Goal: Find specific page/section: Find specific page/section

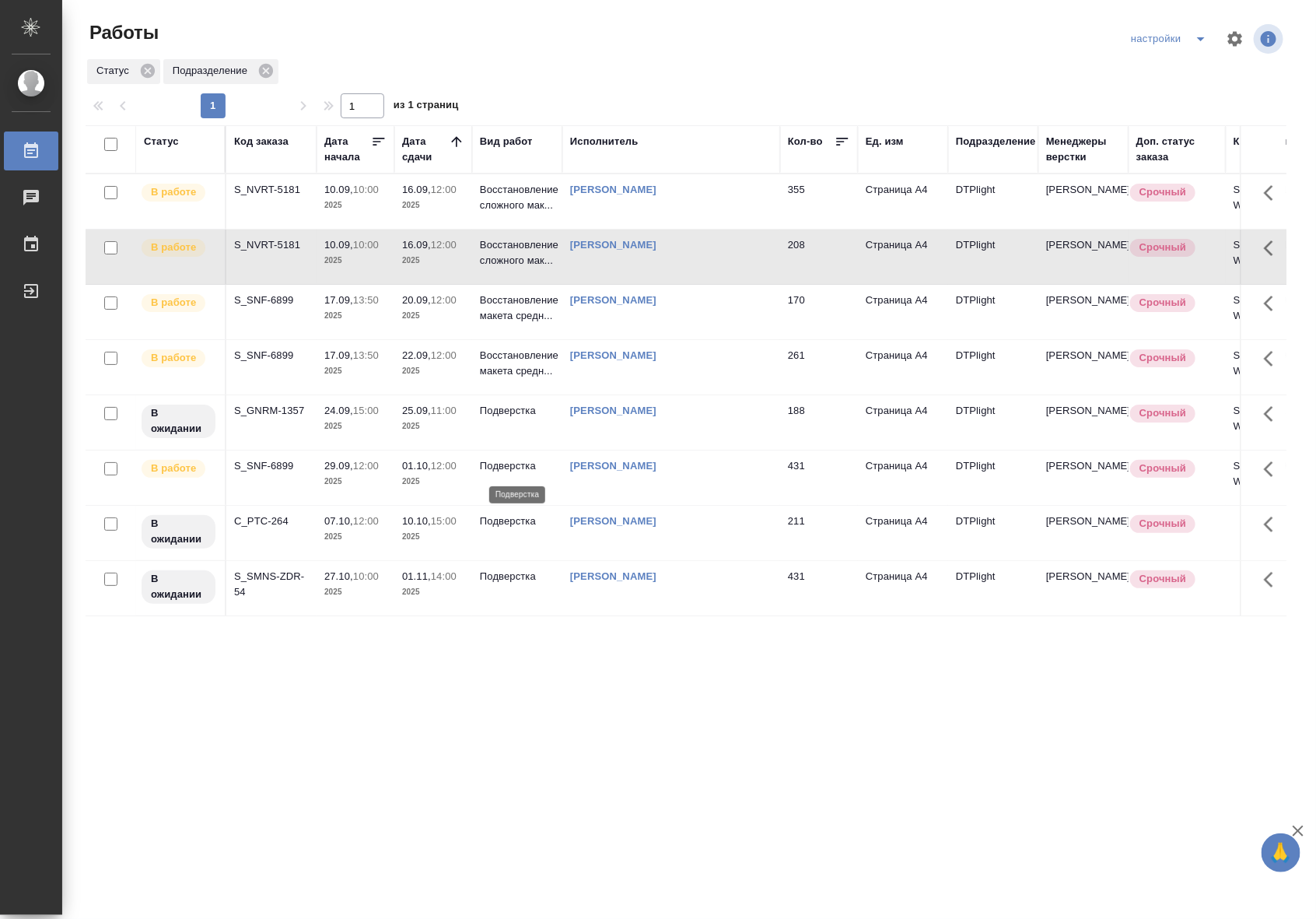
click at [521, 461] on p "Подверстка" at bounding box center [517, 466] width 74 height 16
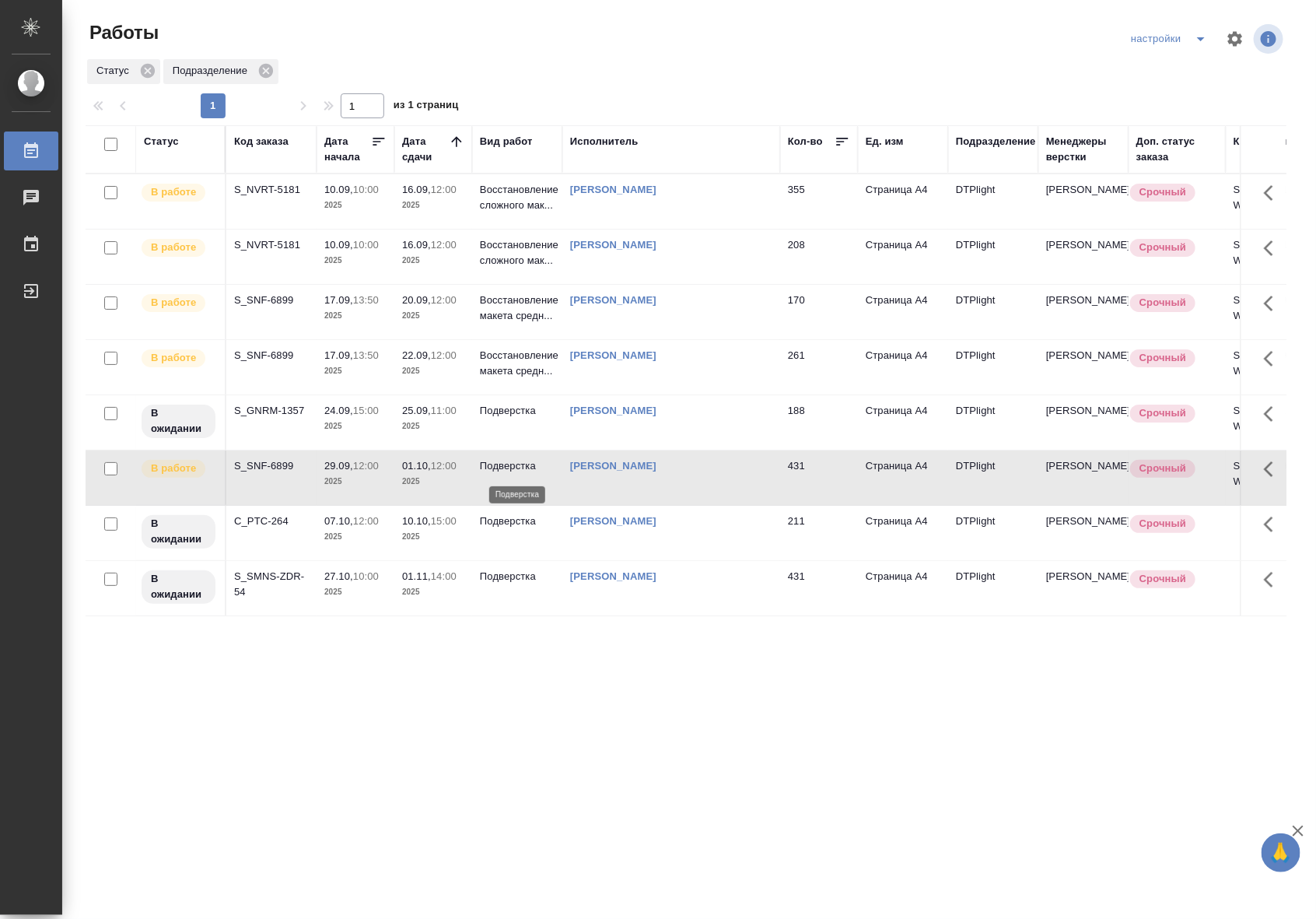
click at [521, 461] on p "Подверстка" at bounding box center [517, 466] width 74 height 16
click at [537, 320] on p "Восстановление макета средн..." at bounding box center [517, 307] width 74 height 31
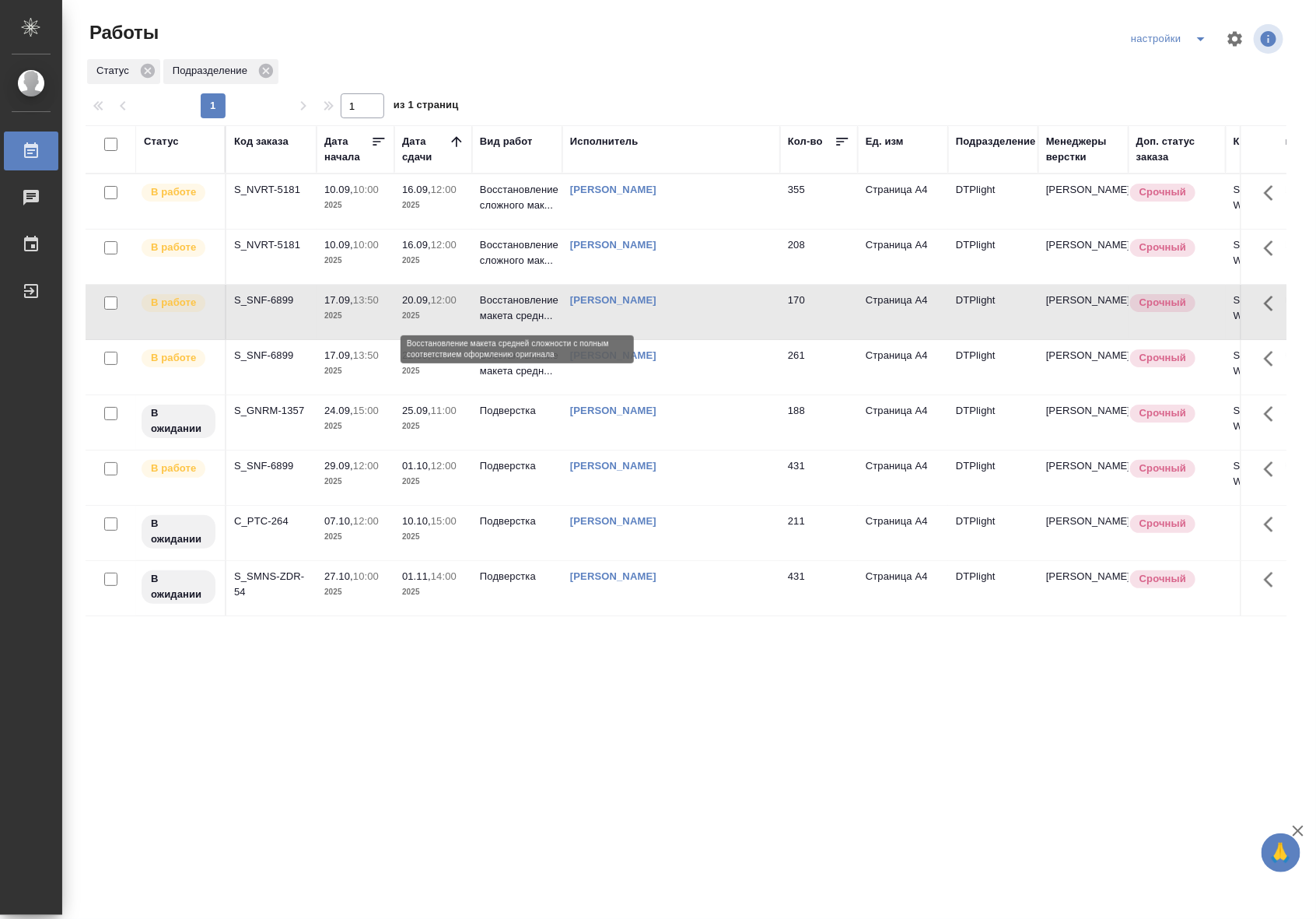
click at [537, 320] on p "Восстановление макета средн..." at bounding box center [517, 307] width 74 height 31
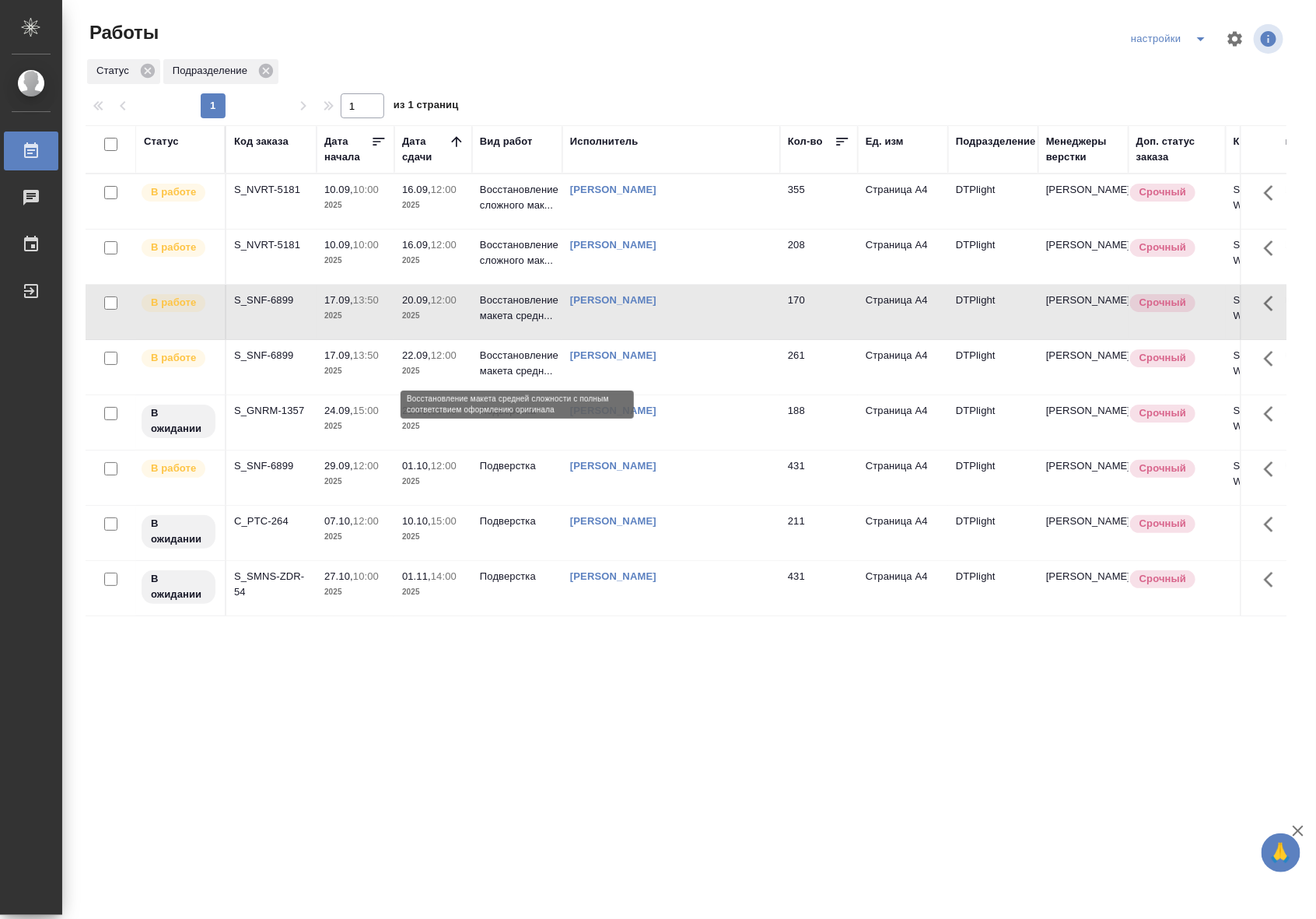
click at [506, 367] on p "Восстановление макета средн..." at bounding box center [517, 362] width 74 height 31
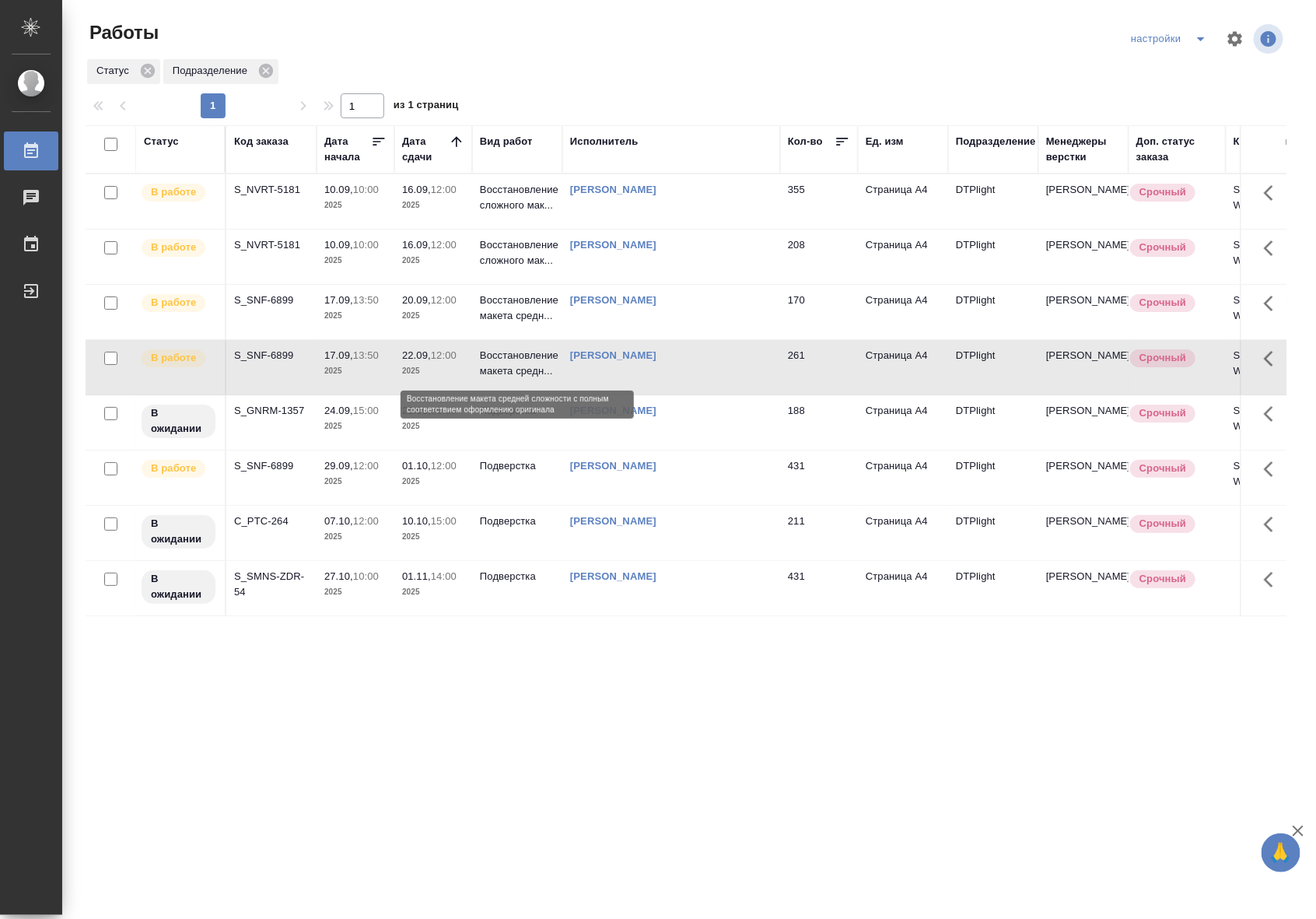
click at [506, 367] on p "Восстановление макета средн..." at bounding box center [517, 362] width 74 height 31
click at [628, 302] on link "Риянова Анна Александровна" at bounding box center [613, 300] width 86 height 12
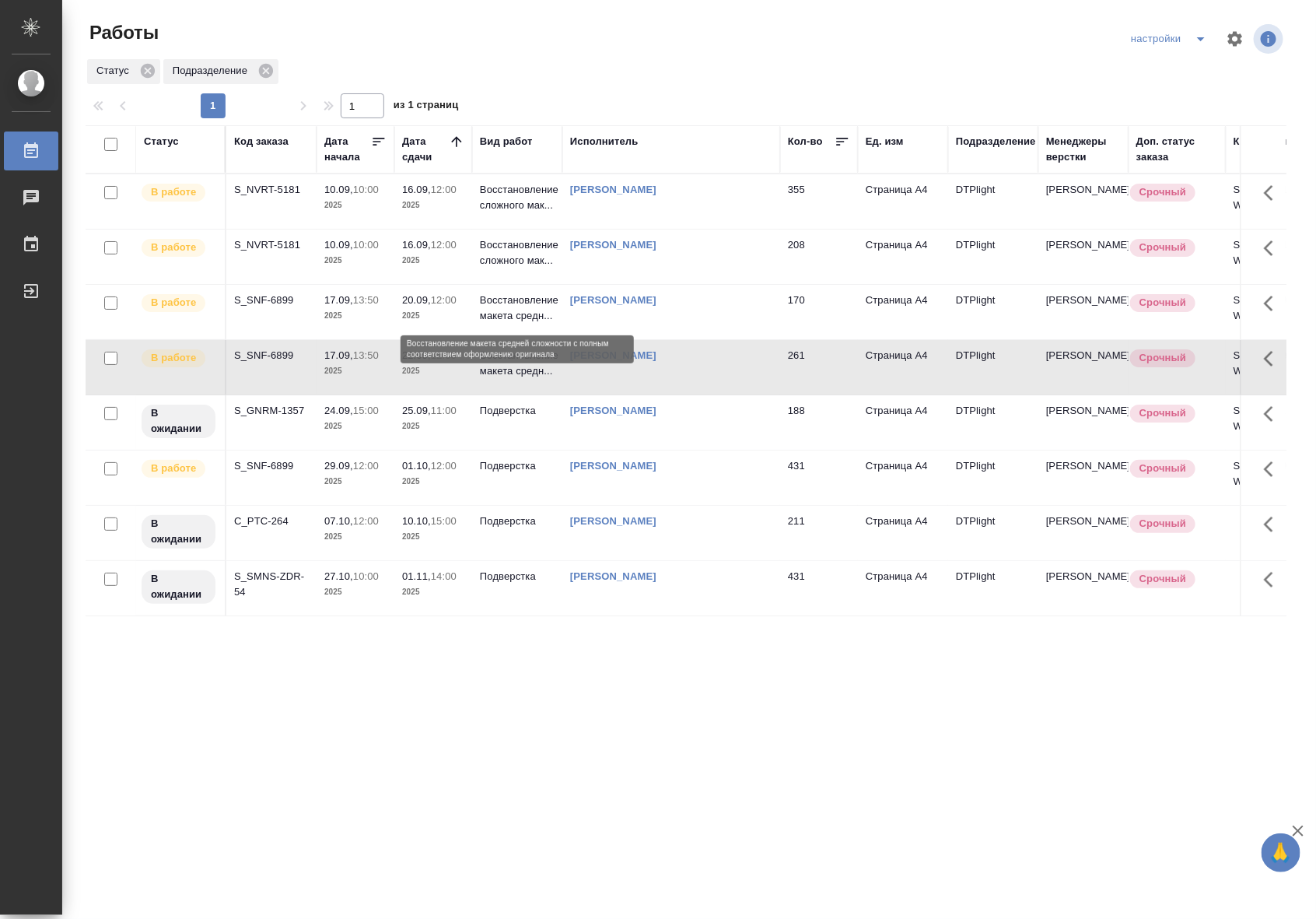
click at [506, 293] on p "Восстановление макета средн..." at bounding box center [517, 307] width 74 height 31
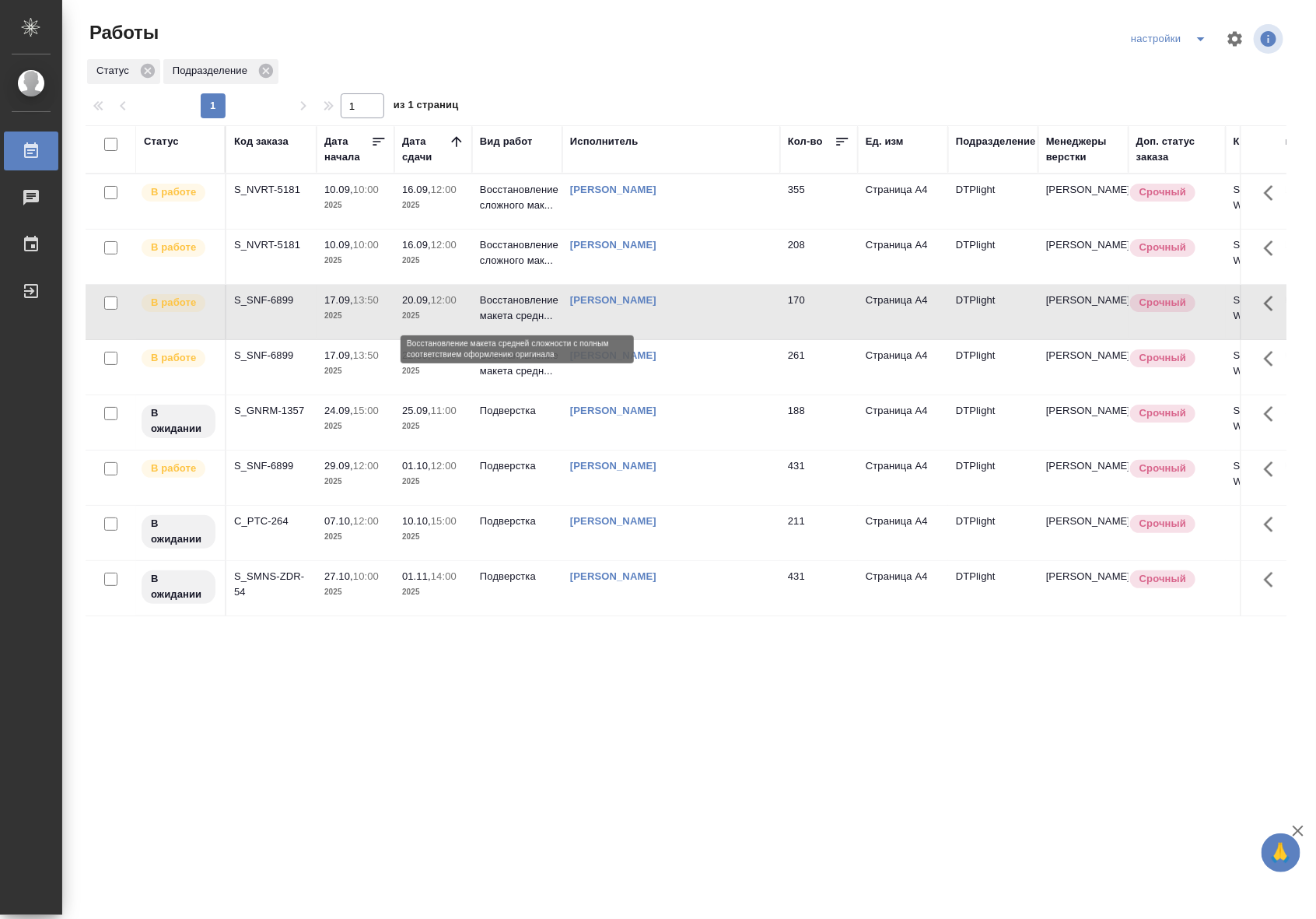
click at [506, 293] on p "Восстановление макета средн..." at bounding box center [517, 307] width 74 height 31
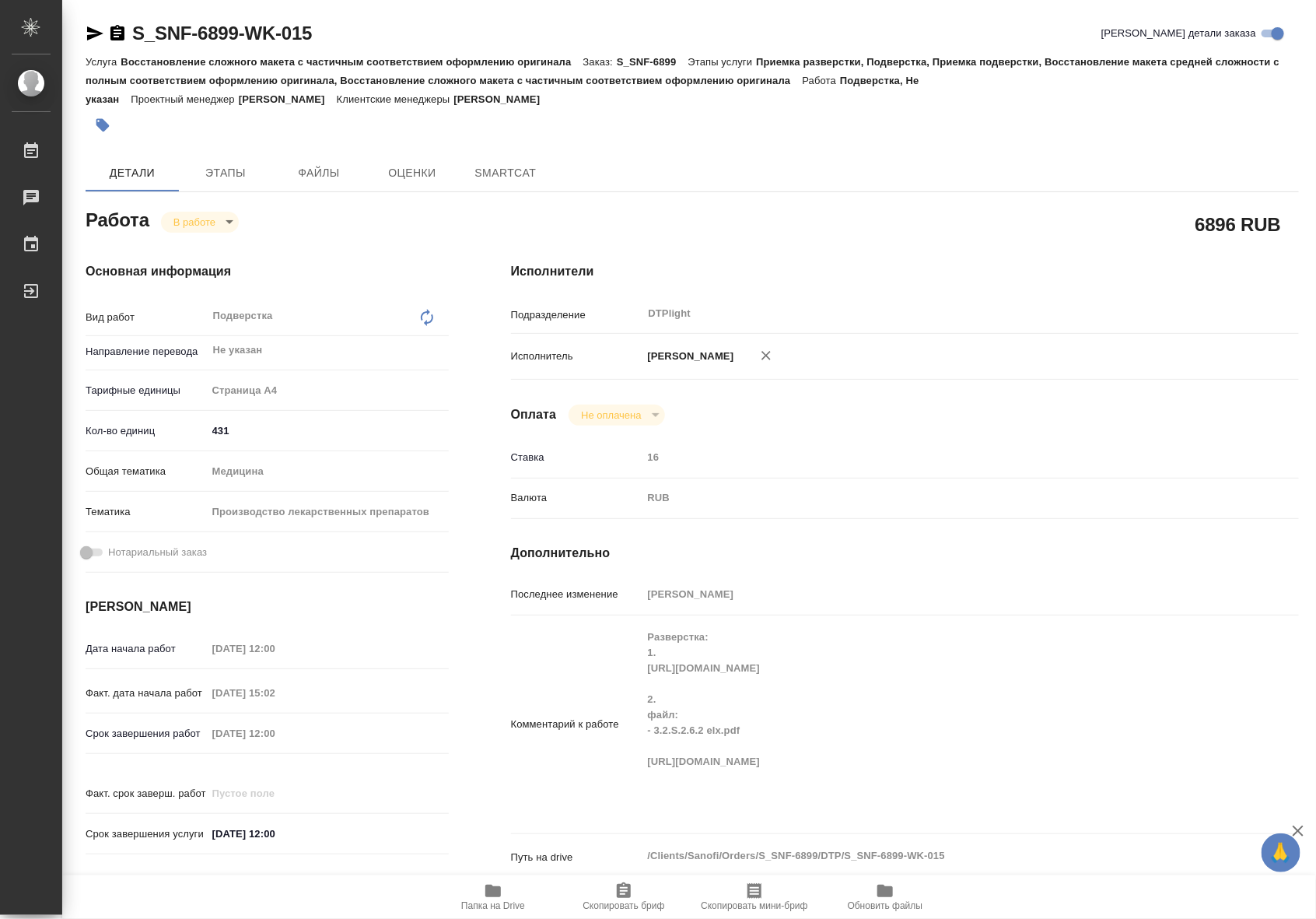
type textarea "x"
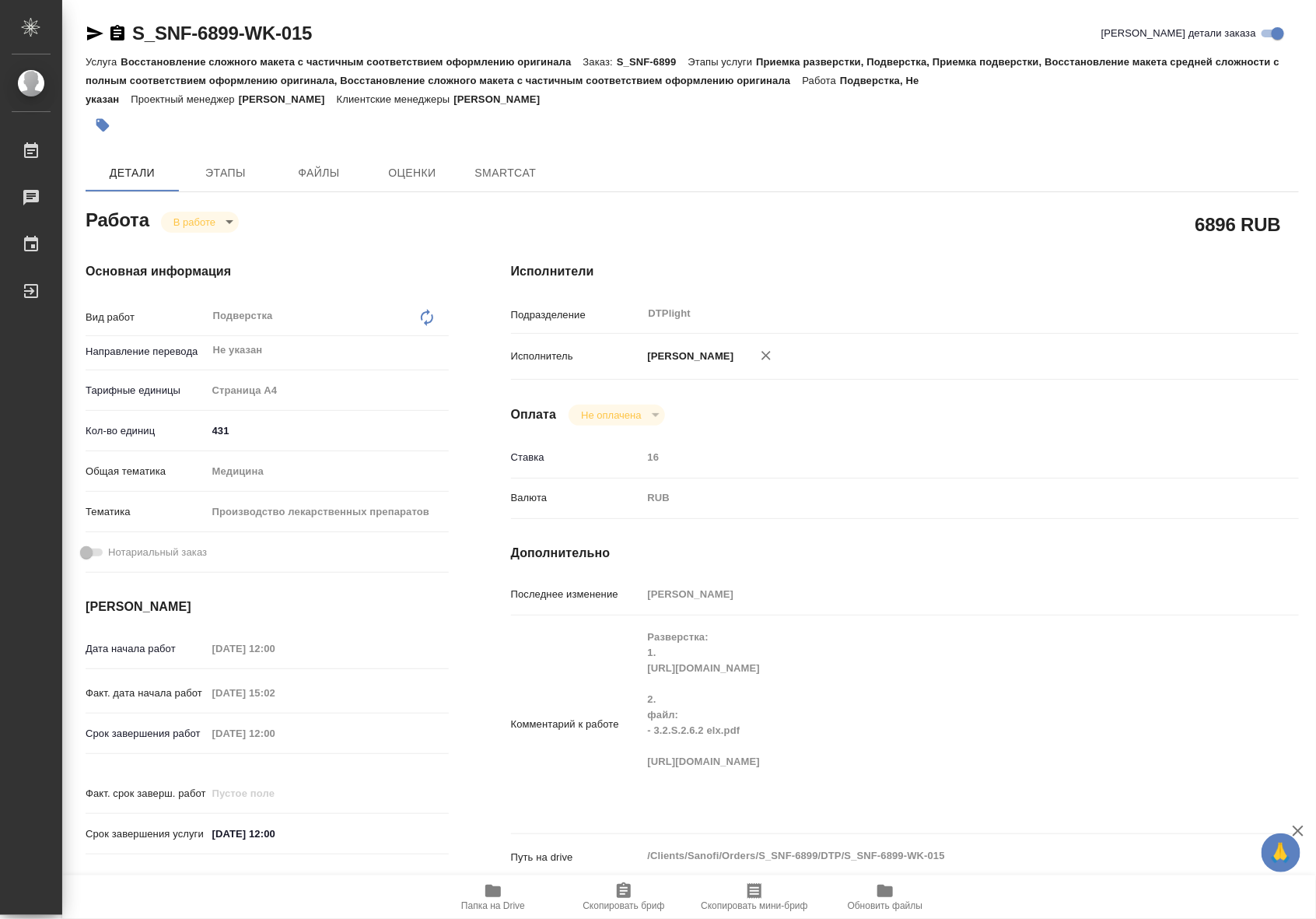
type textarea "x"
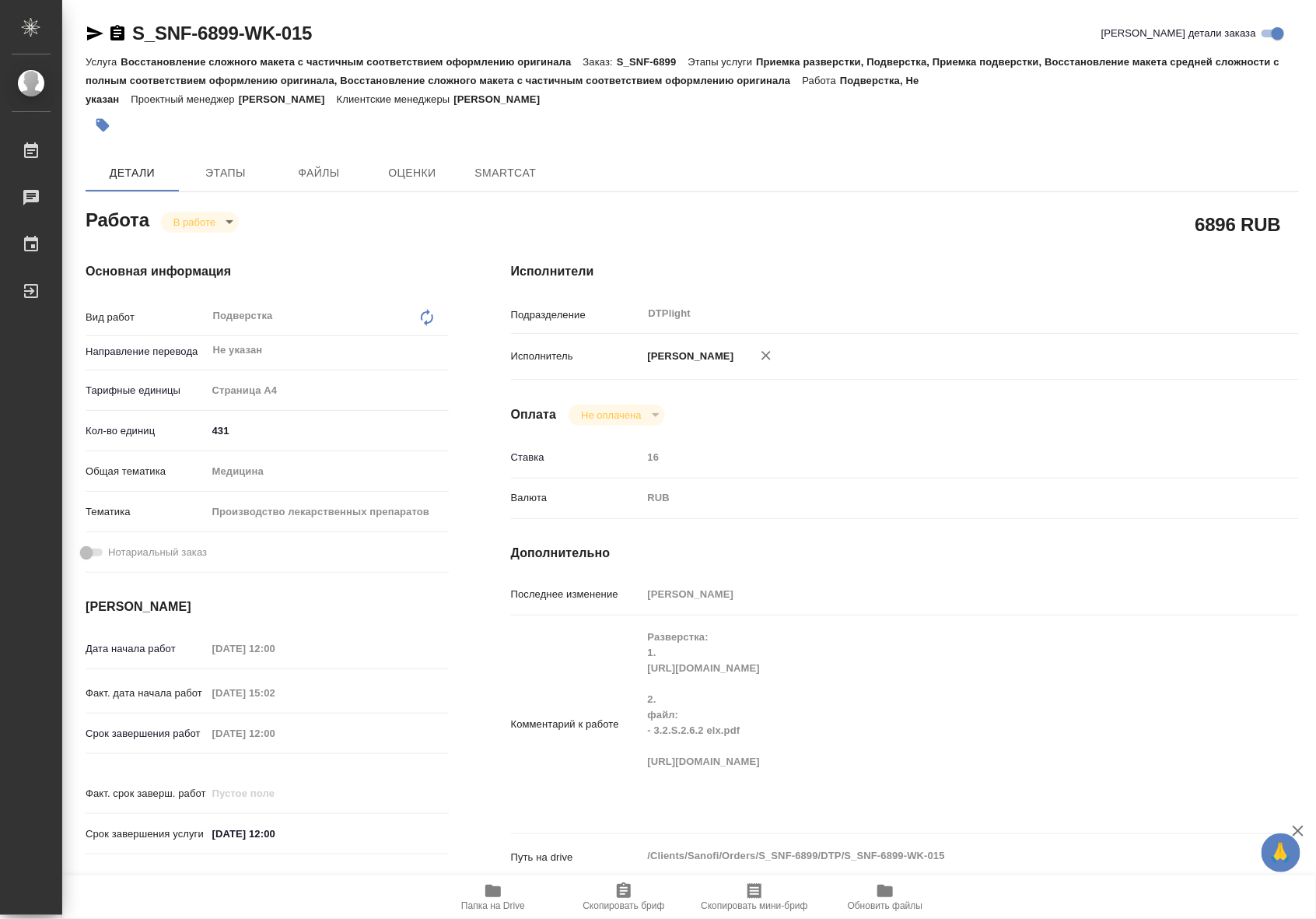
type textarea "x"
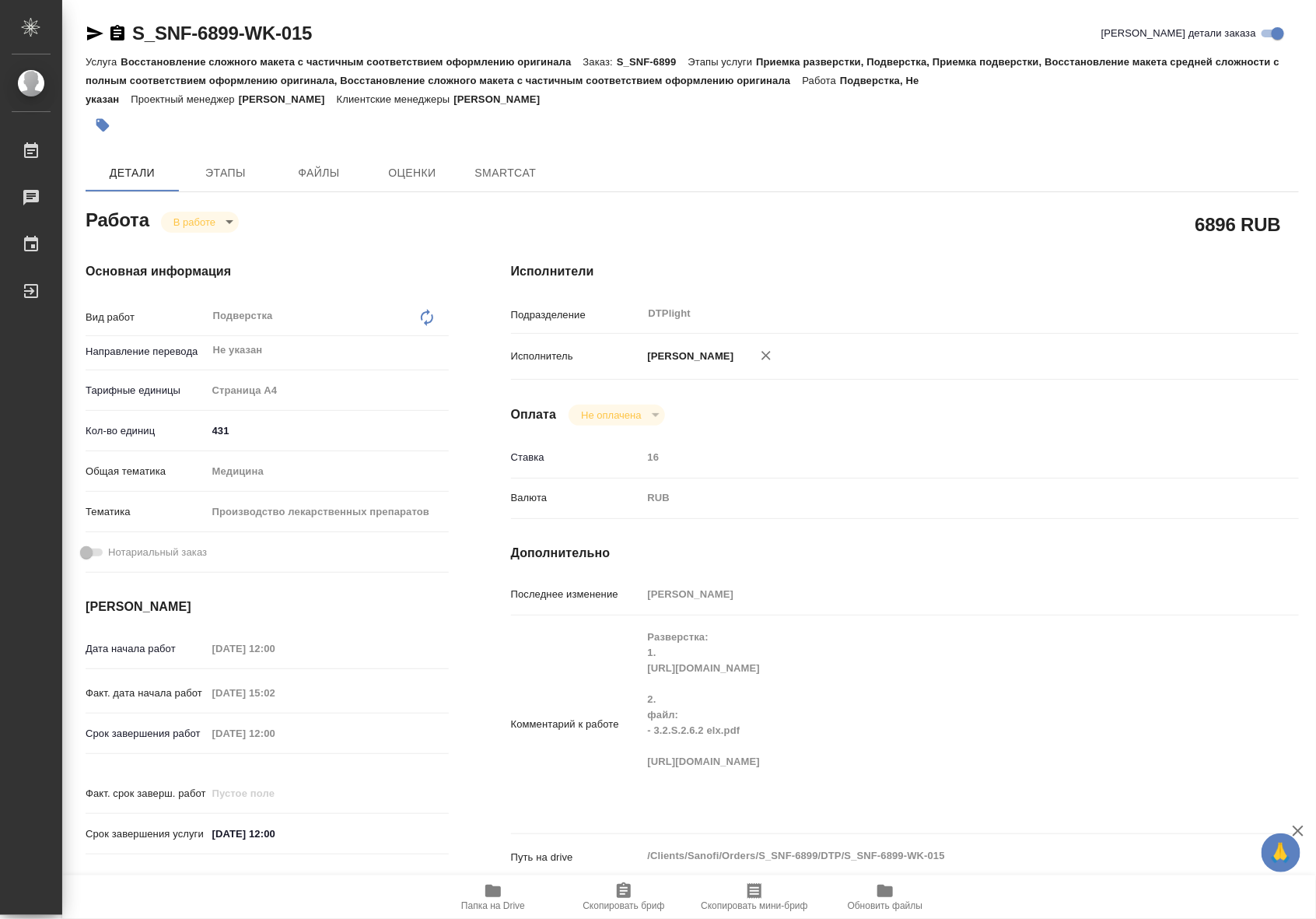
type textarea "x"
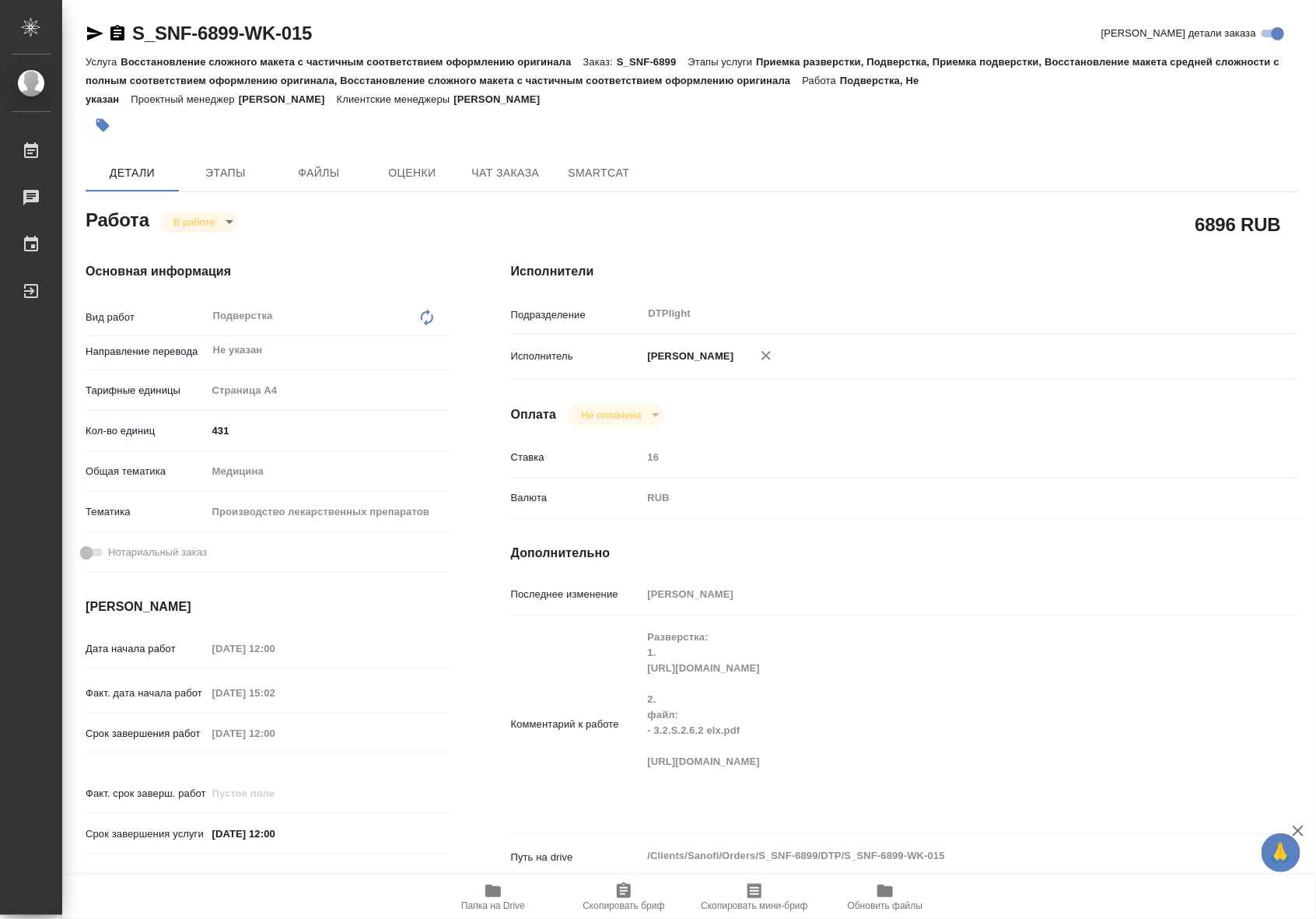
type textarea "x"
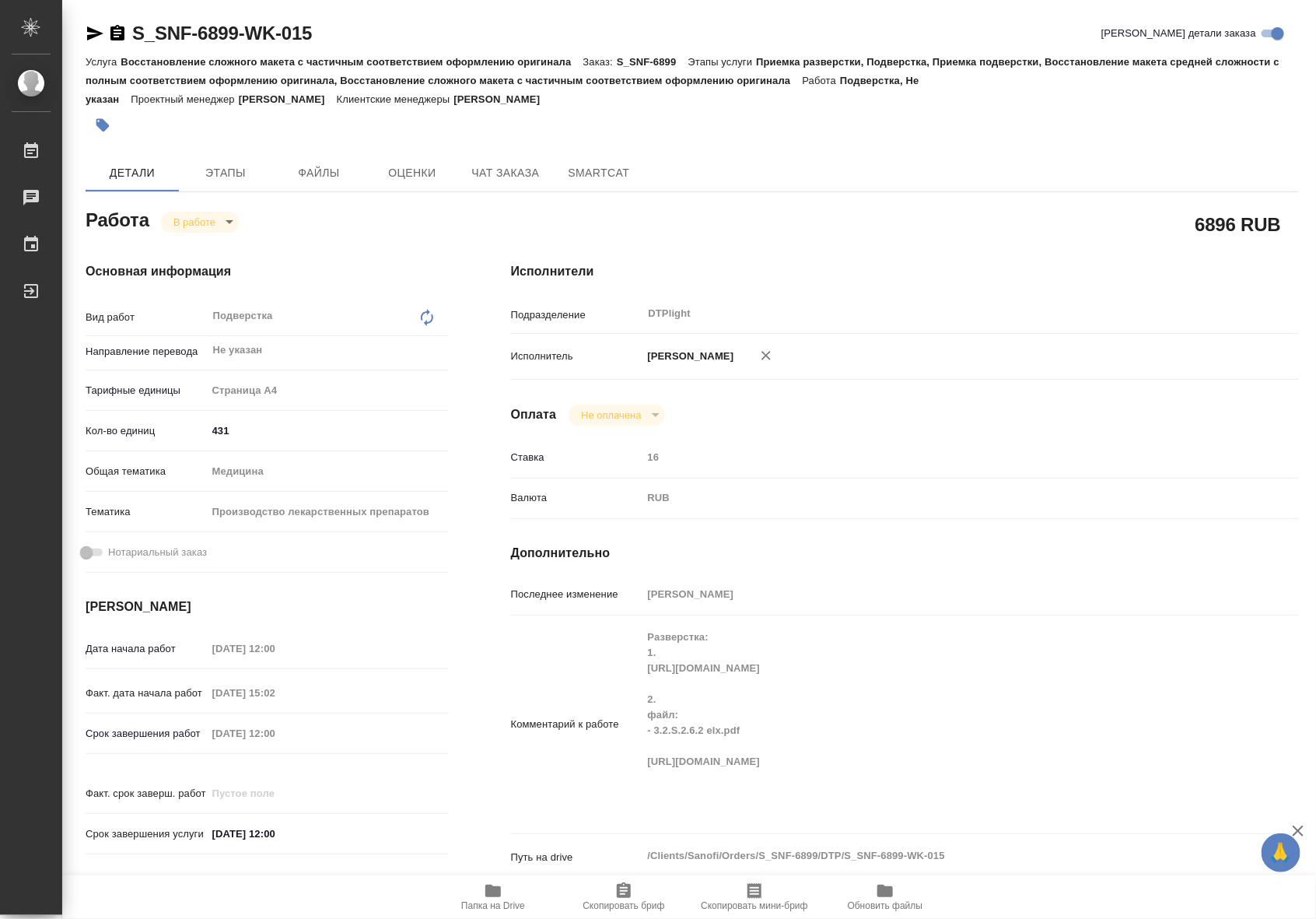
type textarea "x"
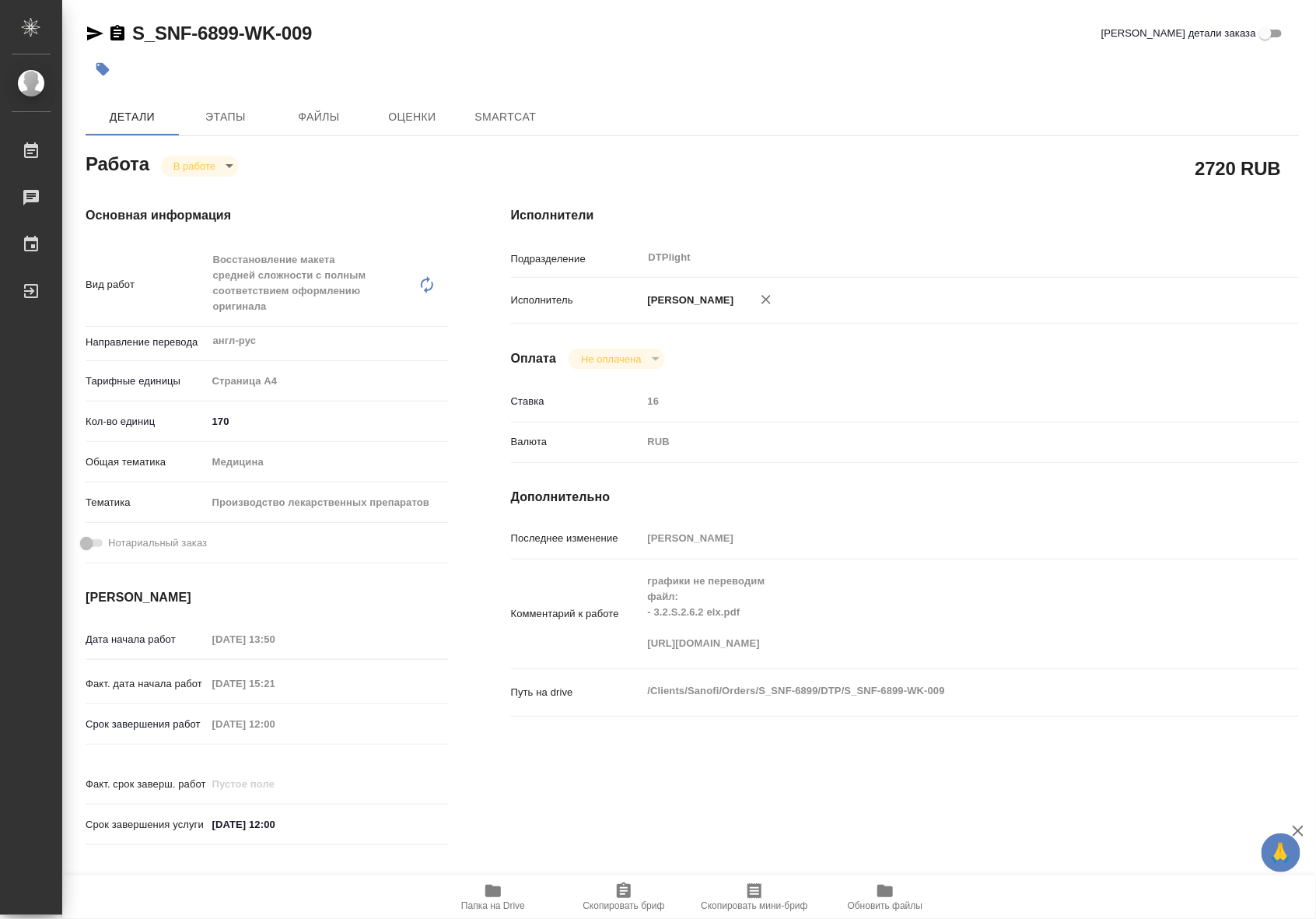
type textarea "x"
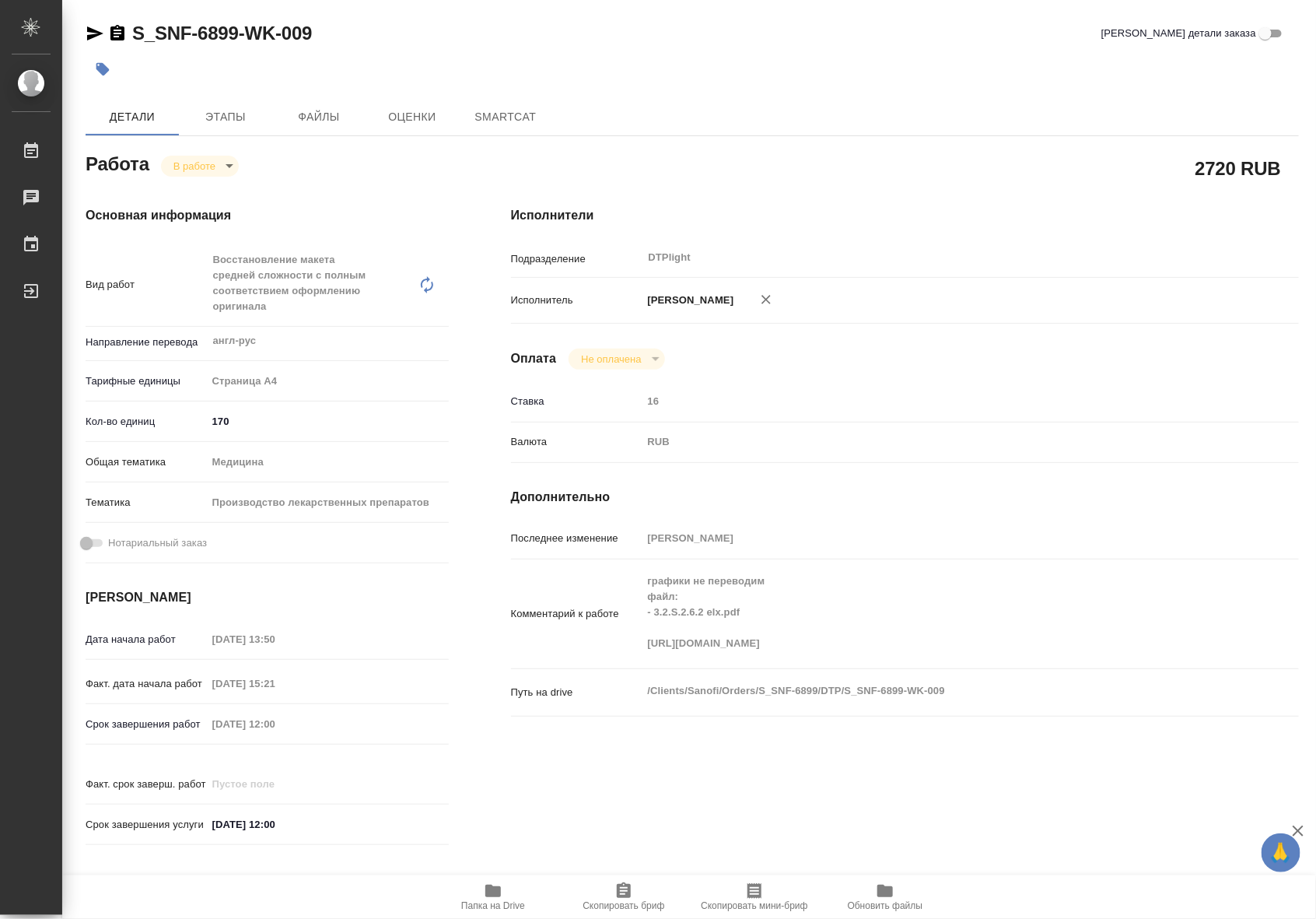
type textarea "x"
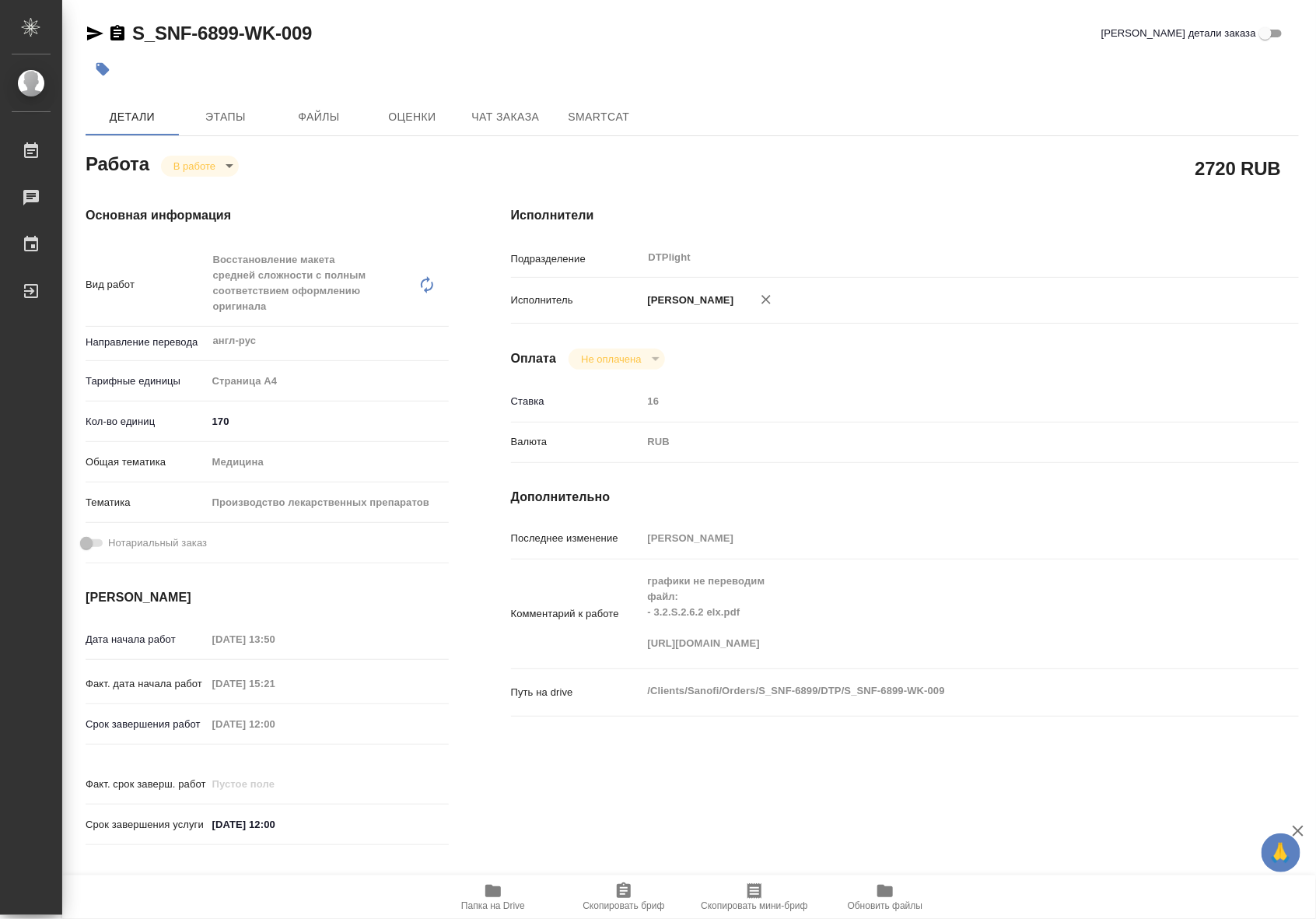
type textarea "x"
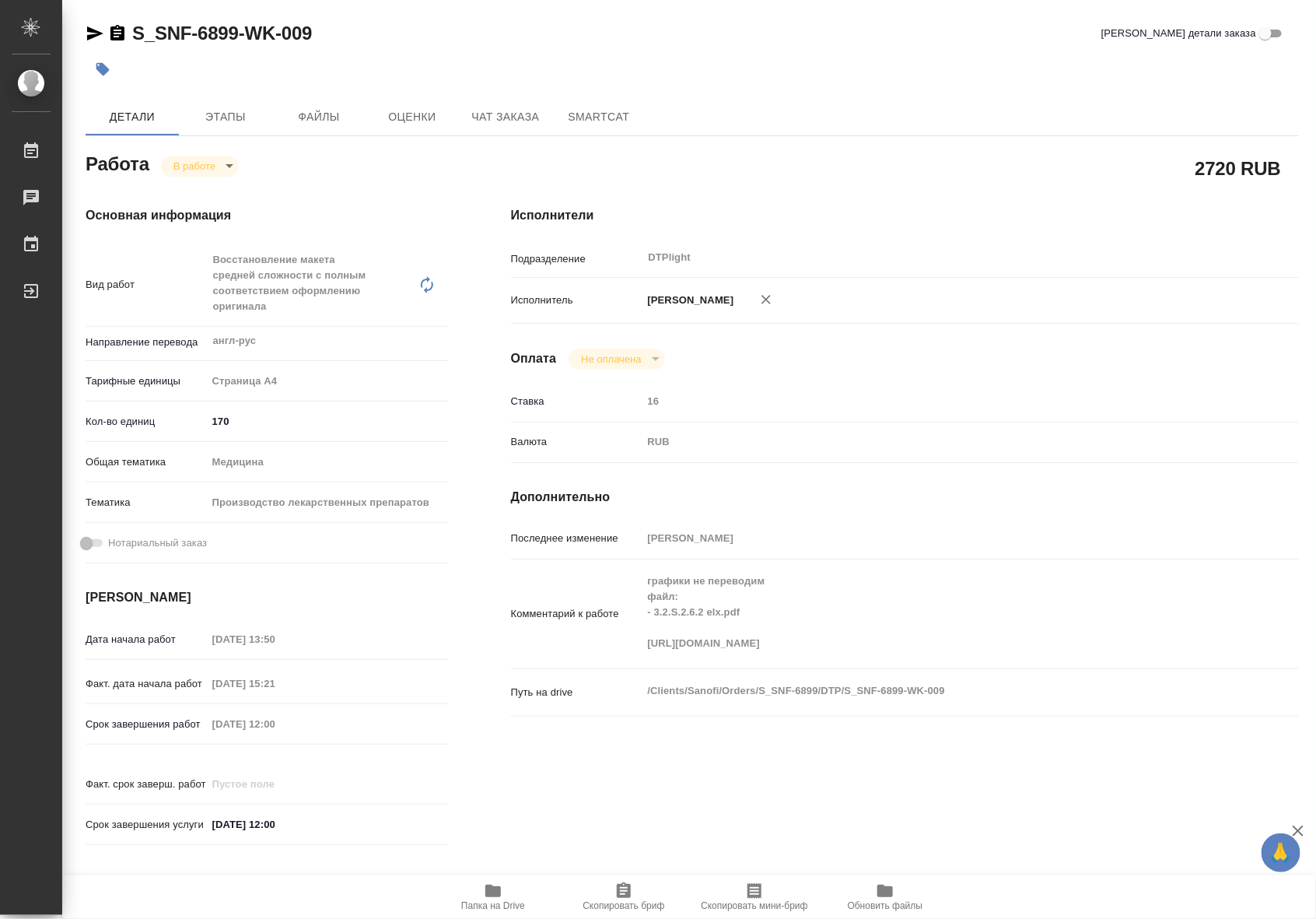
type textarea "x"
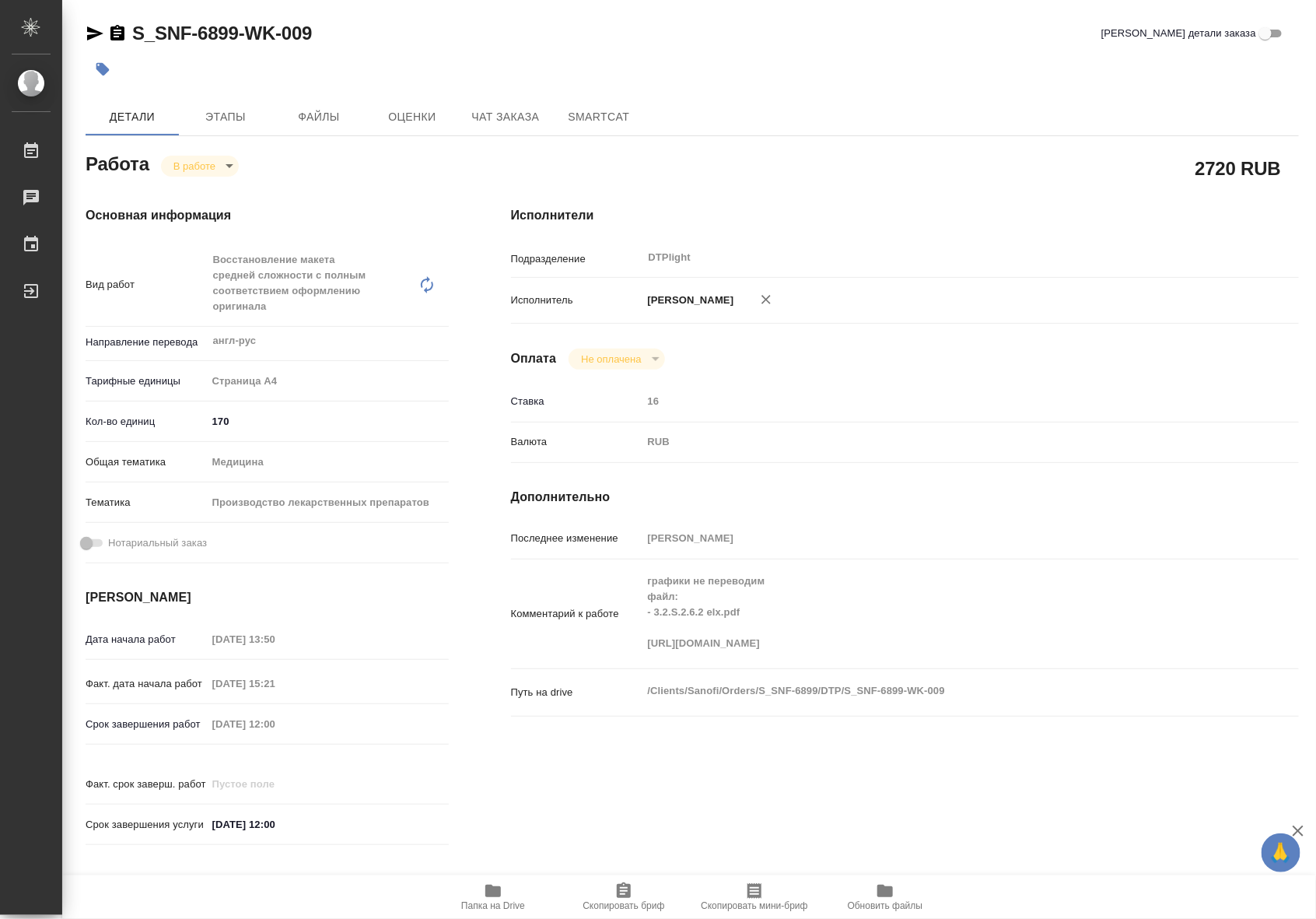
click at [484, 893] on icon "button" at bounding box center [493, 890] width 19 height 19
click at [514, 894] on span "Папка на Drive" at bounding box center [492, 896] width 112 height 30
click at [537, 111] on span "Чат заказа" at bounding box center [505, 117] width 74 height 20
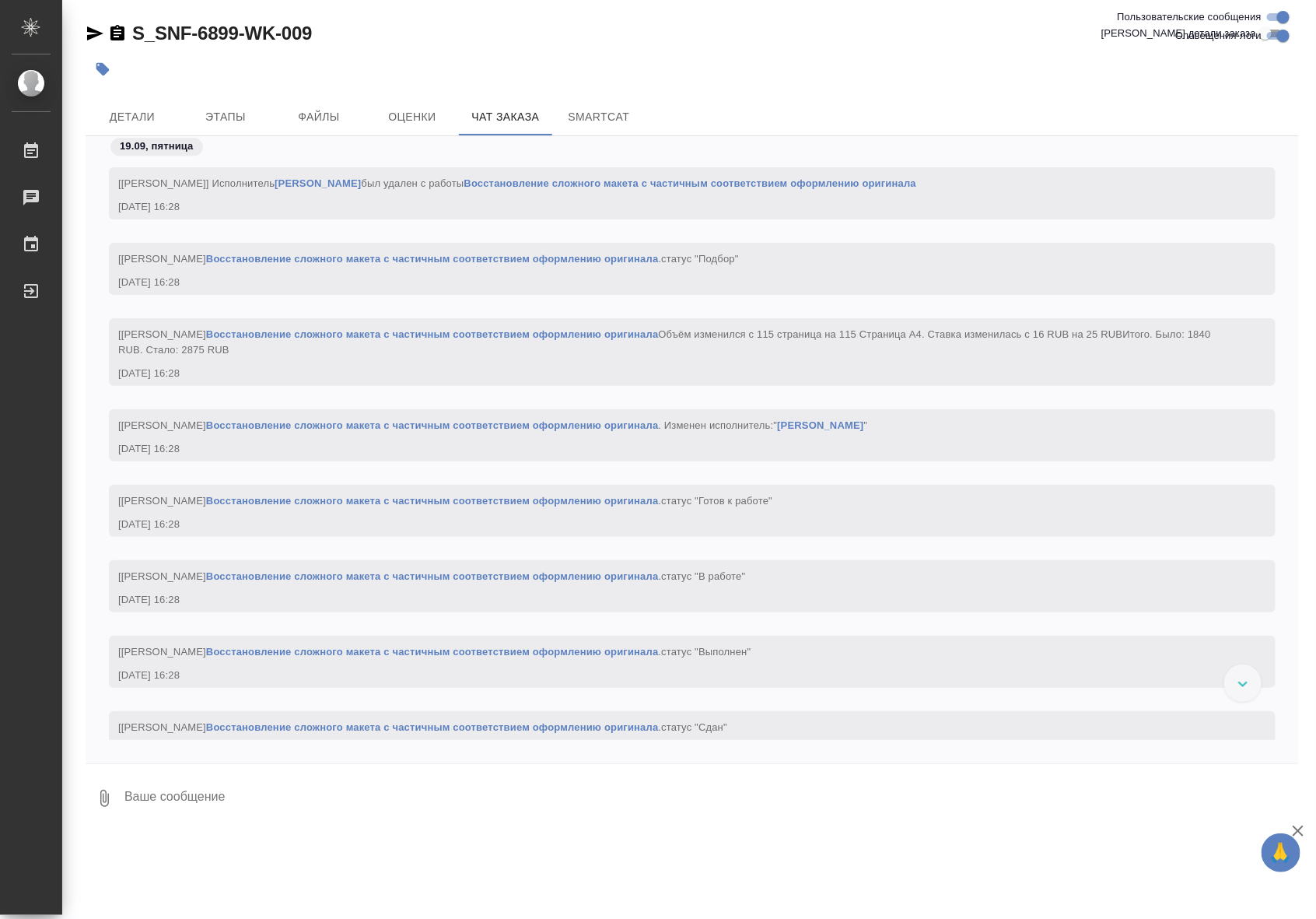
scroll to position [78338, 0]
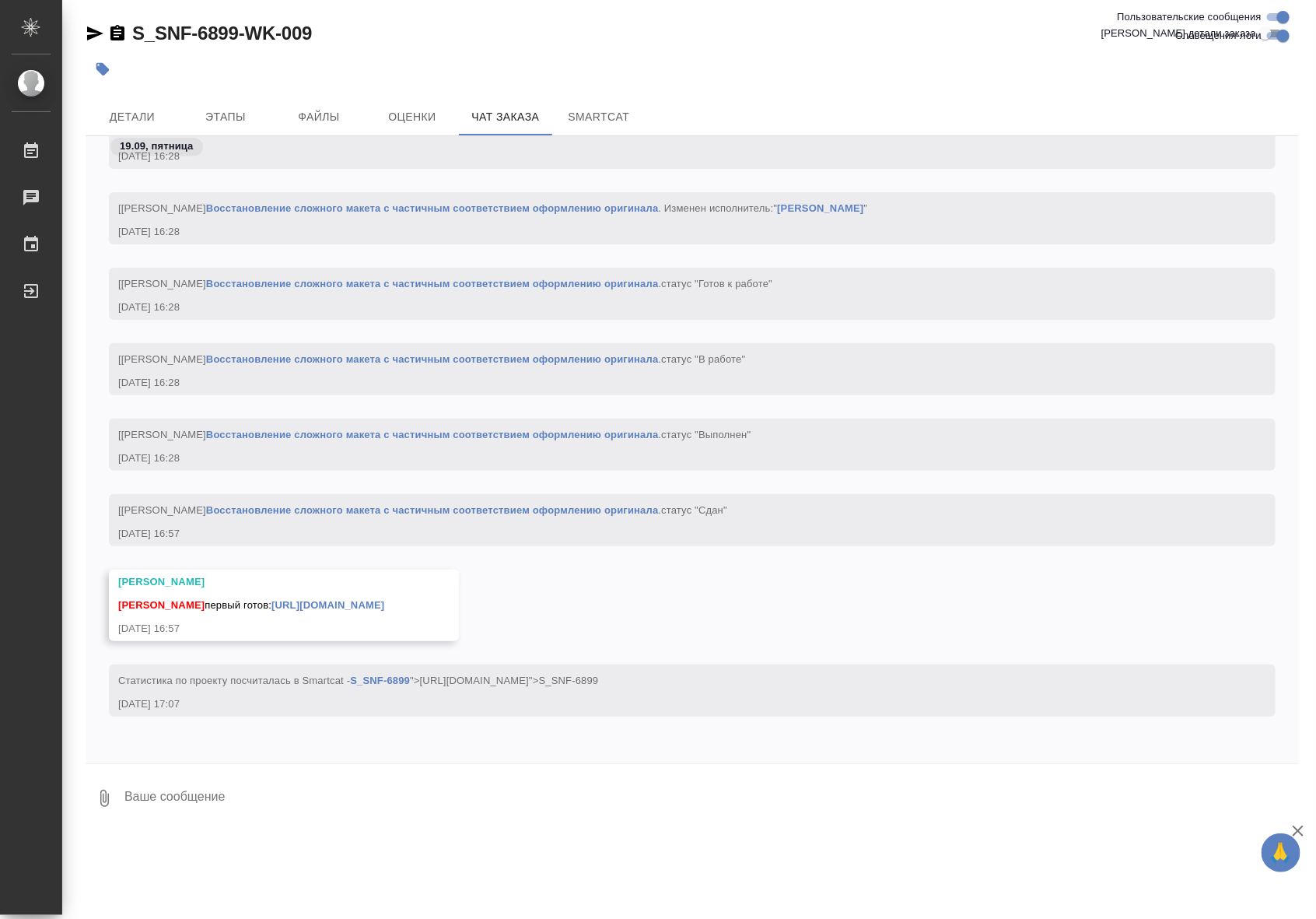
click at [362, 601] on link "https://drive.awatera.com/apps/files/files/10384588?dir=/Shares/Sanofi/Orders/S…" at bounding box center [328, 605] width 113 height 12
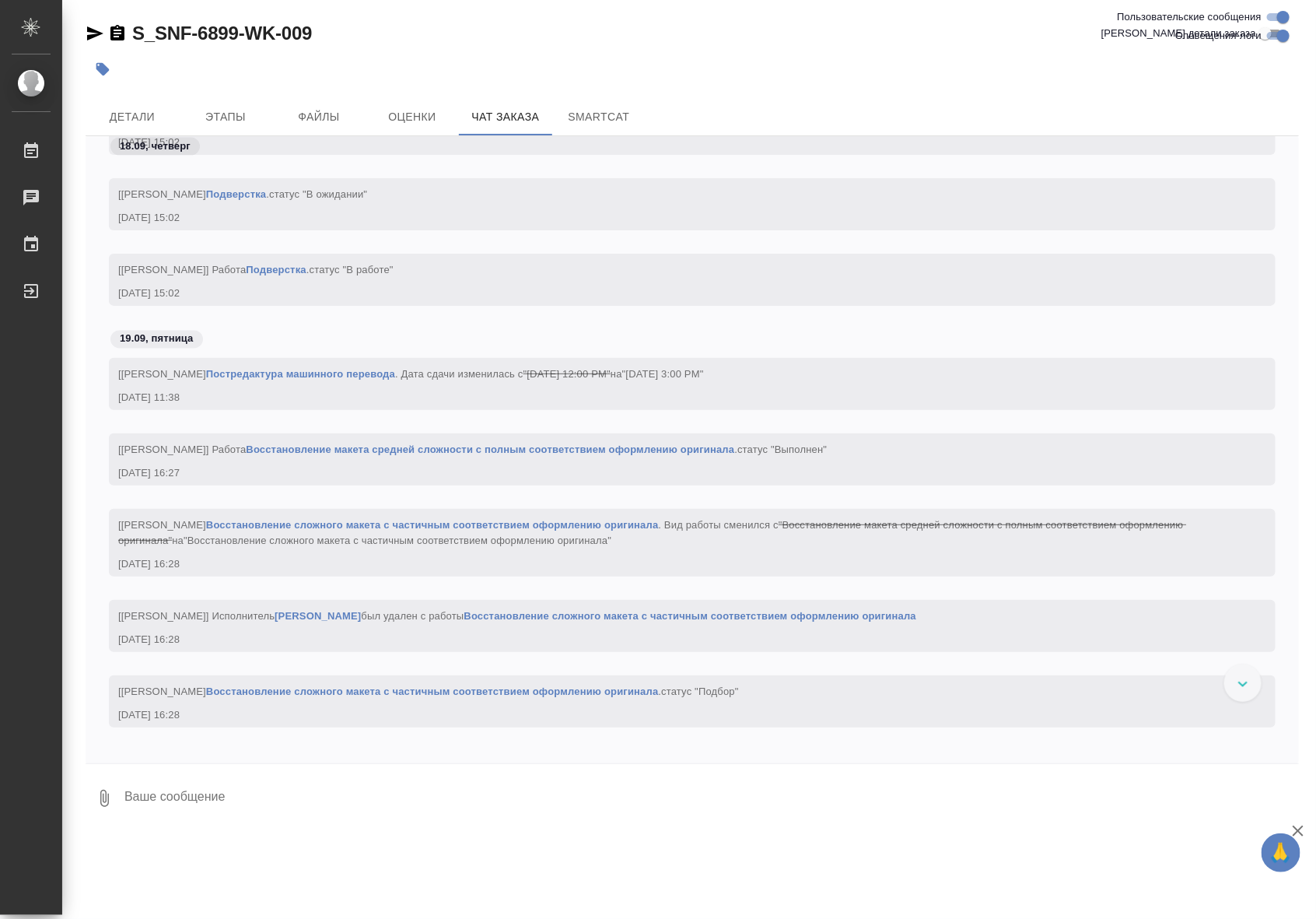
scroll to position [75255, 0]
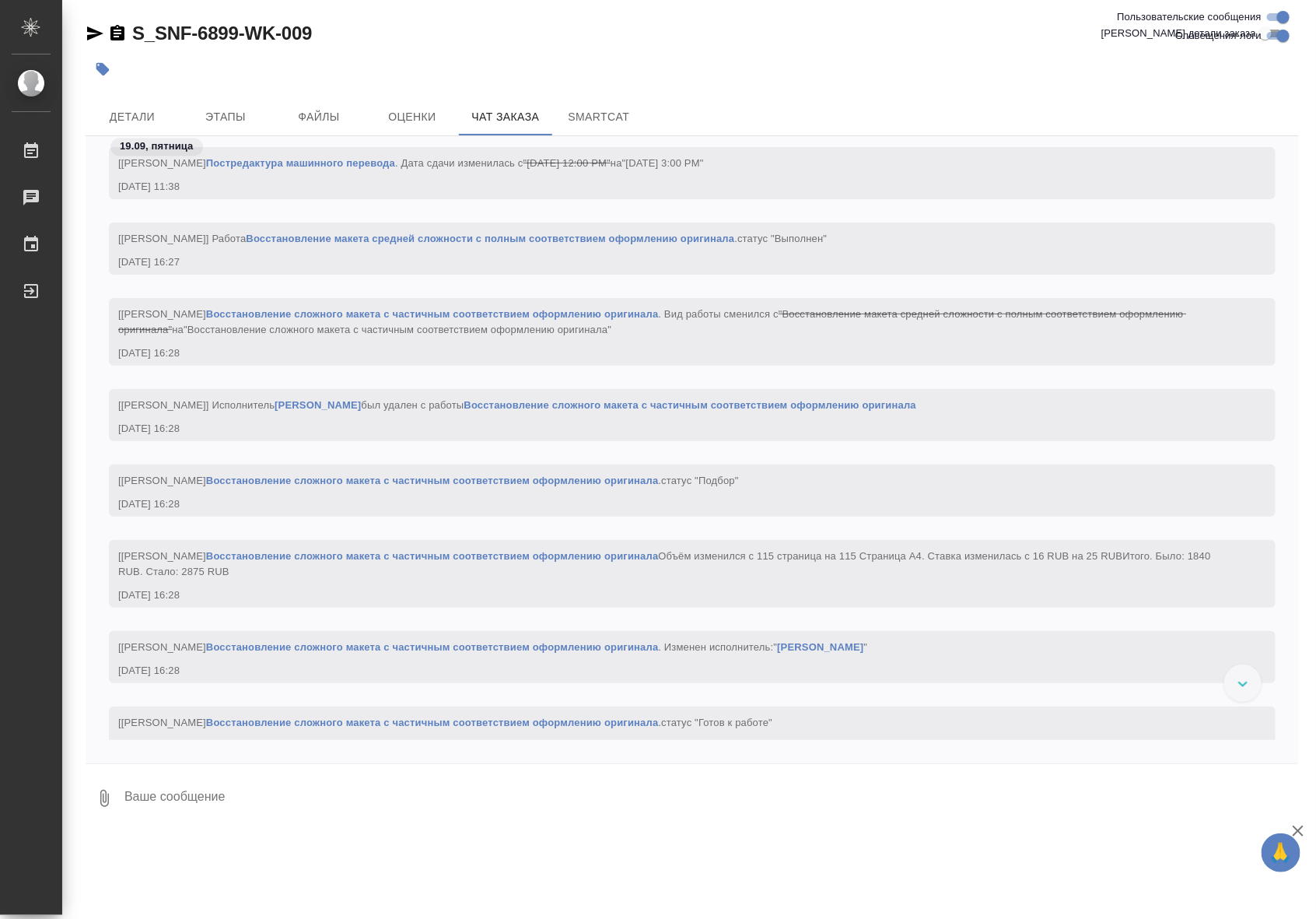
click at [646, 644] on link "Восстановление сложного макета с частичным соответствием оформлению оригинала" at bounding box center [432, 647] width 453 height 12
click at [640, 647] on link "Восстановление сложного макета с частичным соответствием оформлению оригинала" at bounding box center [432, 647] width 453 height 12
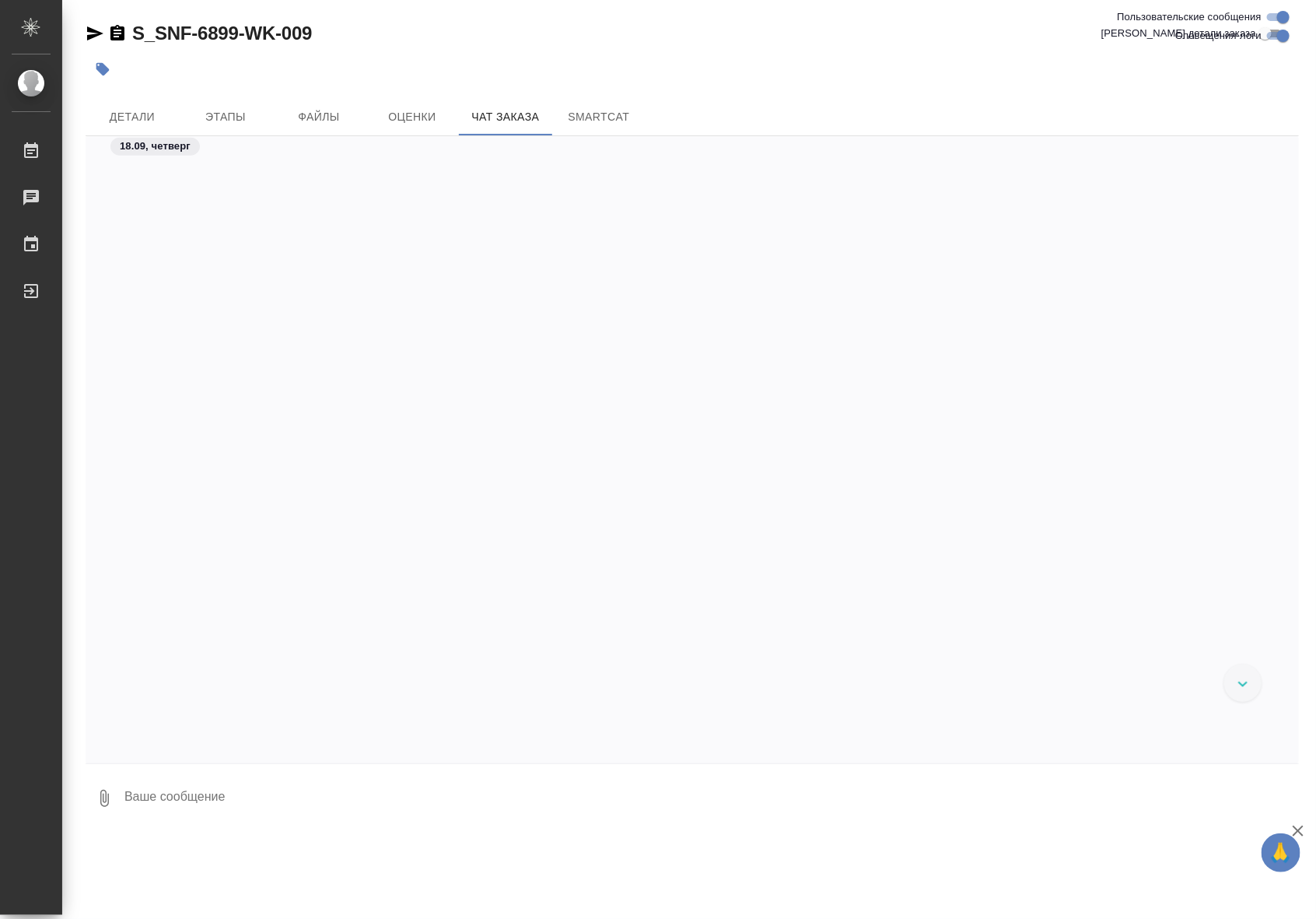
scroll to position [71408, 0]
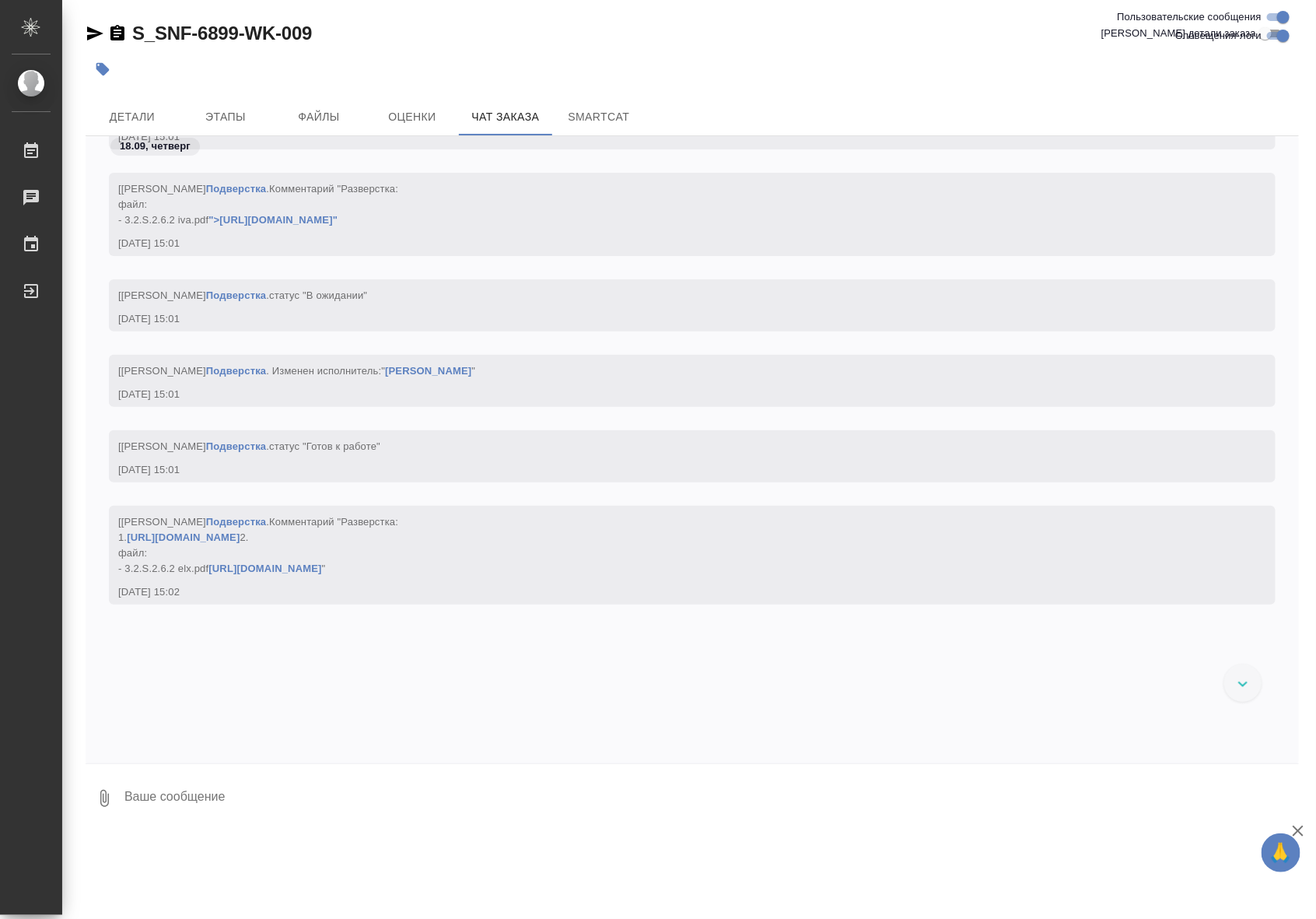
click at [266, 376] on link "Подверстка" at bounding box center [236, 370] width 59 height 12
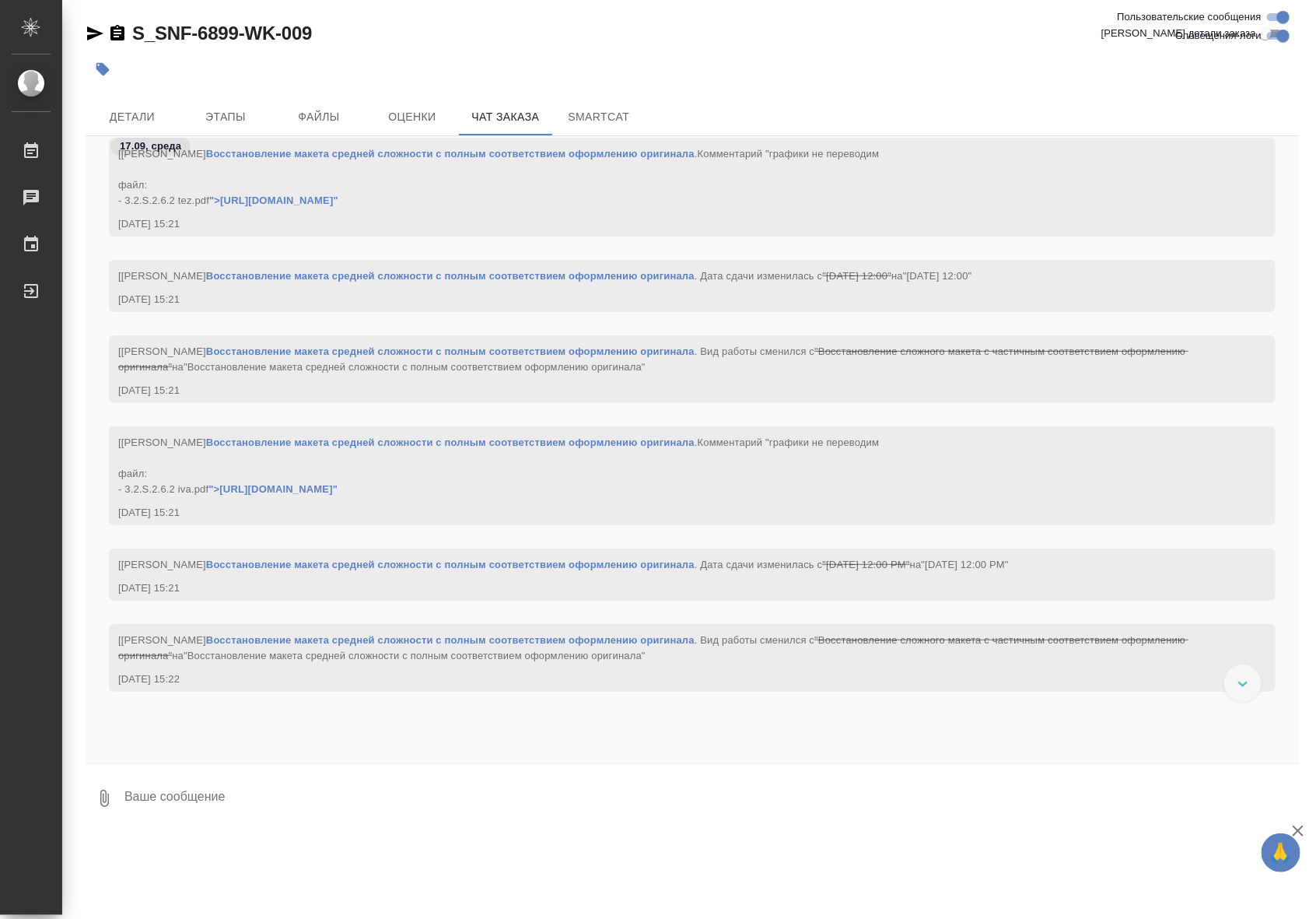
scroll to position [30882, 0]
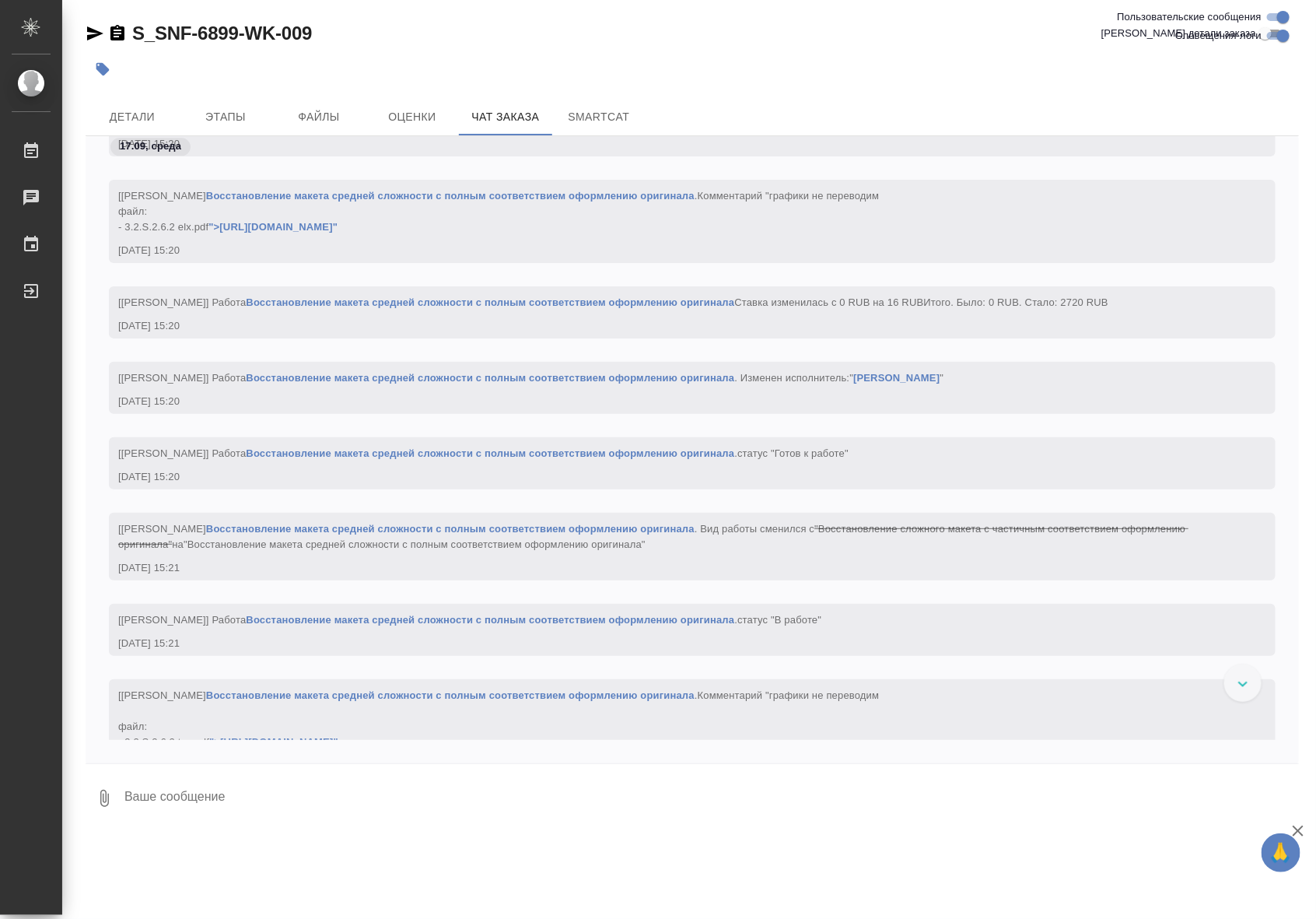
click at [551, 383] on link "Восстановление макета средней сложности с полным соответствием оформлению ориги…" at bounding box center [489, 377] width 488 height 12
click at [555, 535] on link "Восстановление макета средней сложности с полным соответствием оформлению ориги…" at bounding box center [450, 529] width 488 height 12
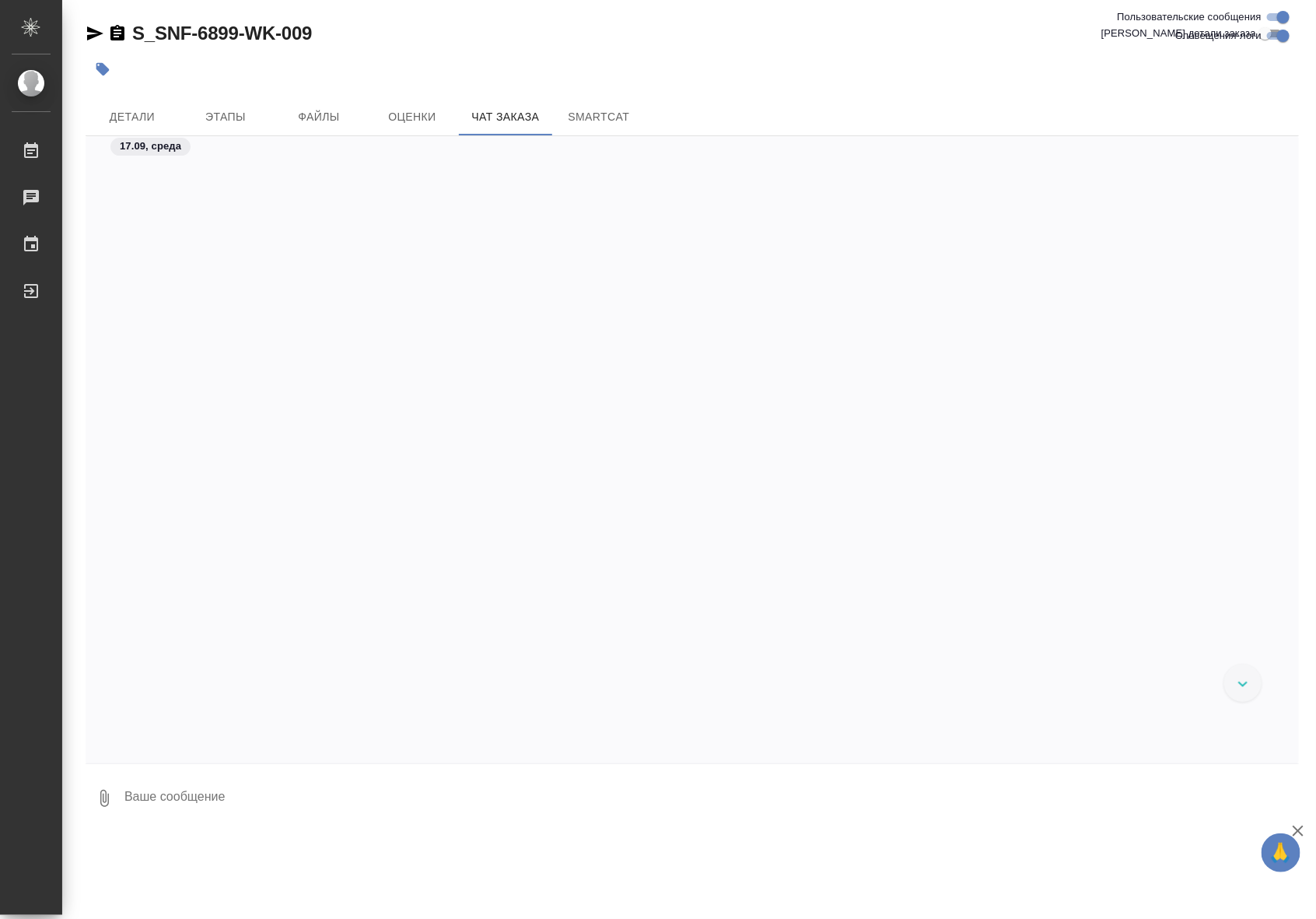
scroll to position [23059, 0]
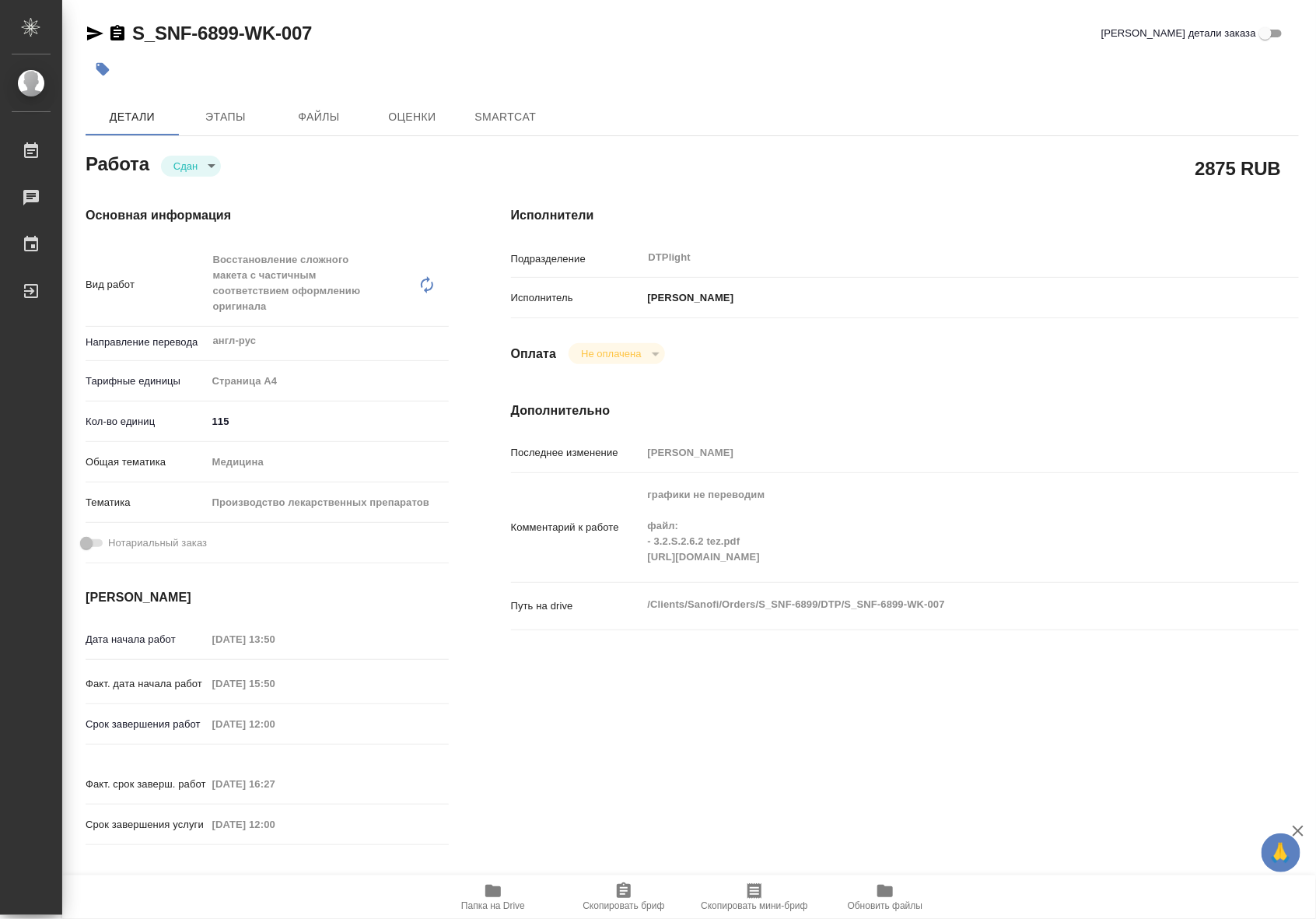
type textarea "x"
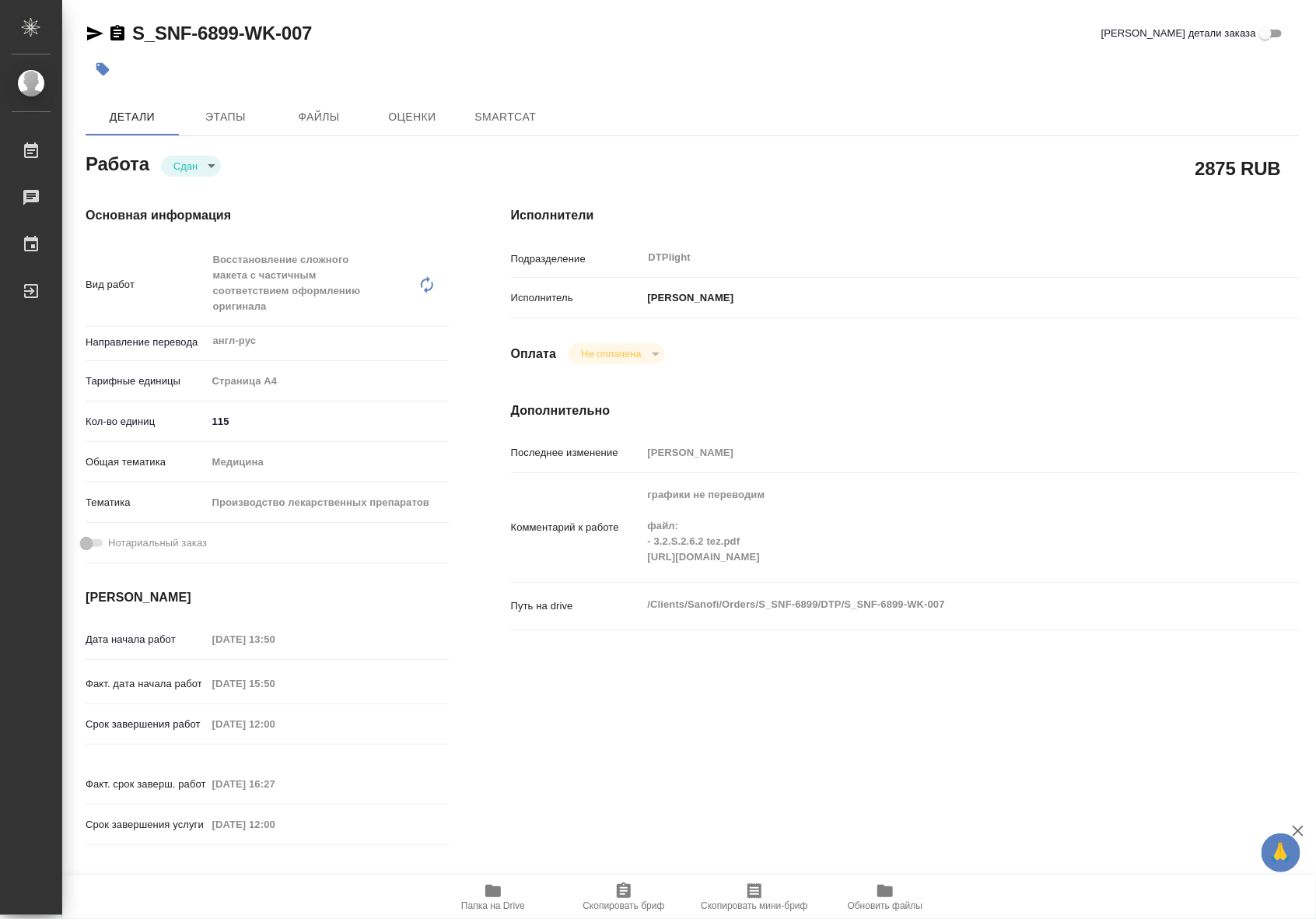
type textarea "x"
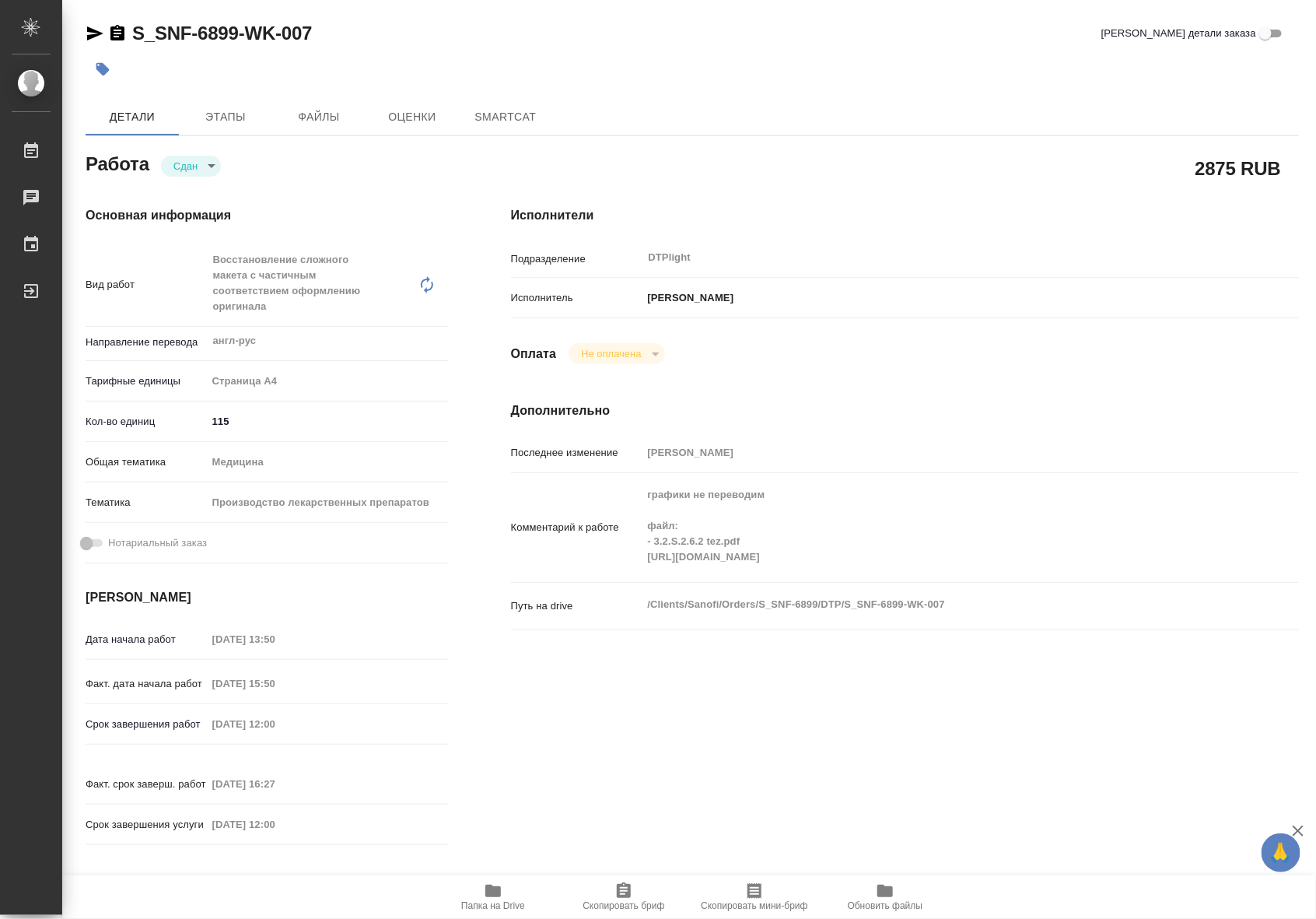
type textarea "x"
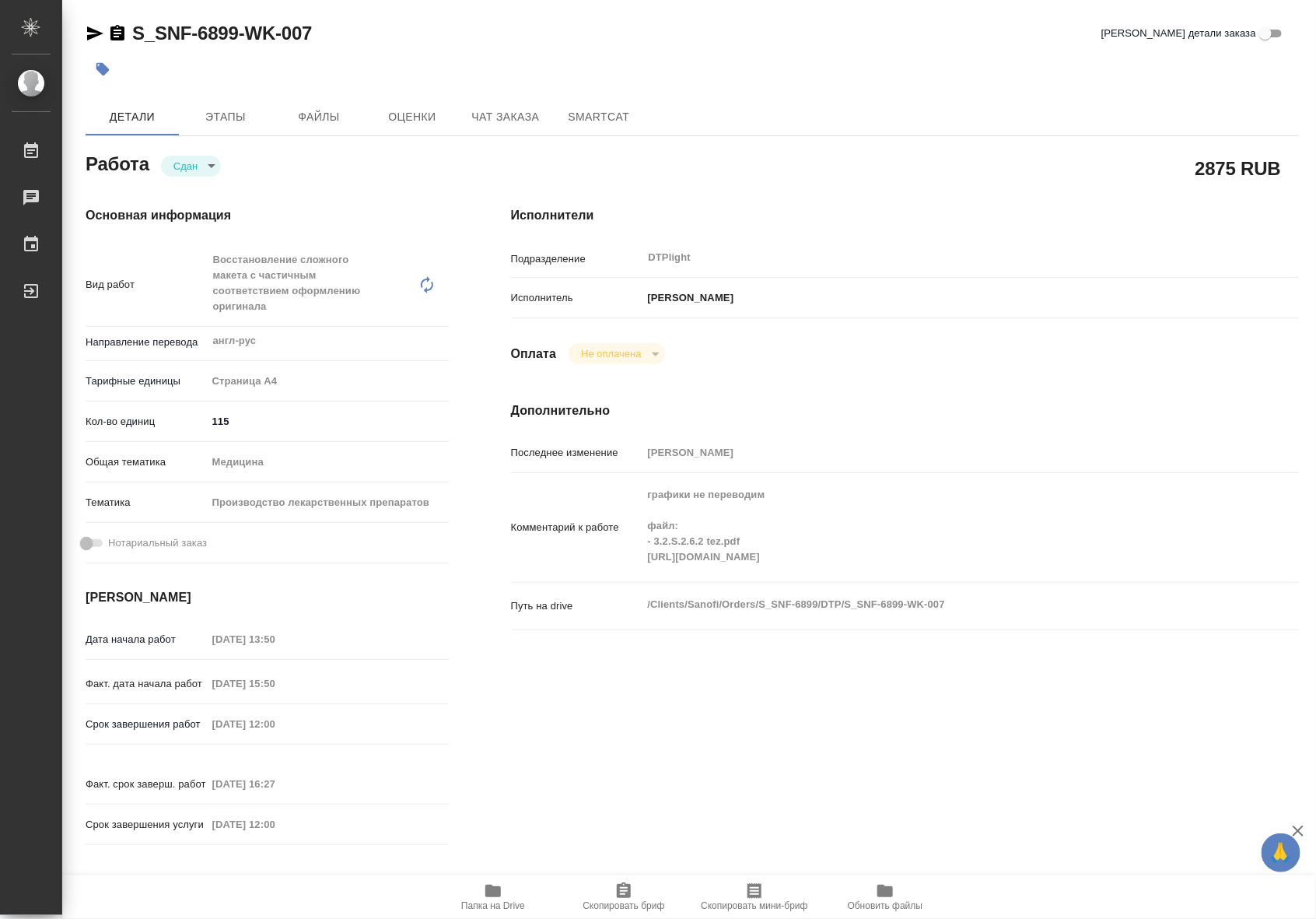
type textarea "x"
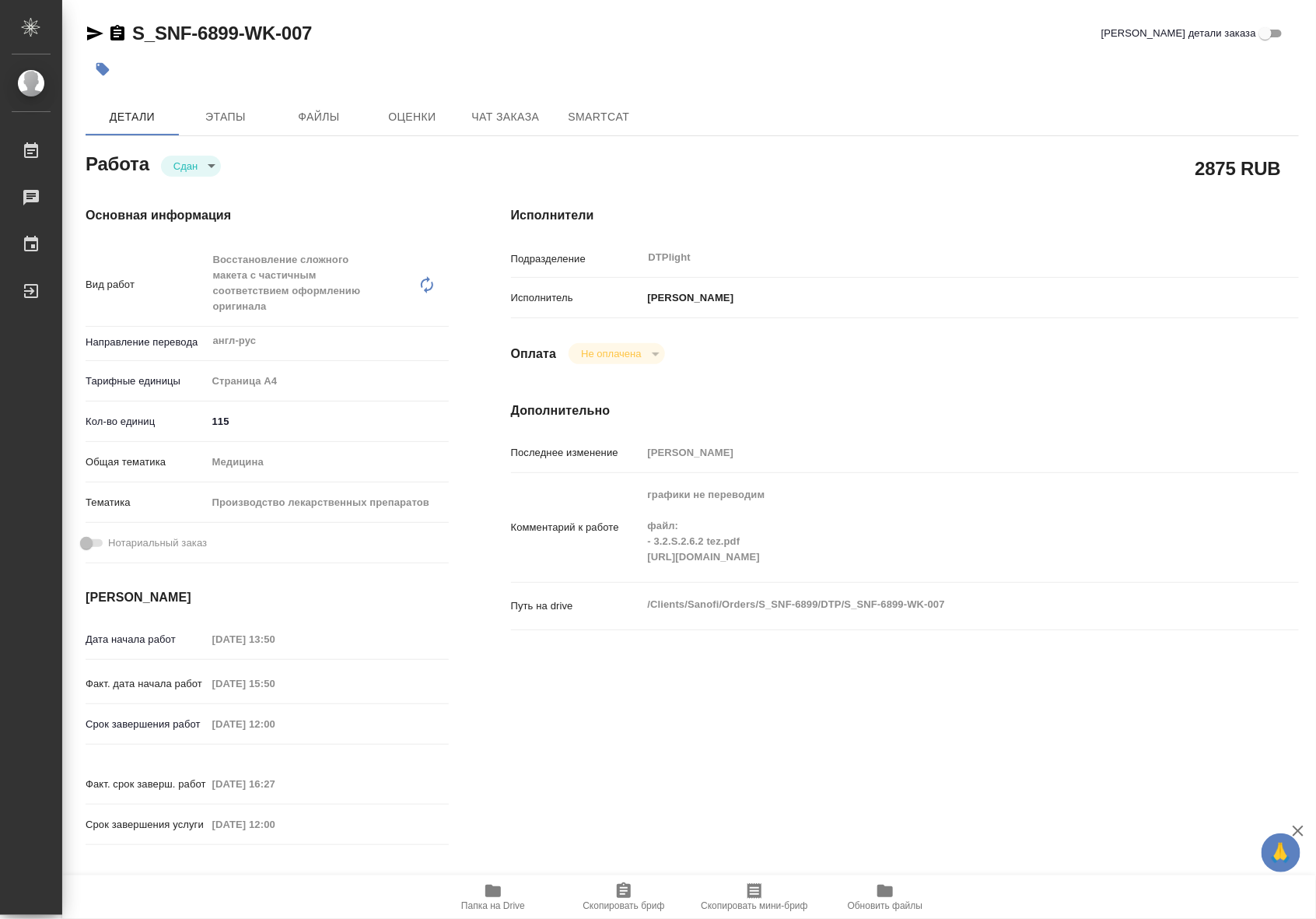
type textarea "x"
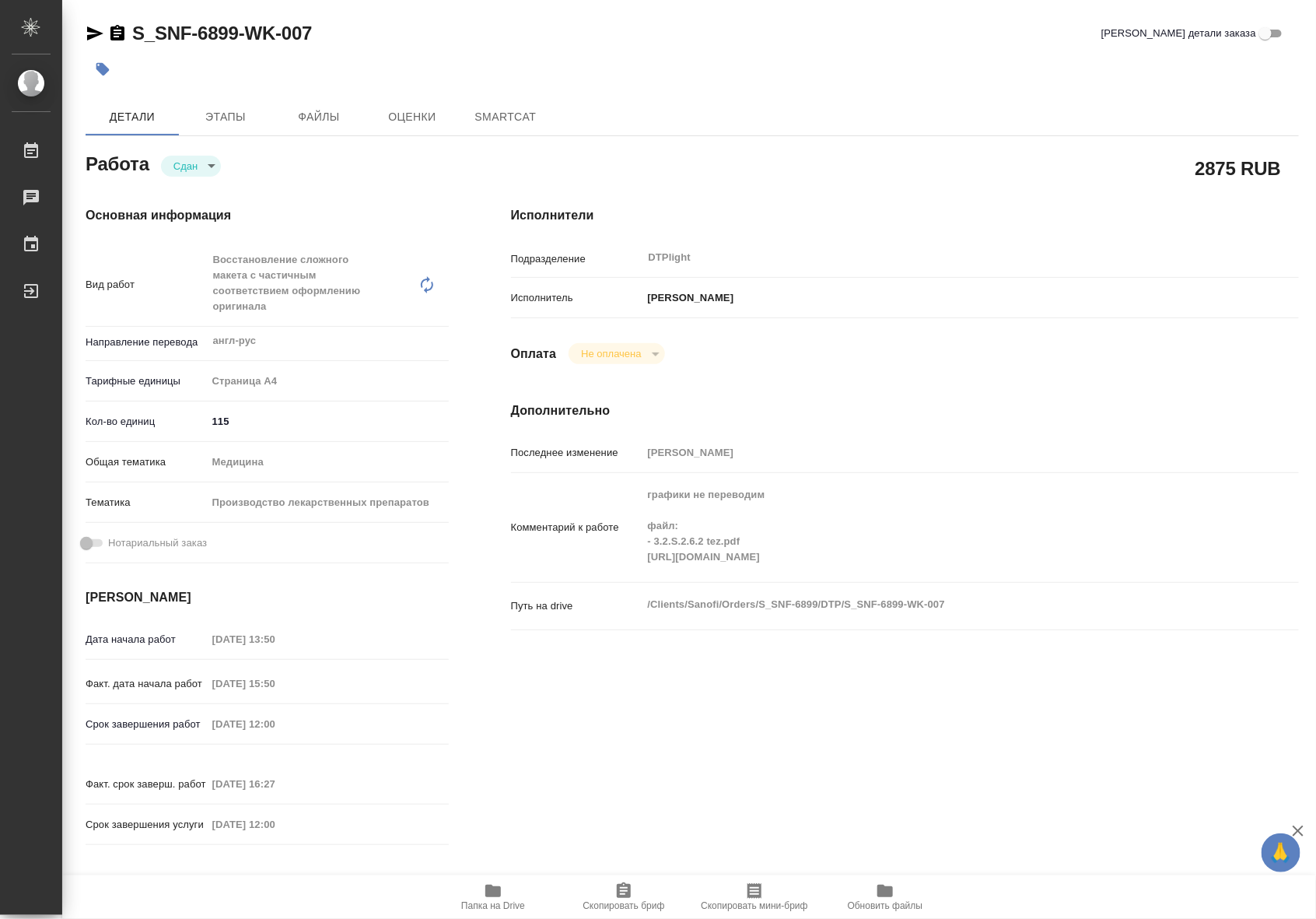
type textarea "x"
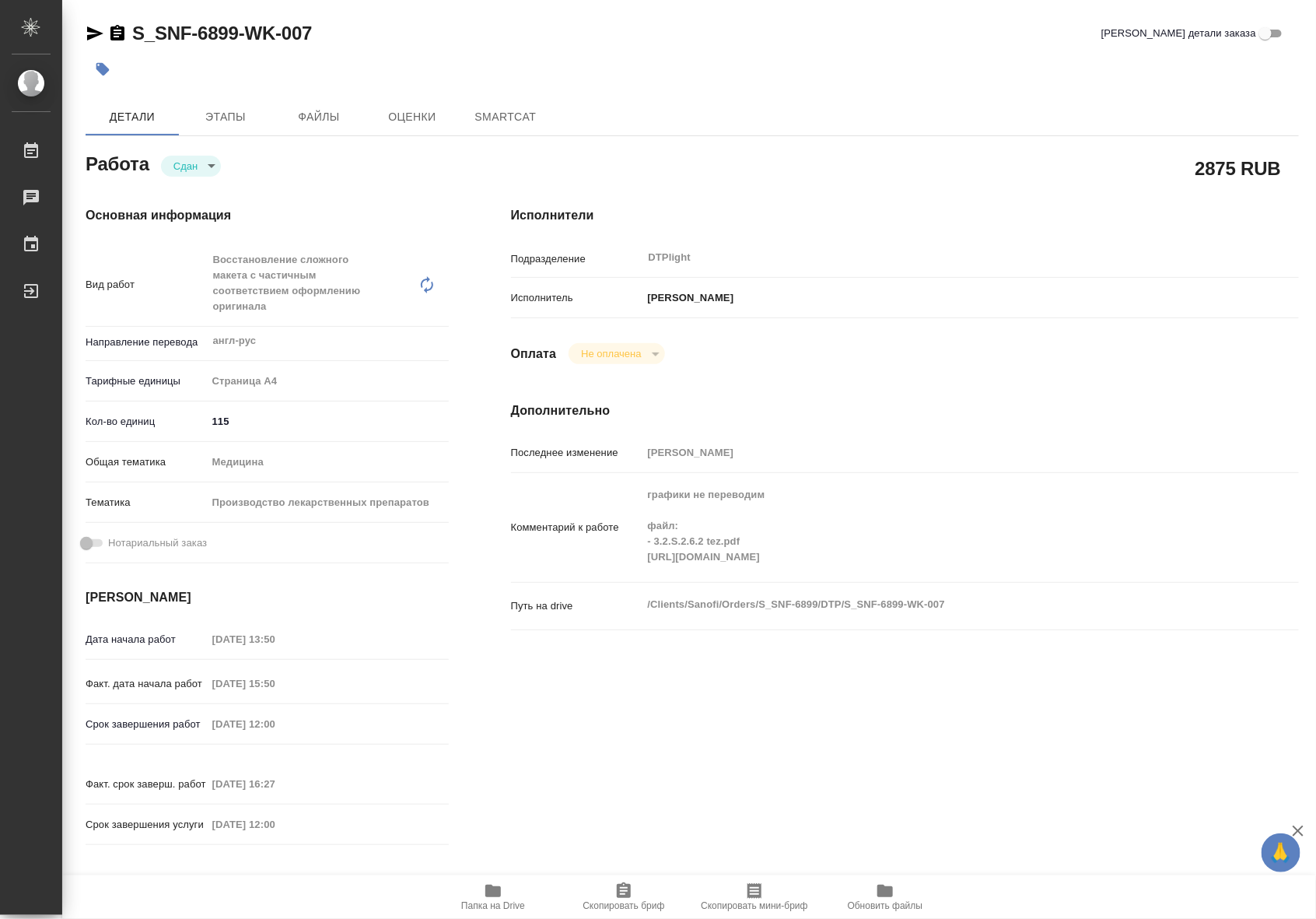
type textarea "x"
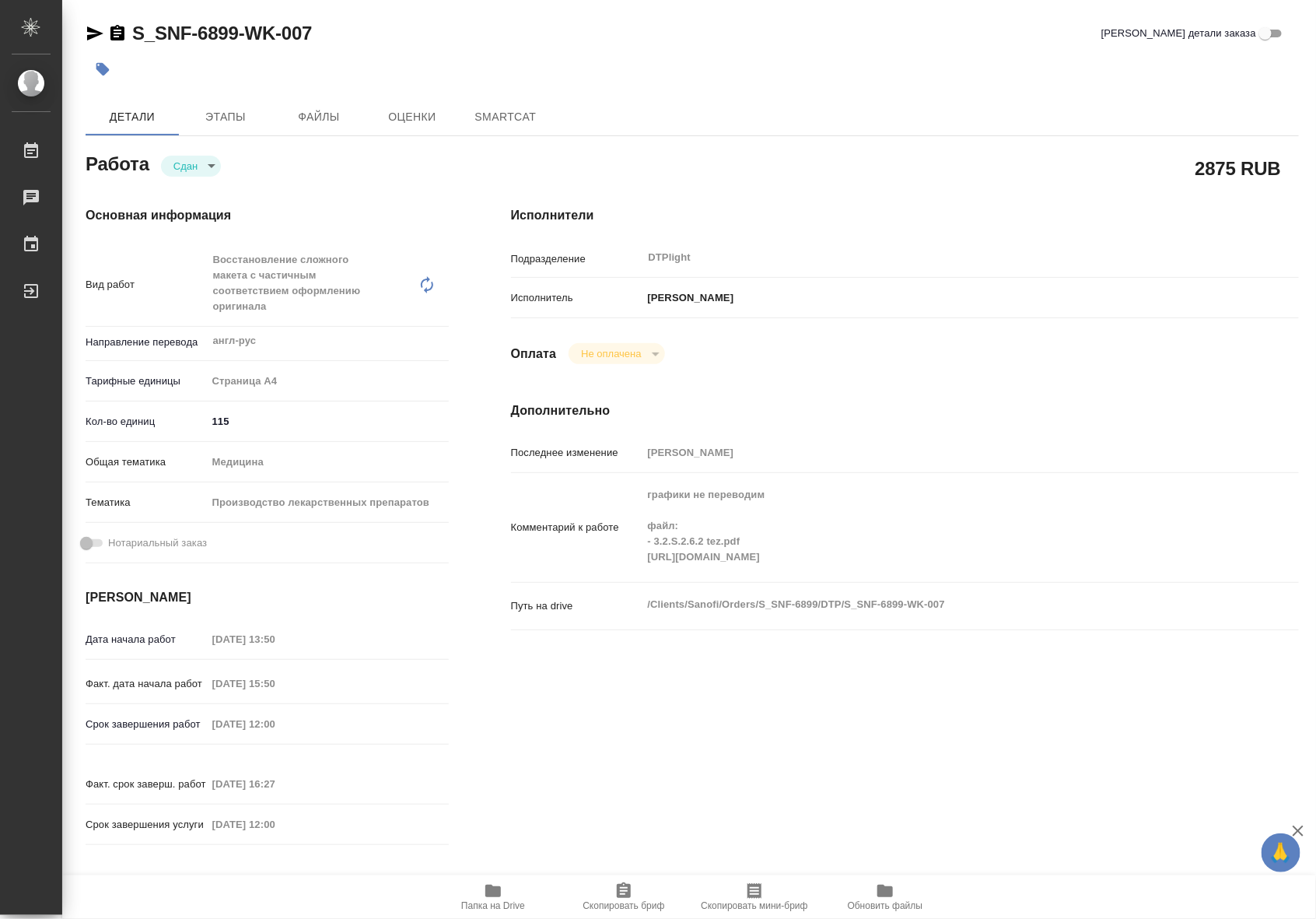
type textarea "x"
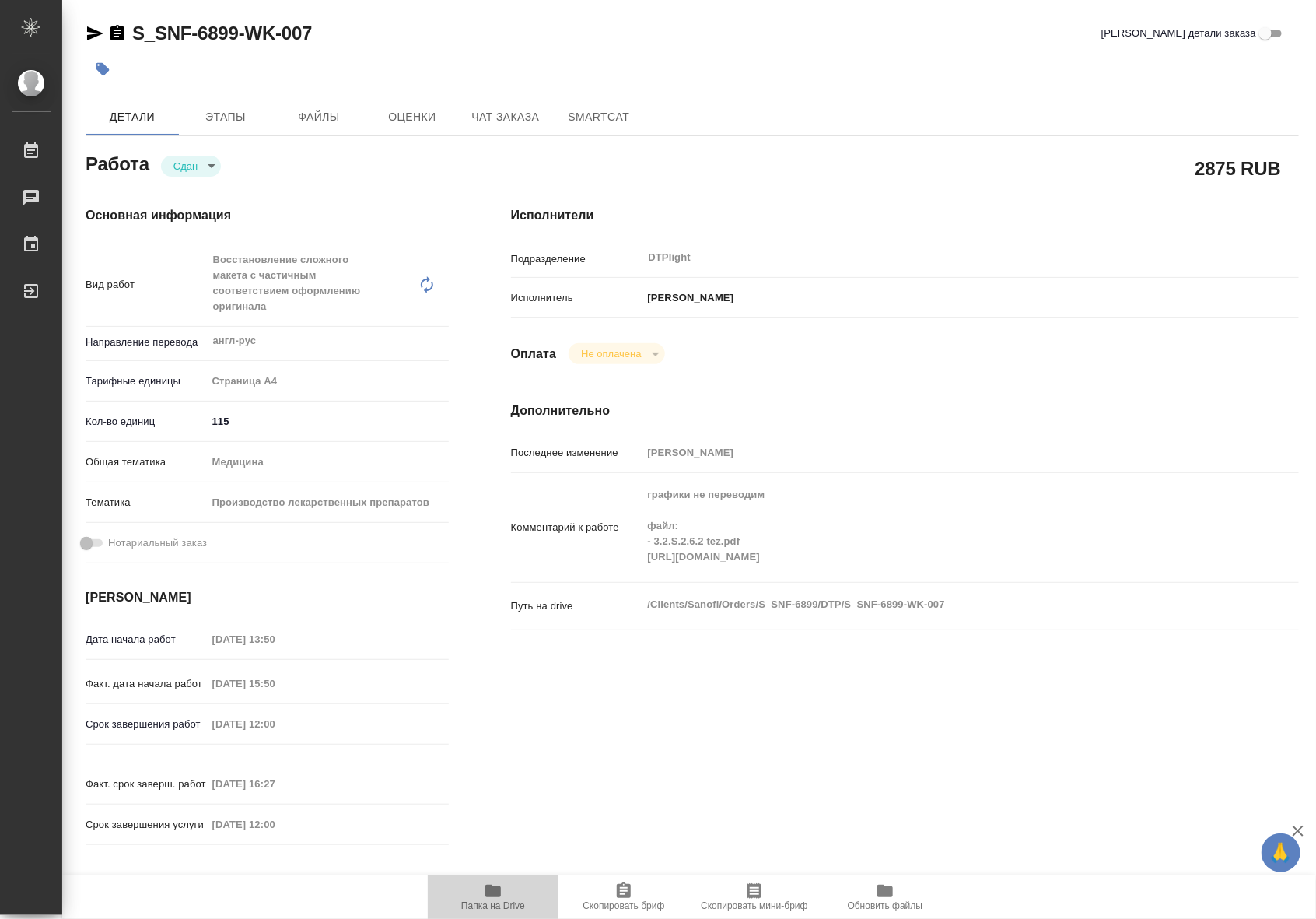
click at [482, 888] on span "Папка на Drive" at bounding box center [492, 896] width 112 height 30
type textarea "x"
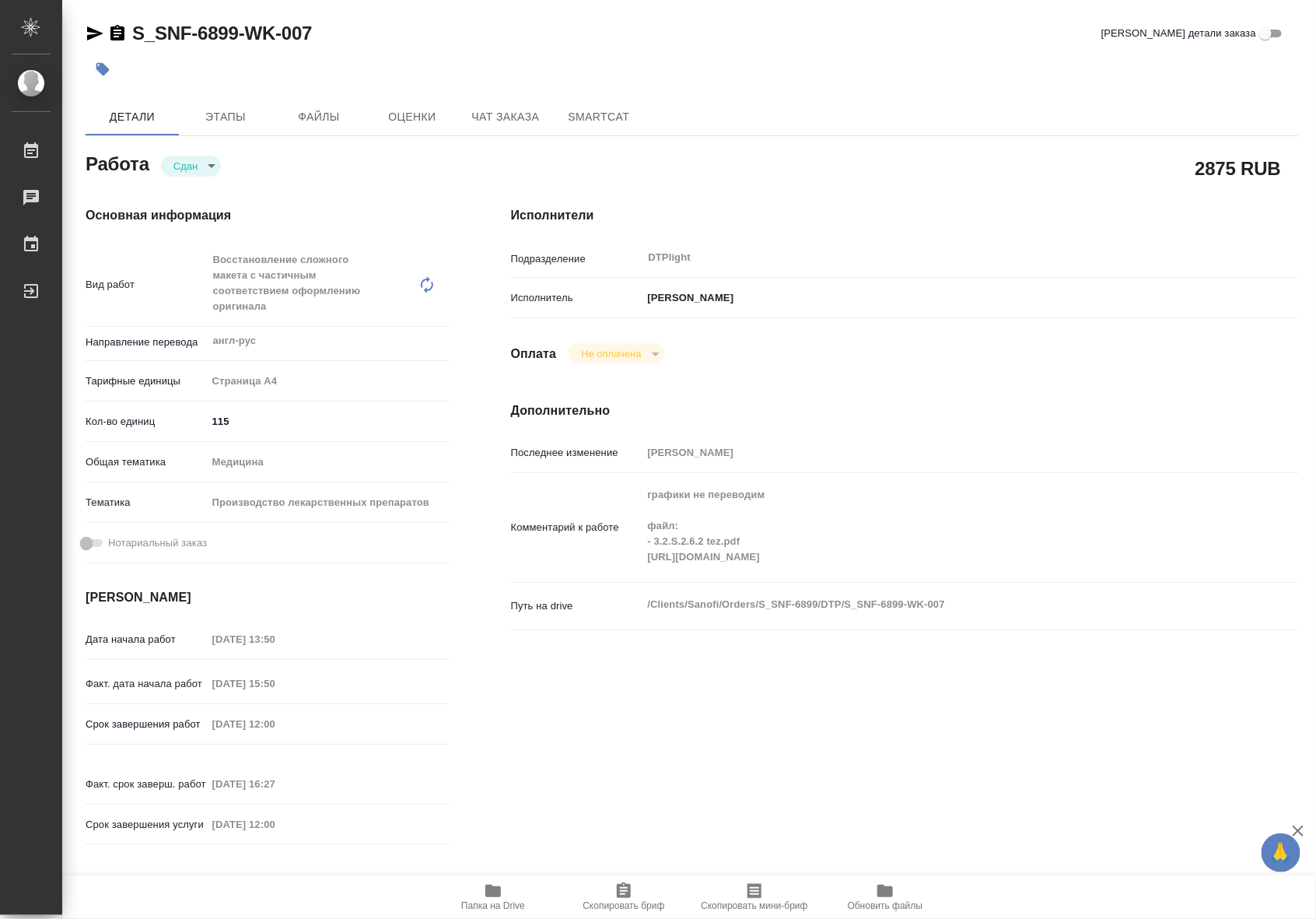
type textarea "x"
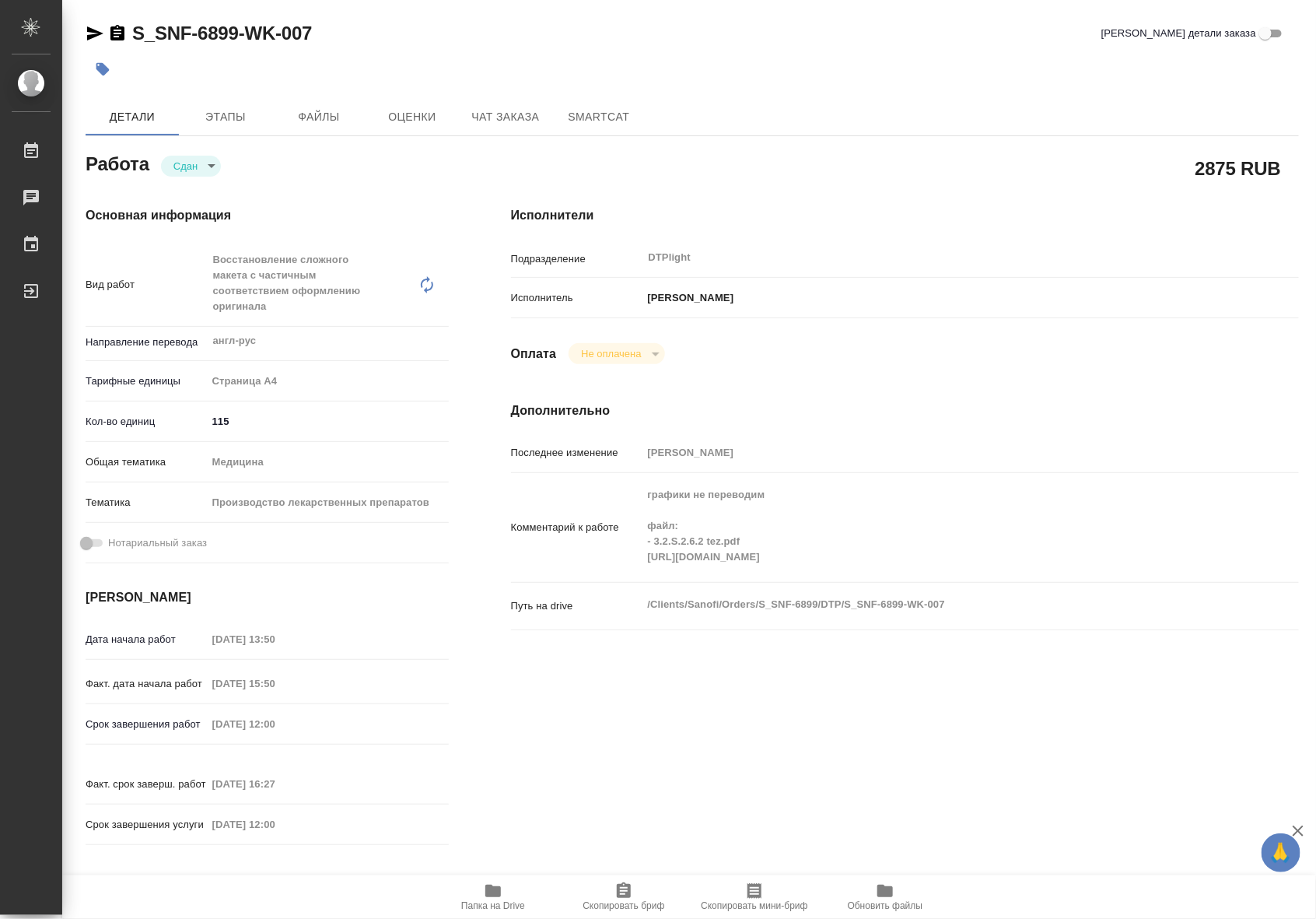
type textarea "x"
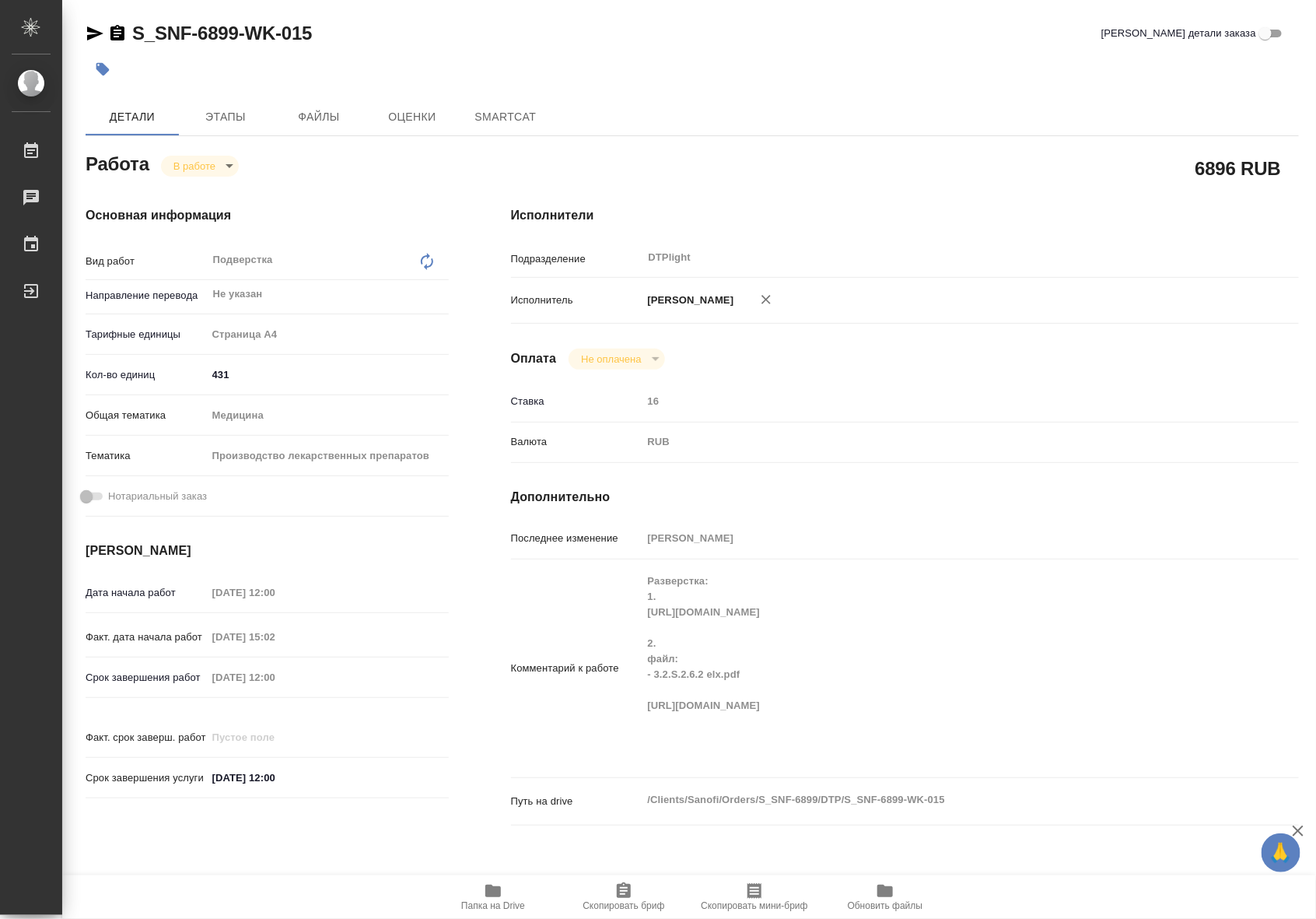
type textarea "x"
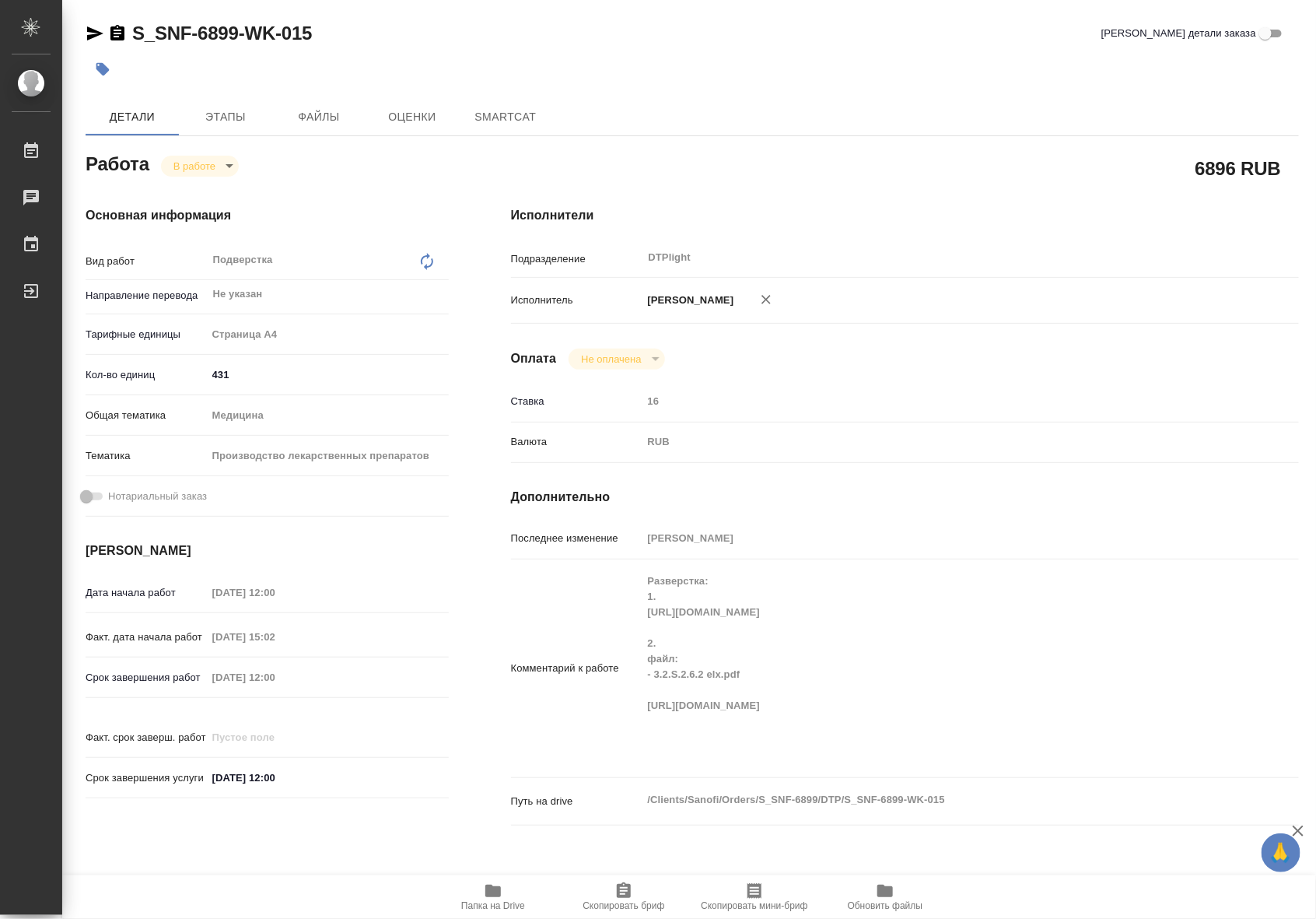
type textarea "x"
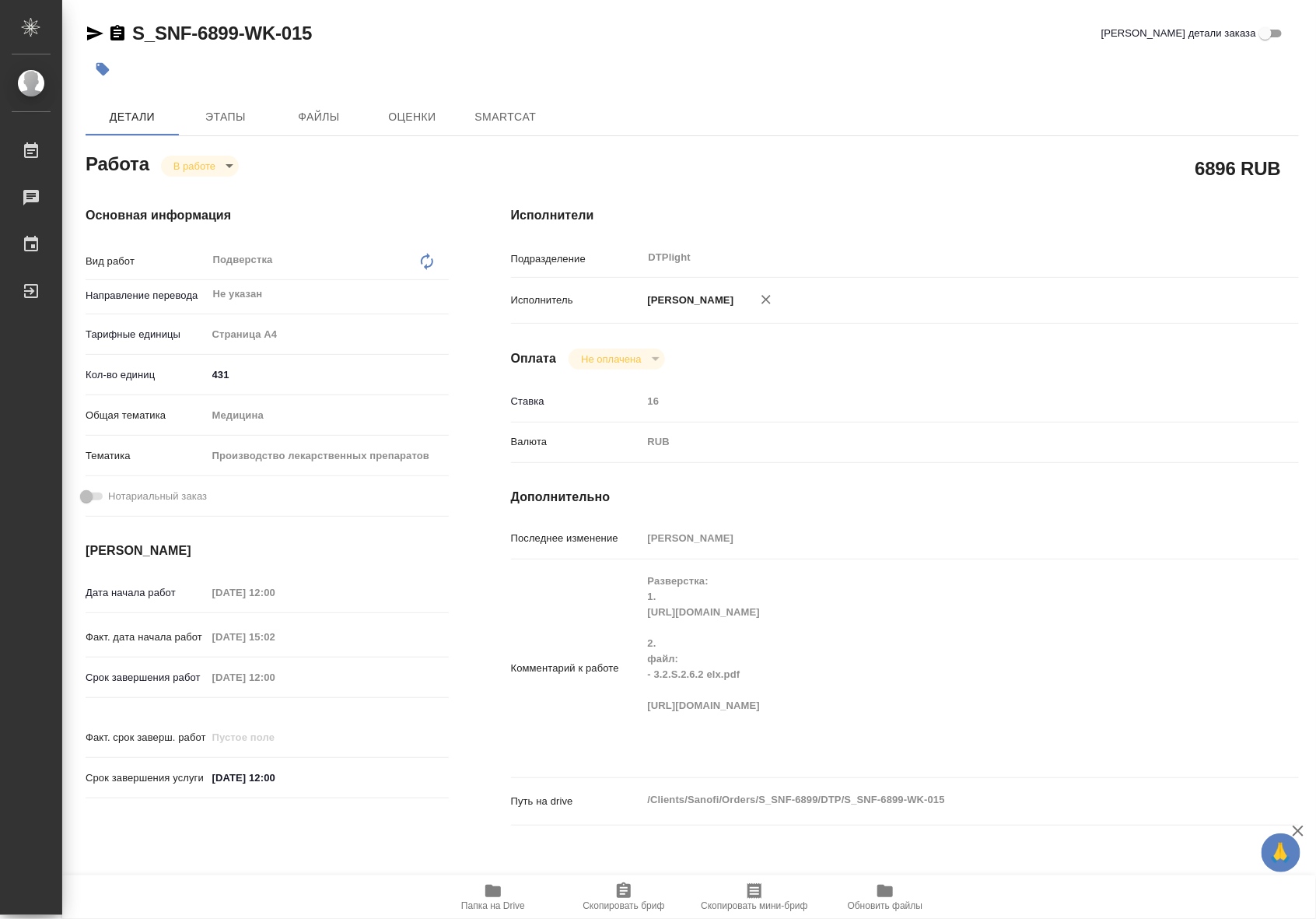
type textarea "x"
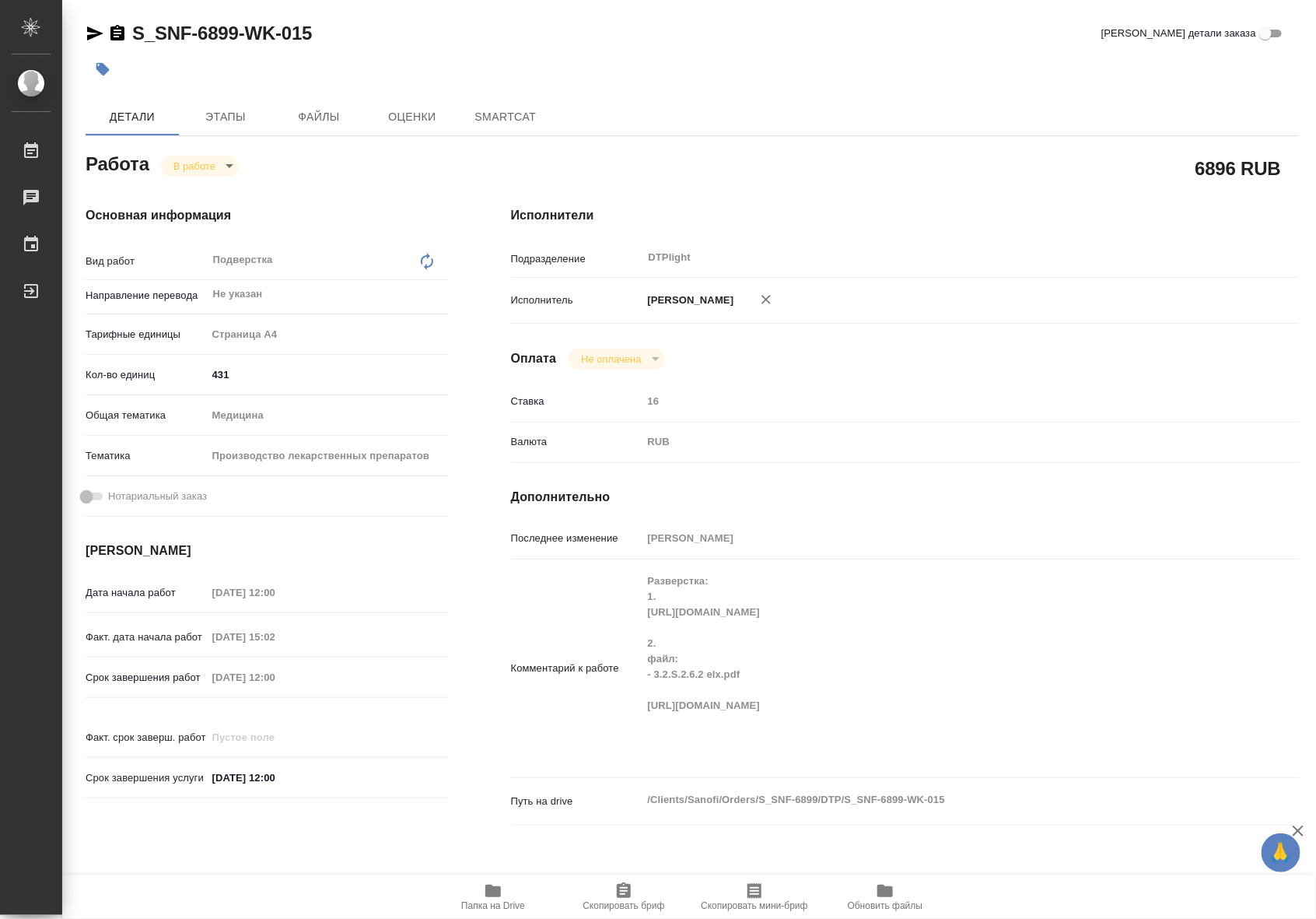
type textarea "x"
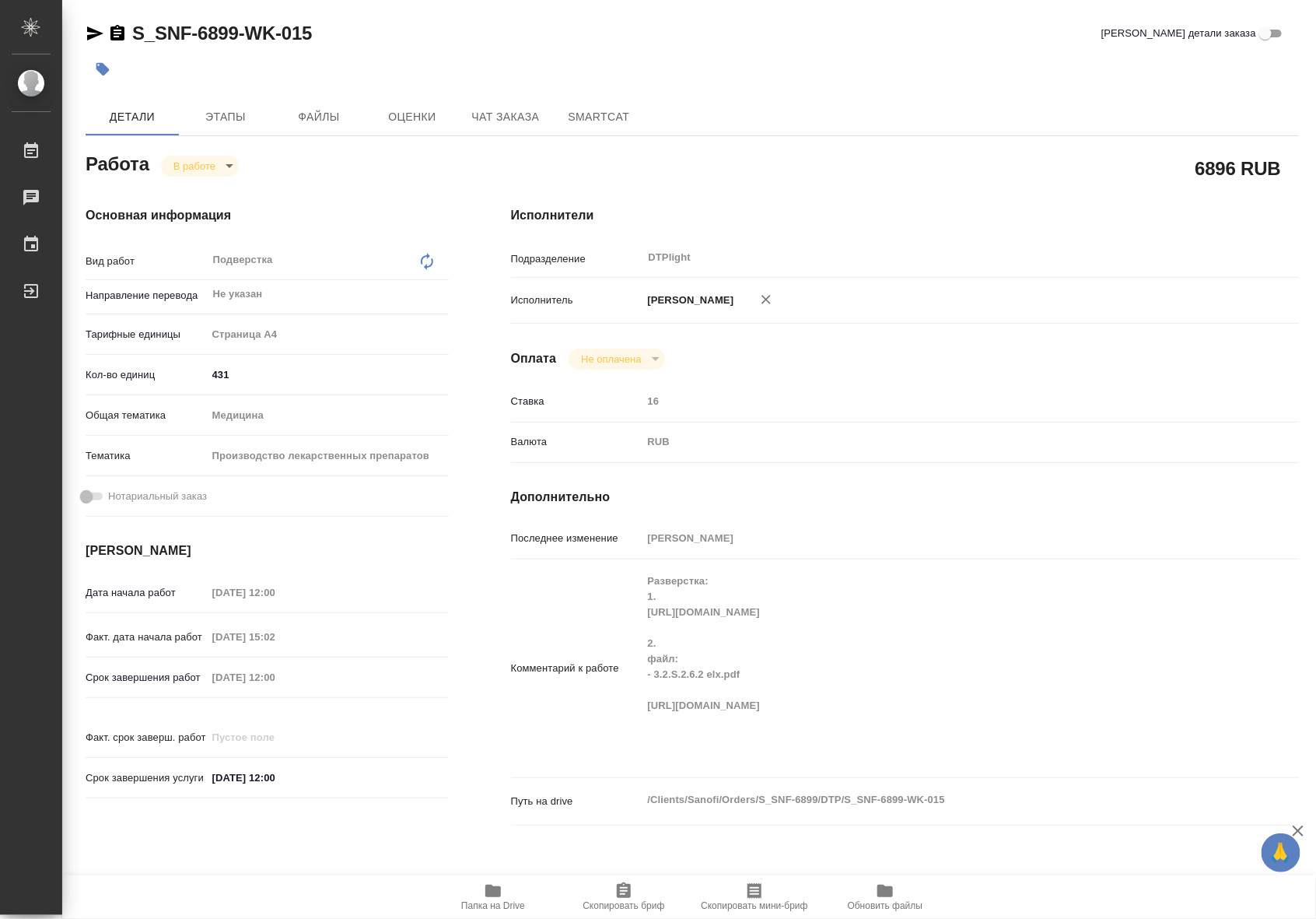
type textarea "x"
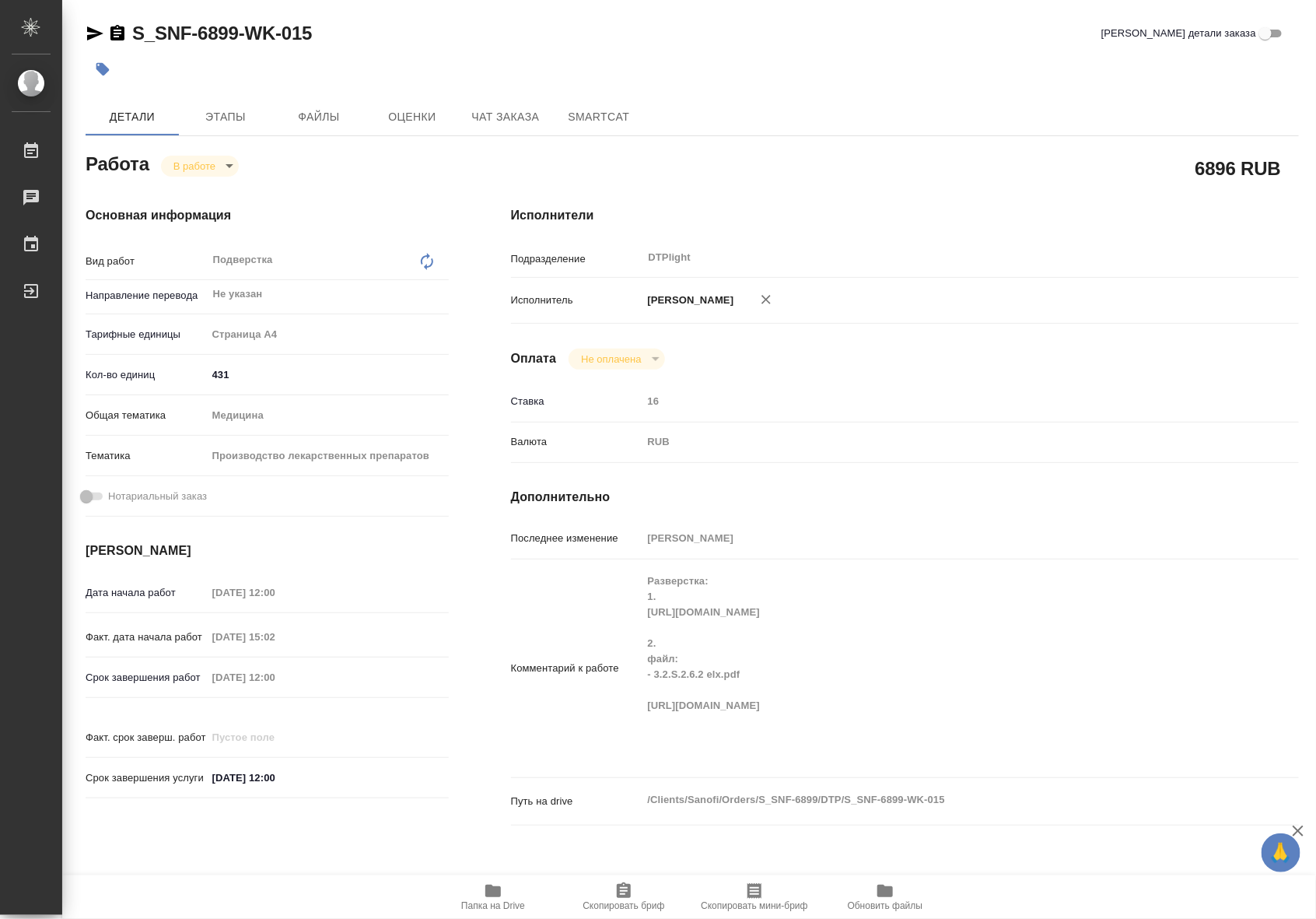
type textarea "x"
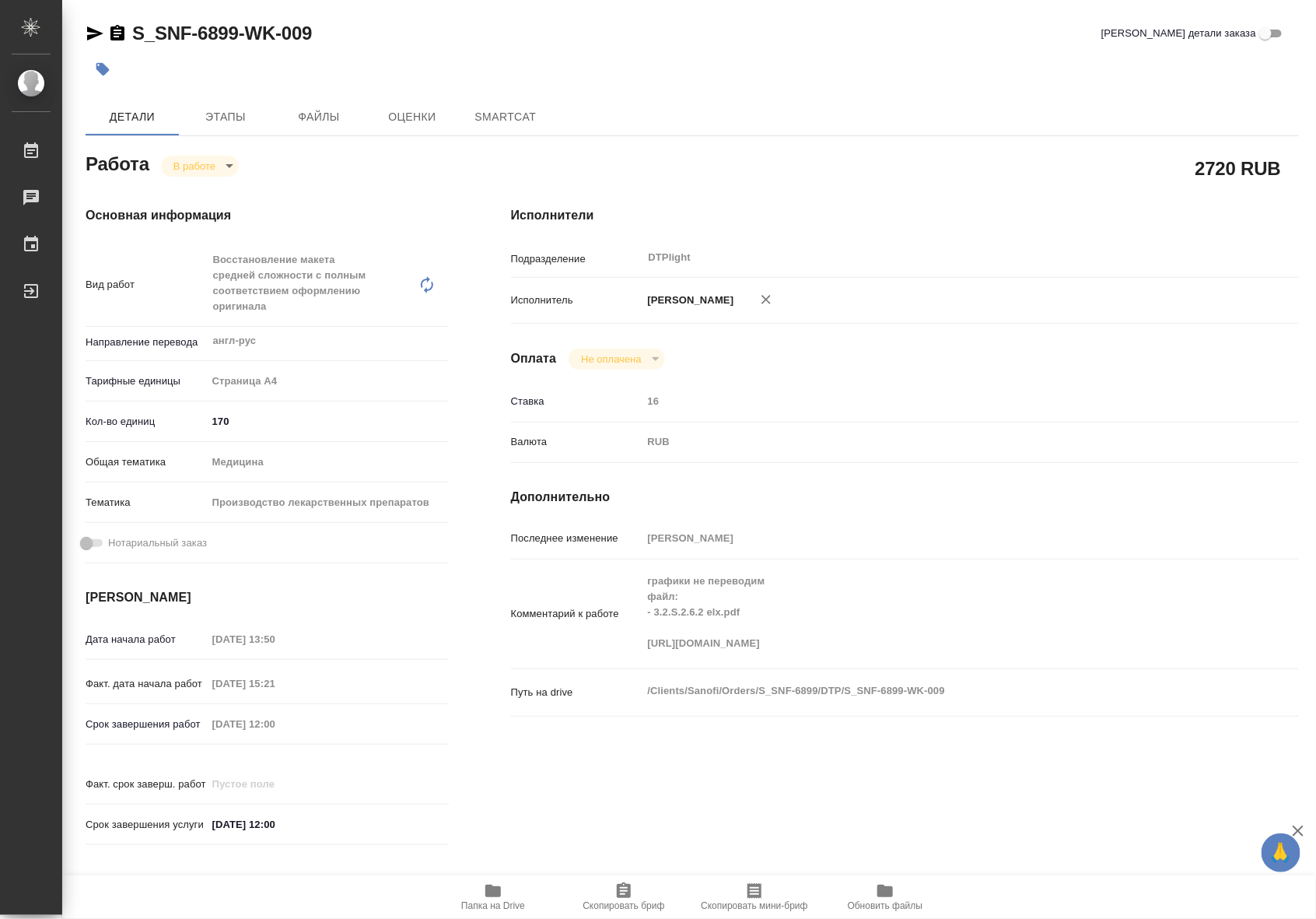
type textarea "x"
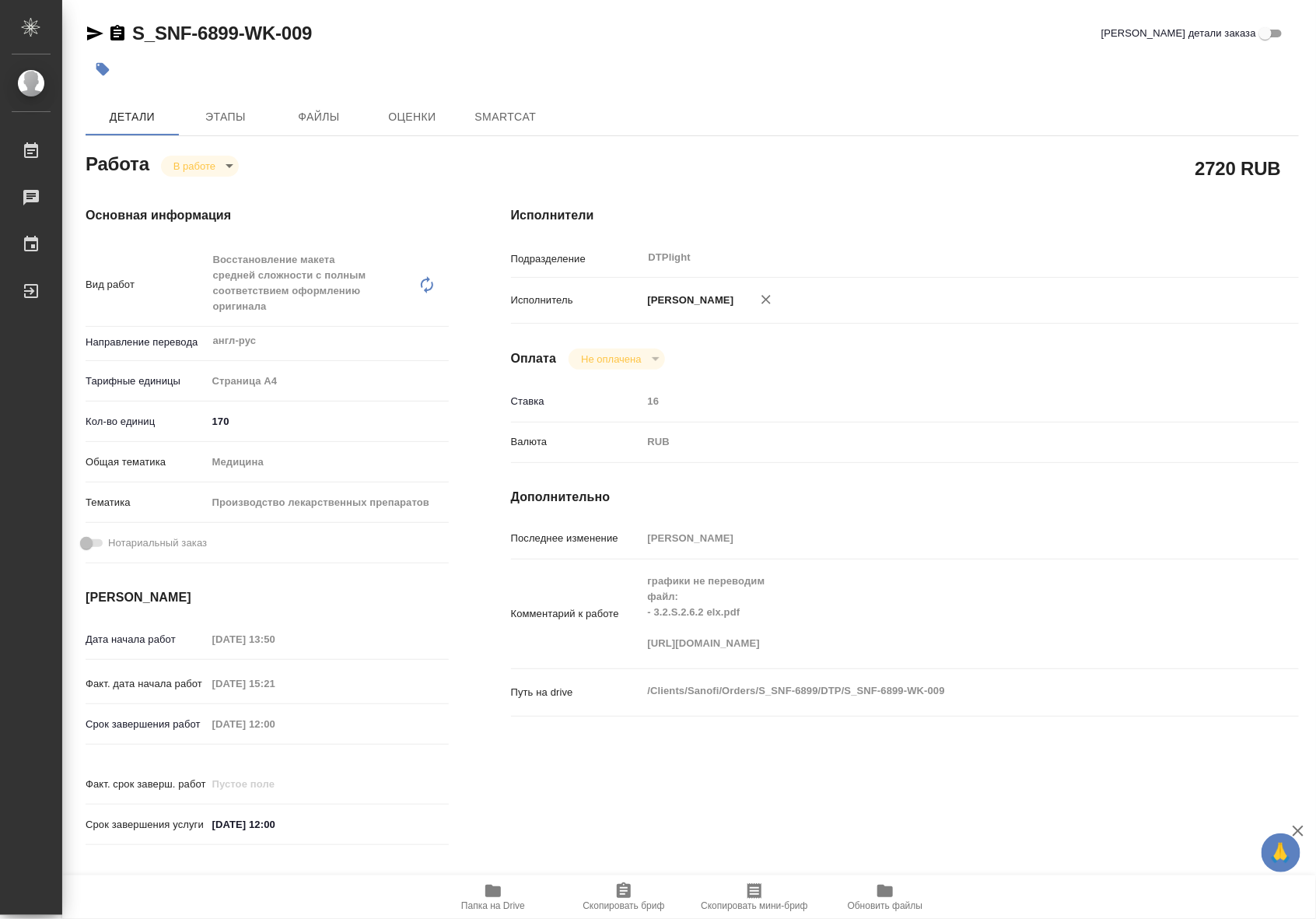
type textarea "x"
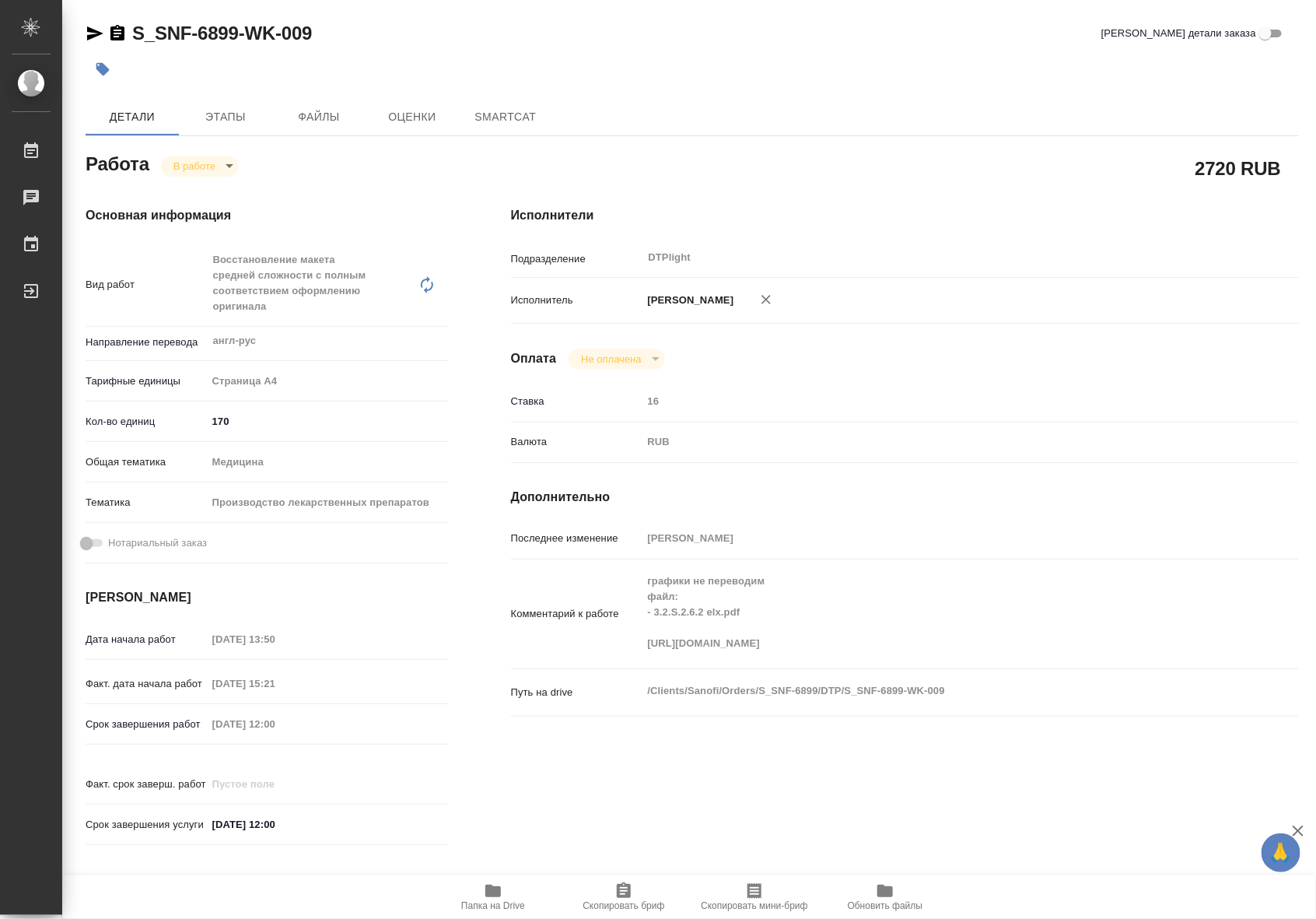
type textarea "x"
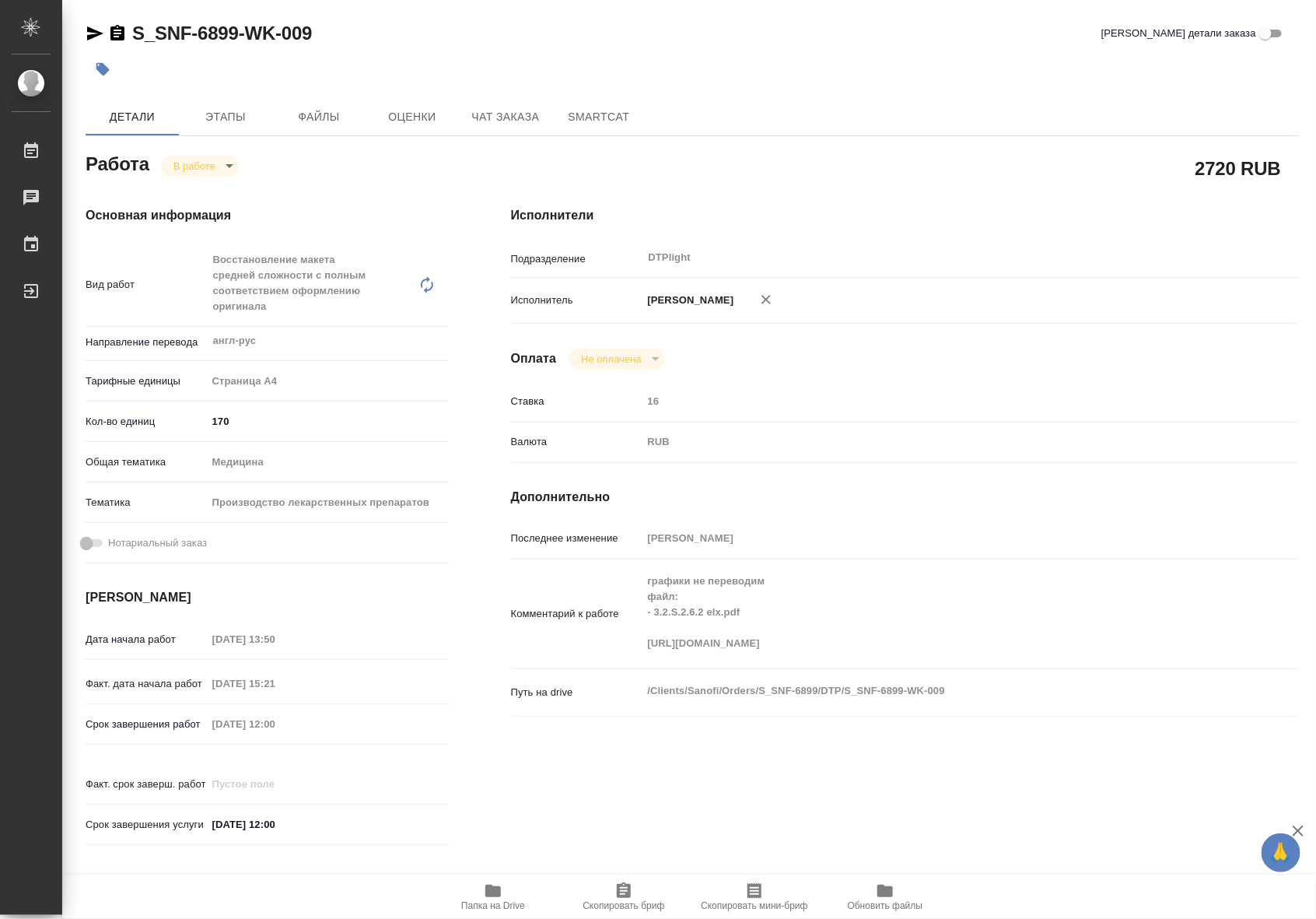
type textarea "x"
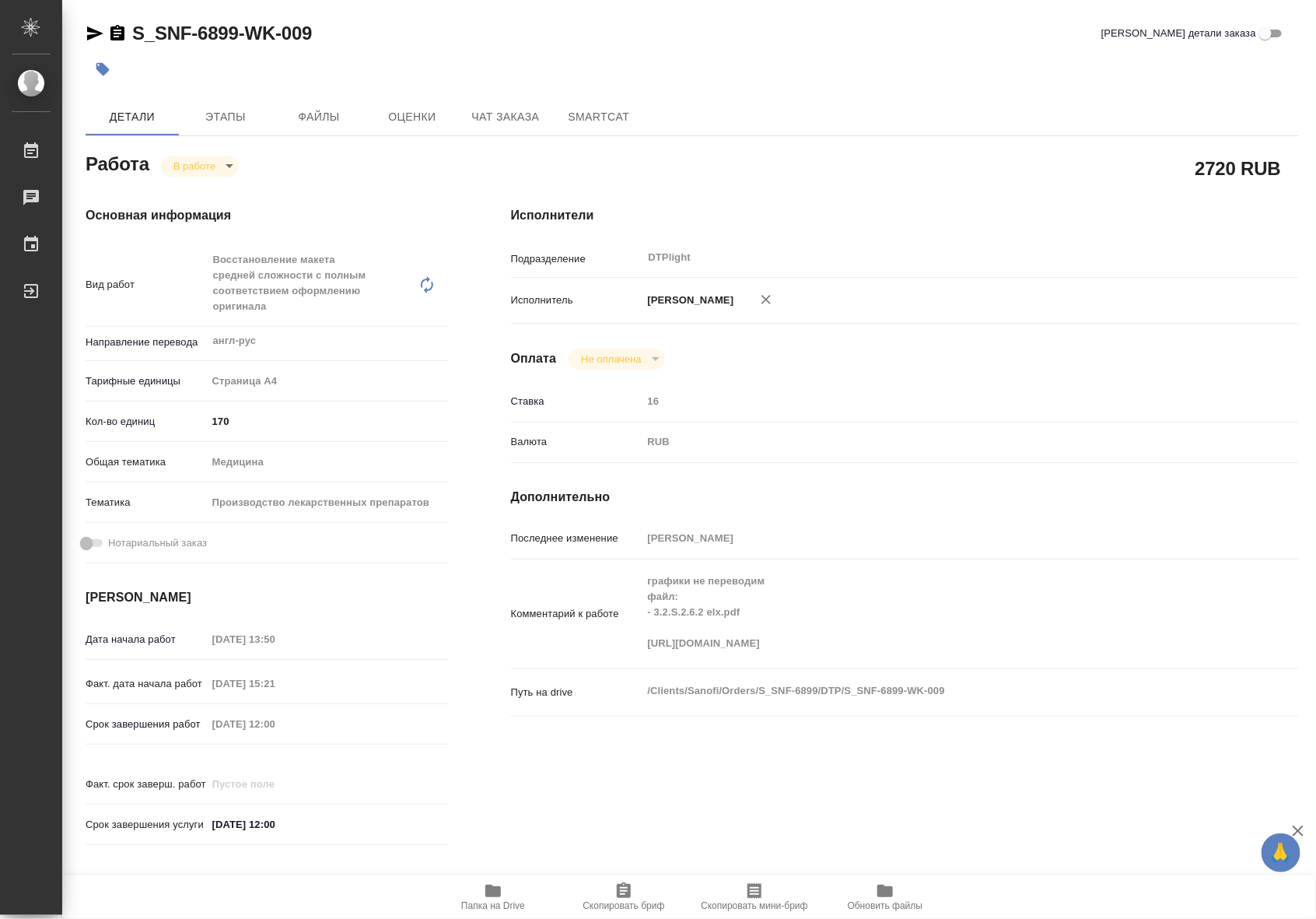
type textarea "x"
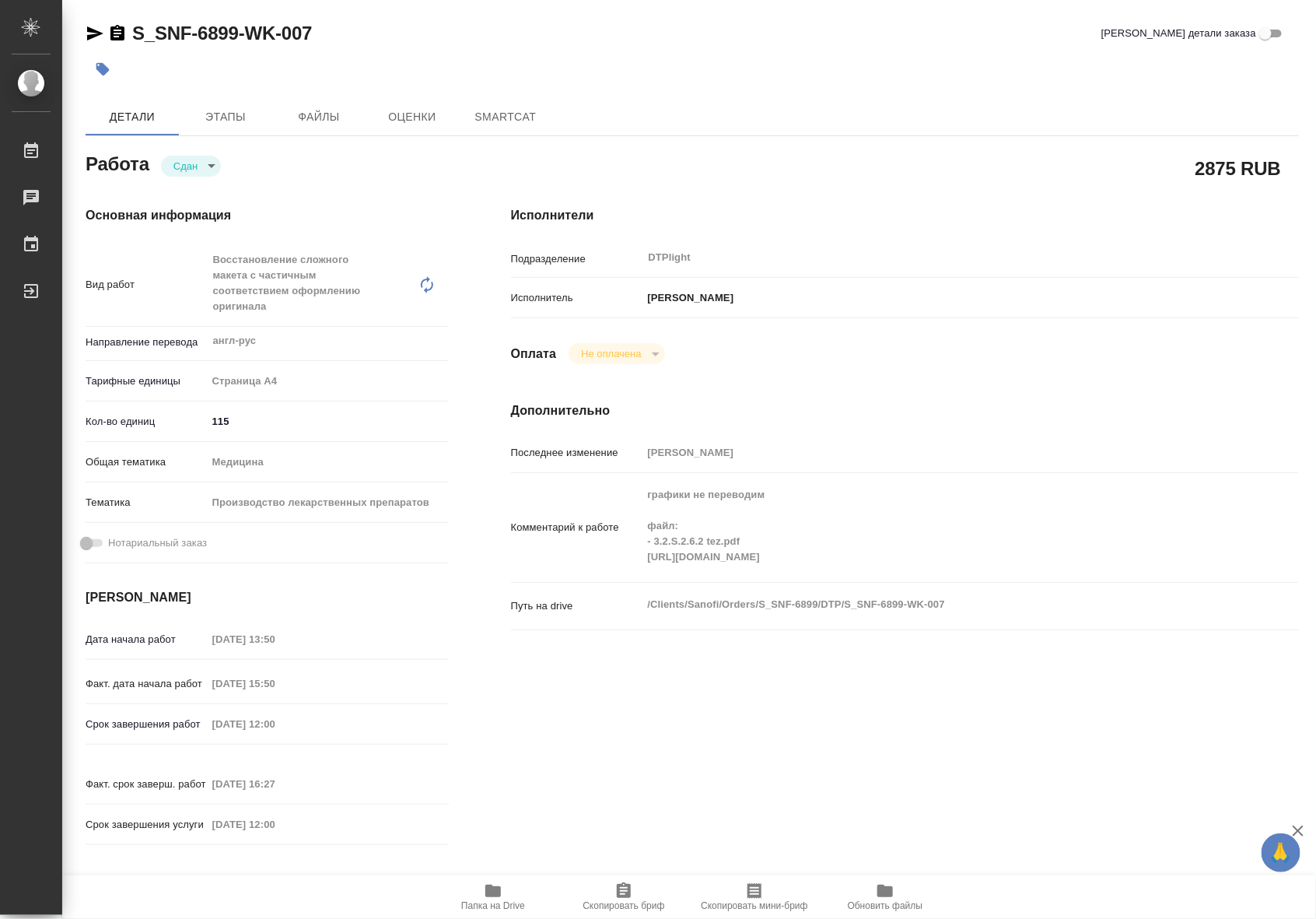
type textarea "x"
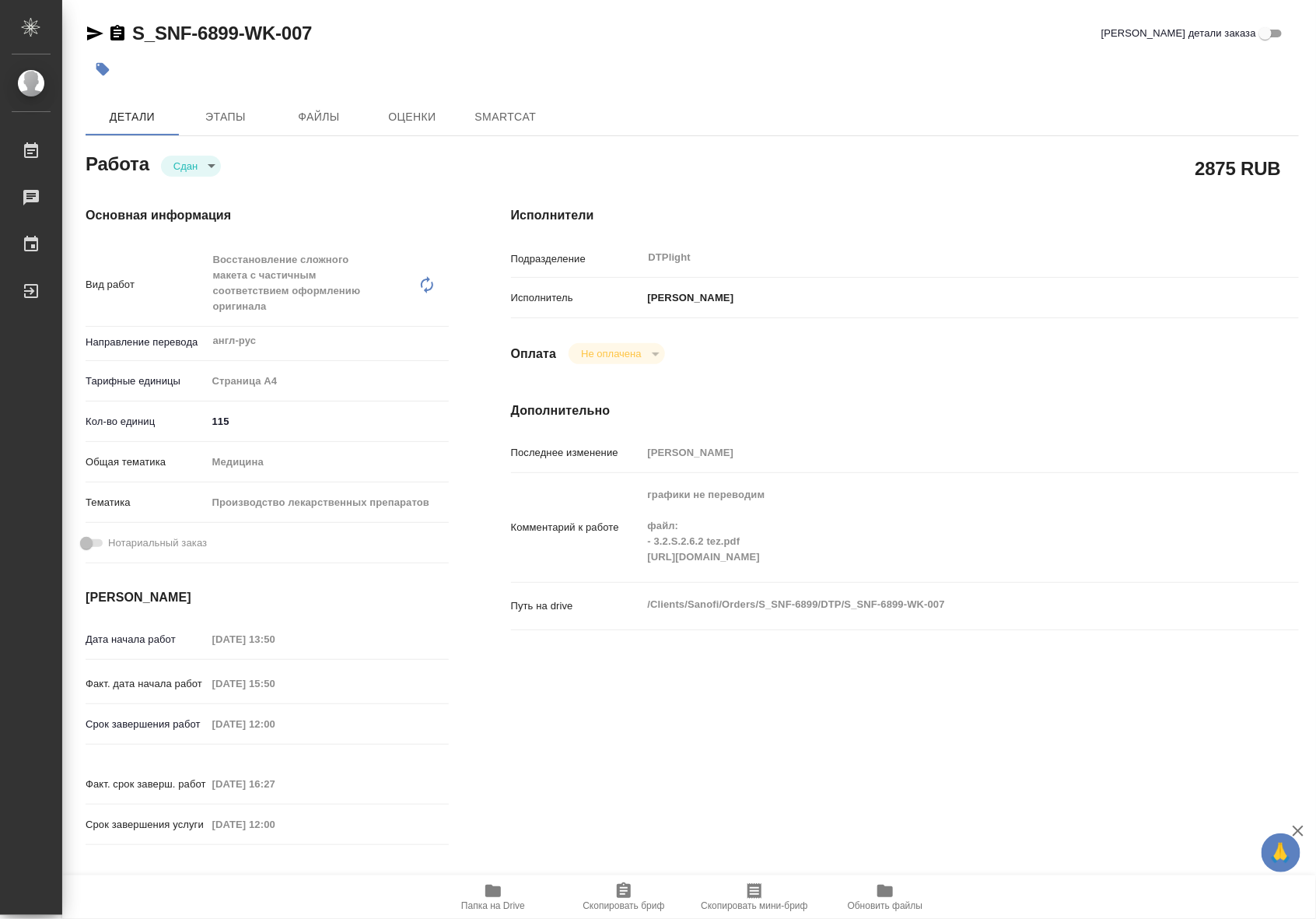
type textarea "x"
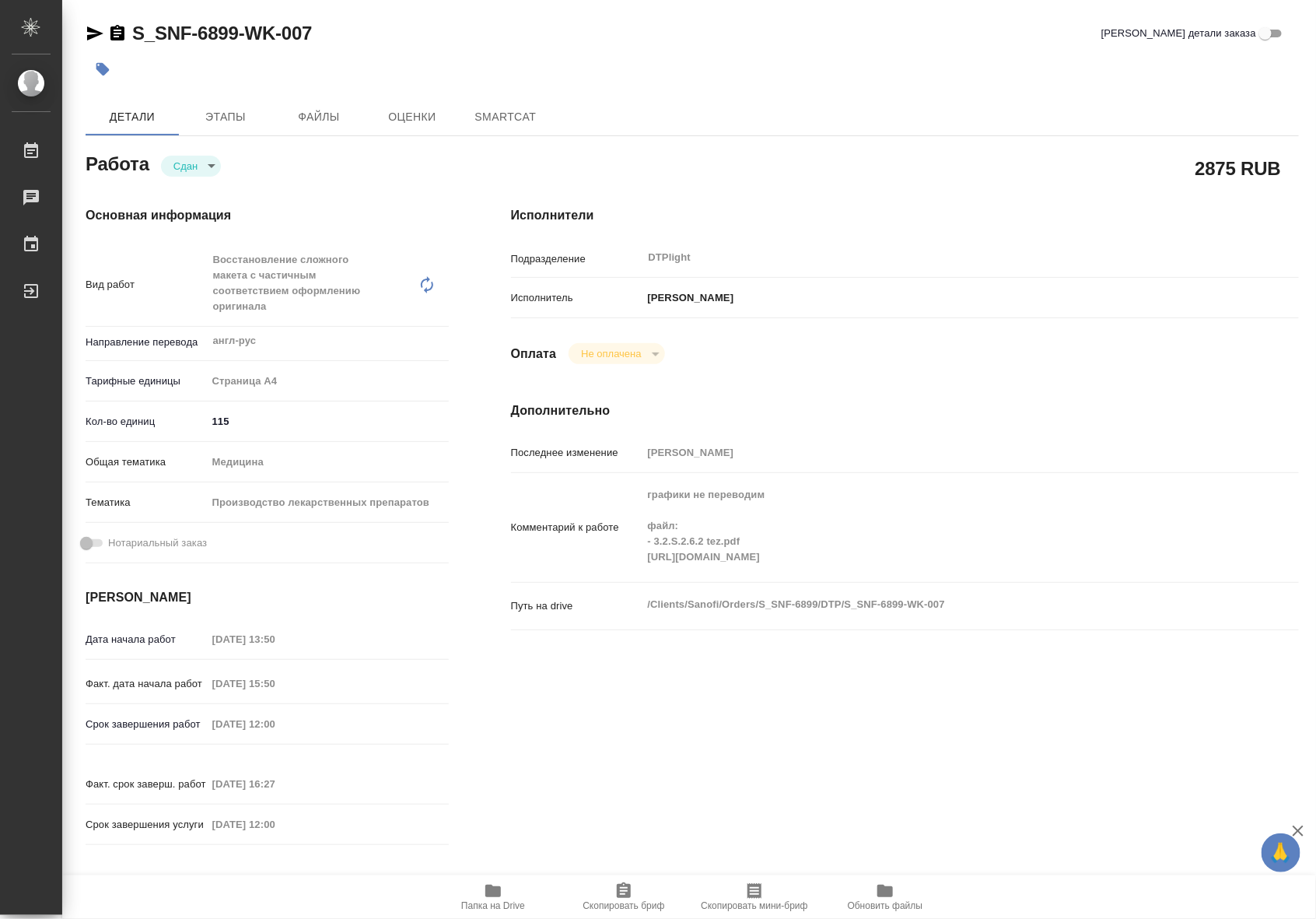
type textarea "x"
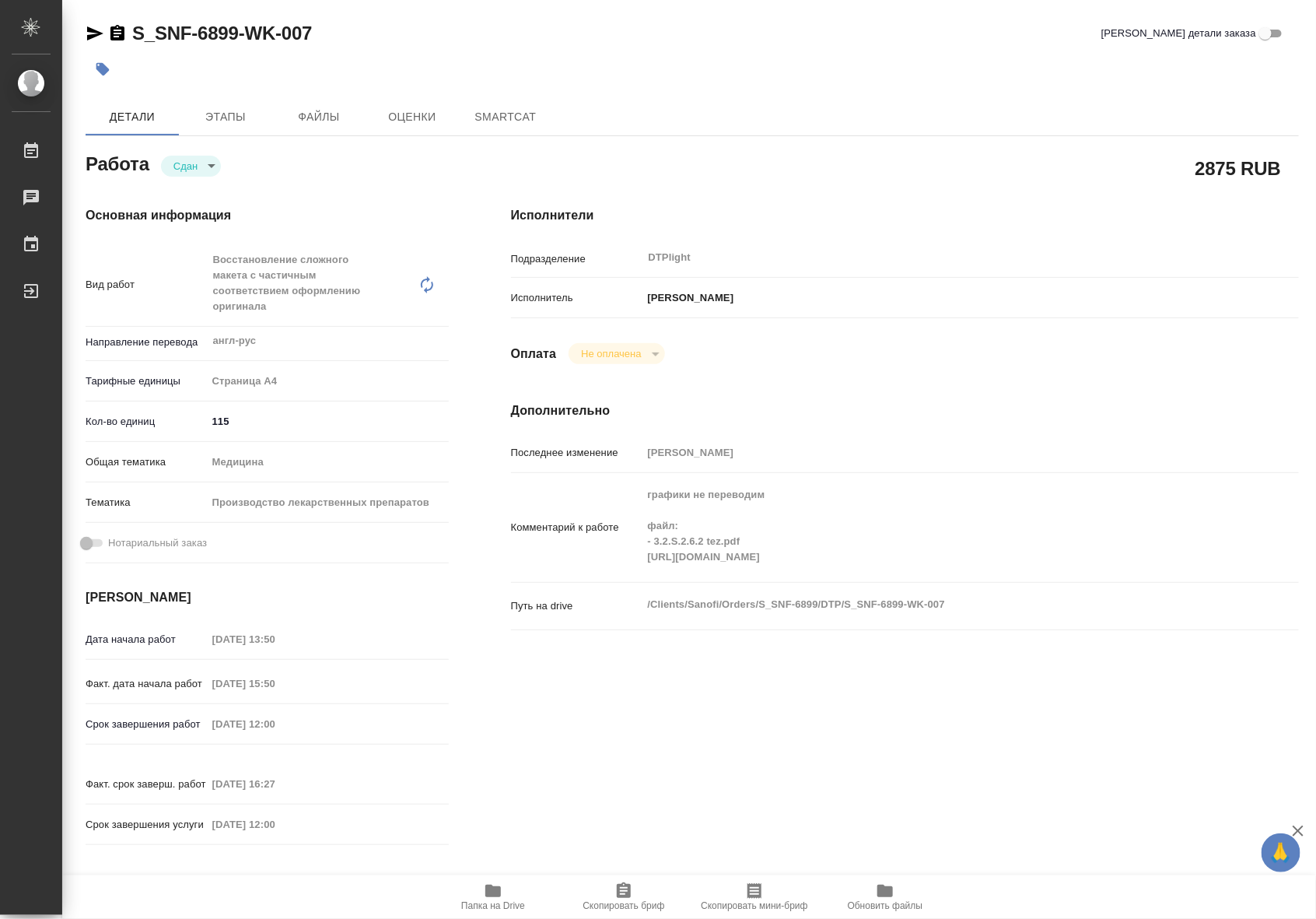
type textarea "x"
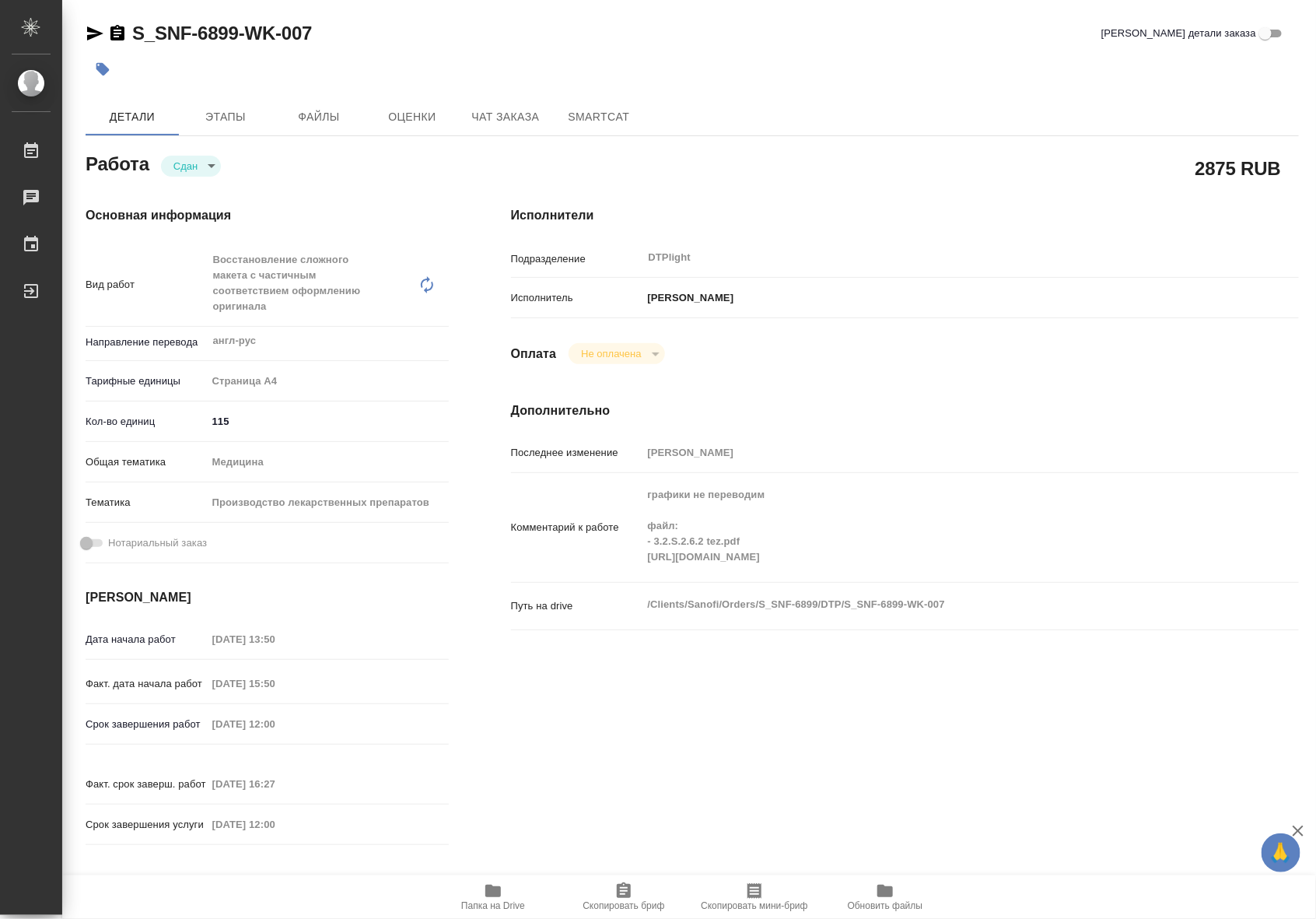
type textarea "x"
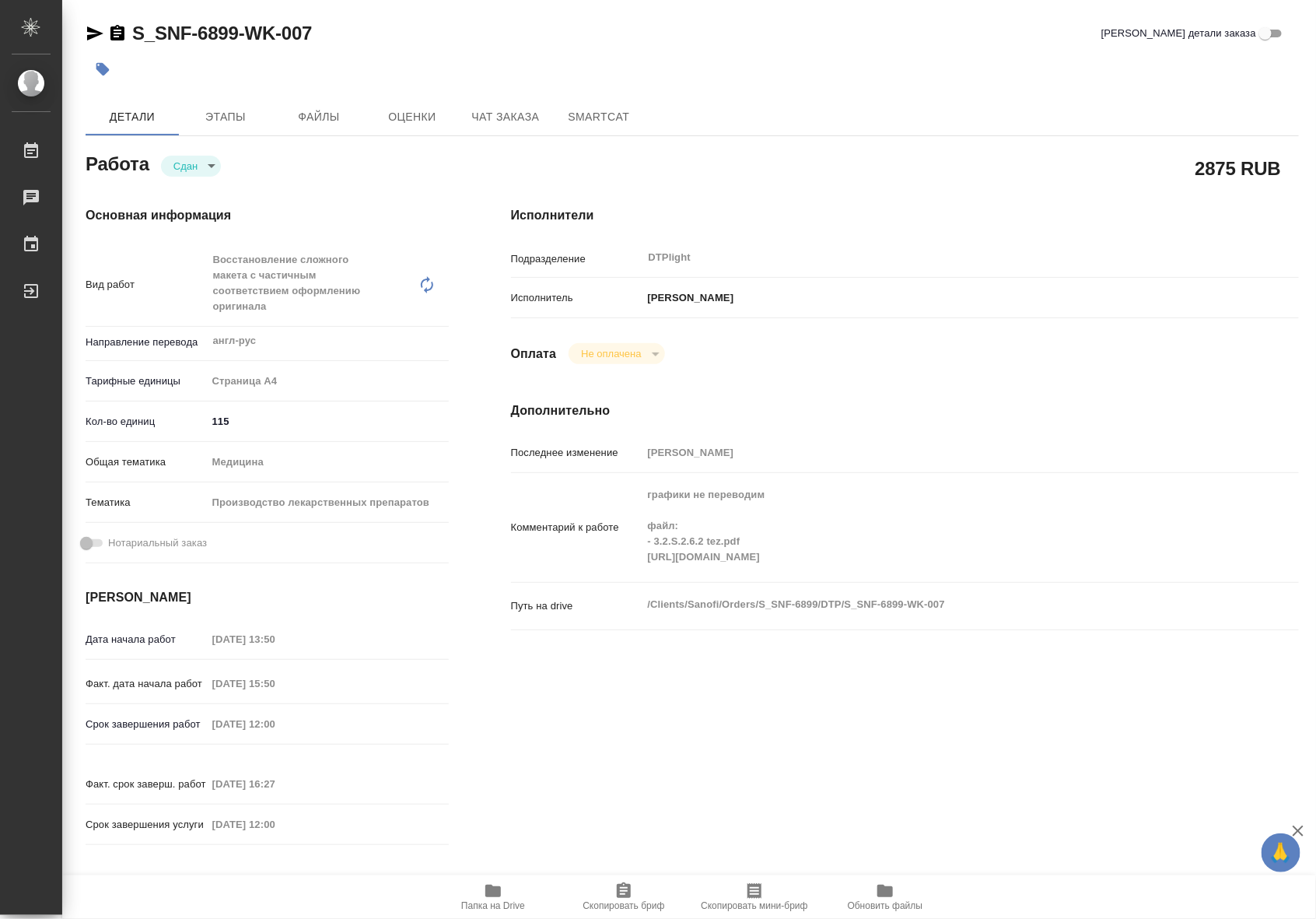
type textarea "x"
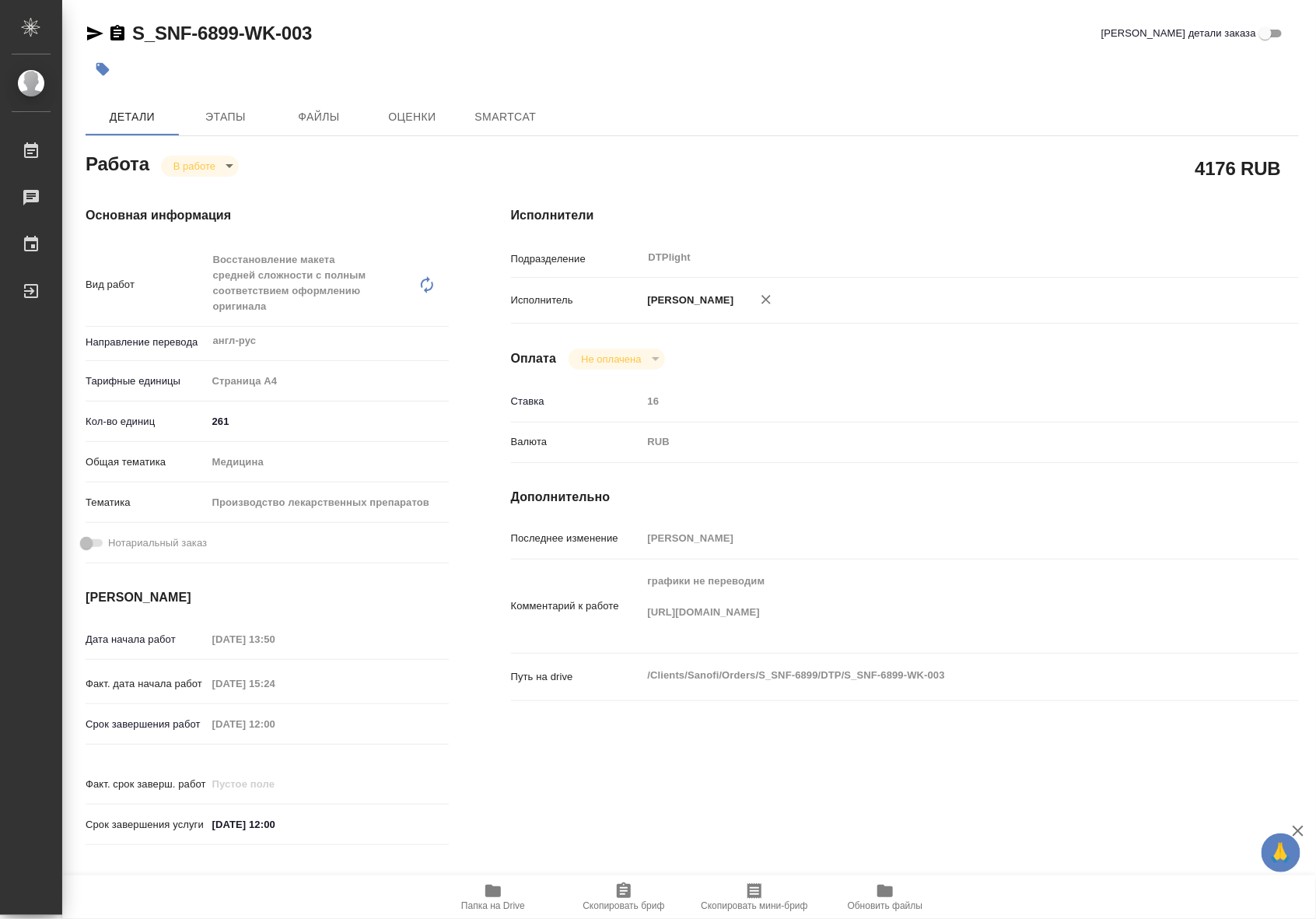
type textarea "x"
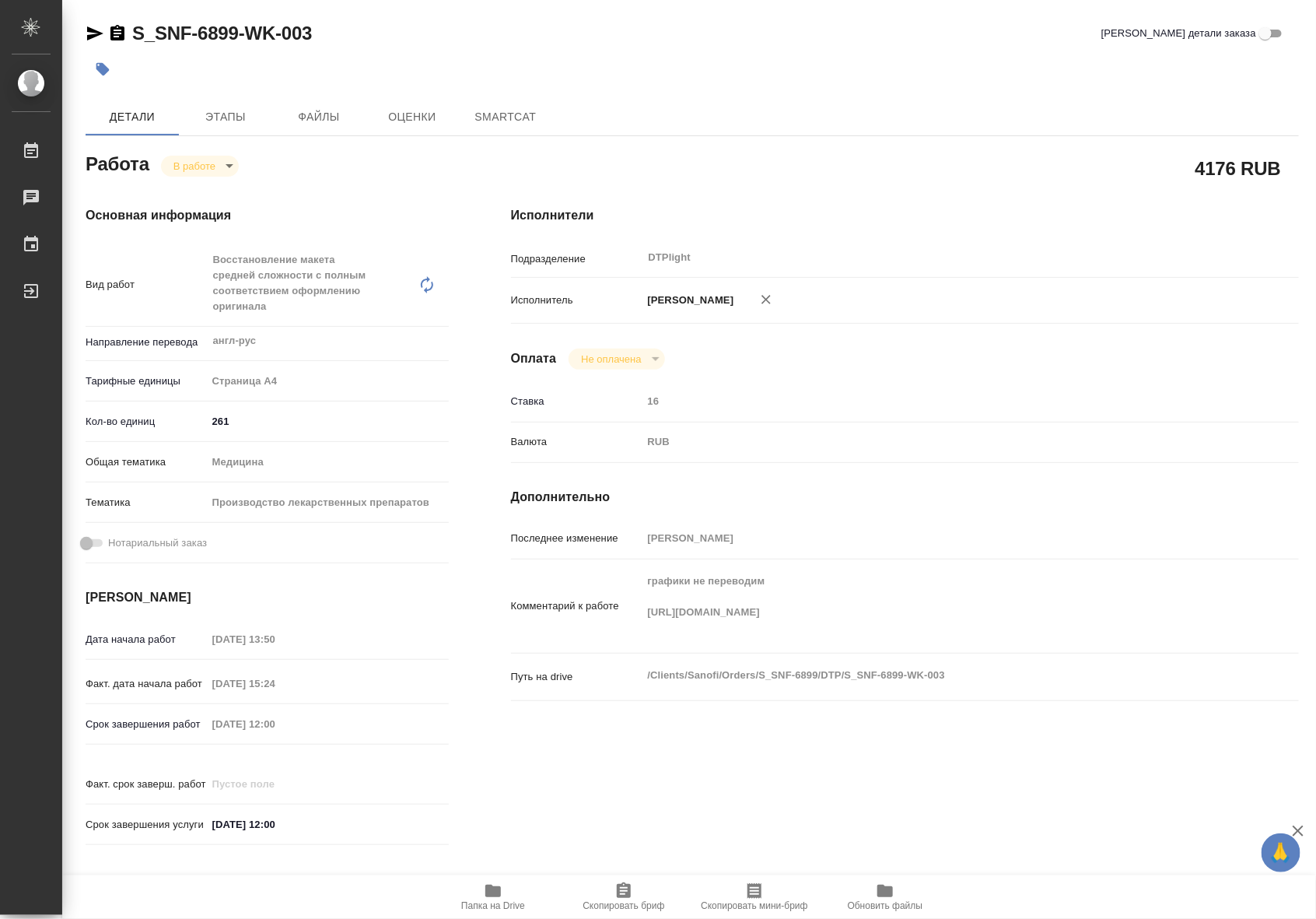
type textarea "x"
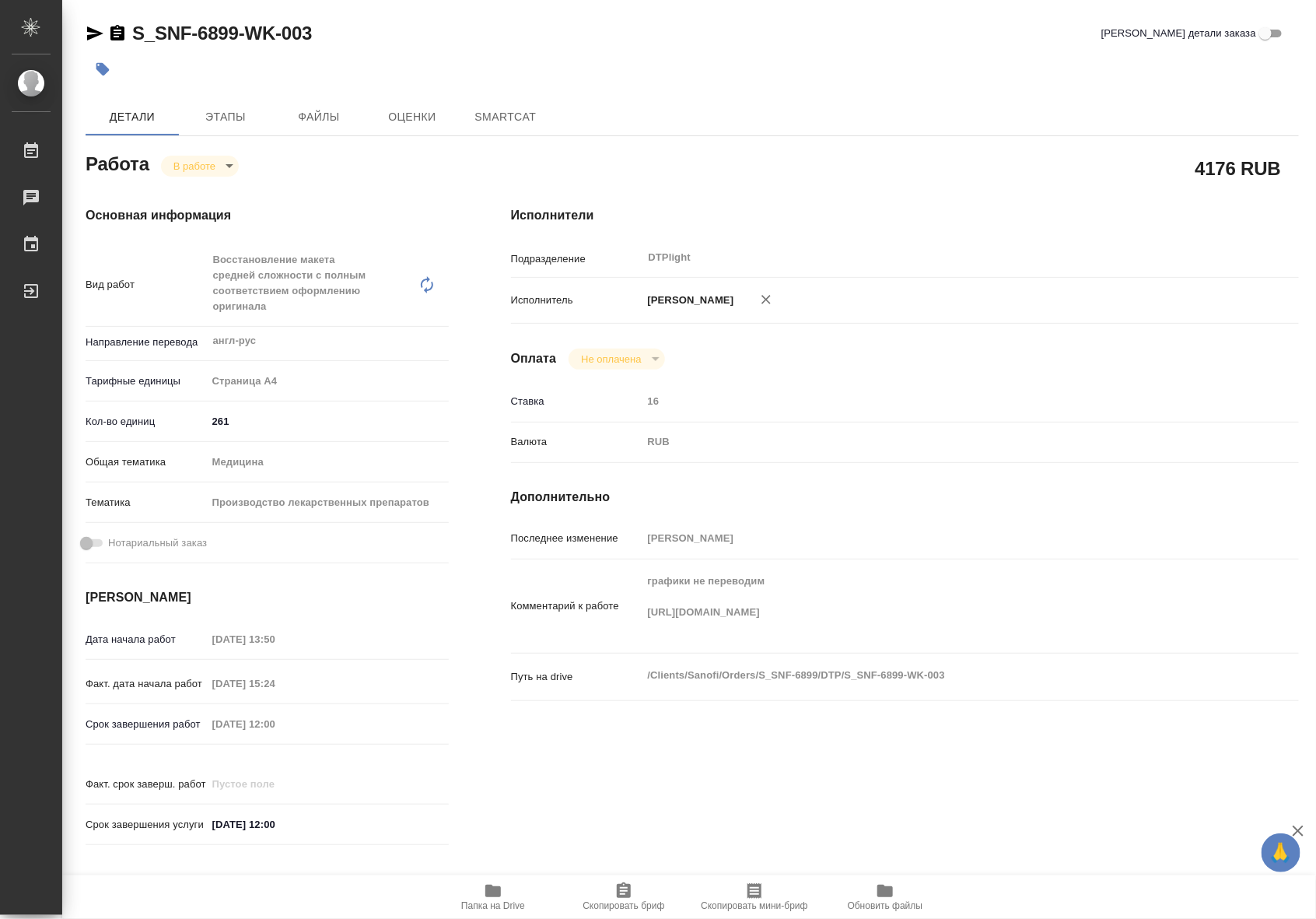
type textarea "x"
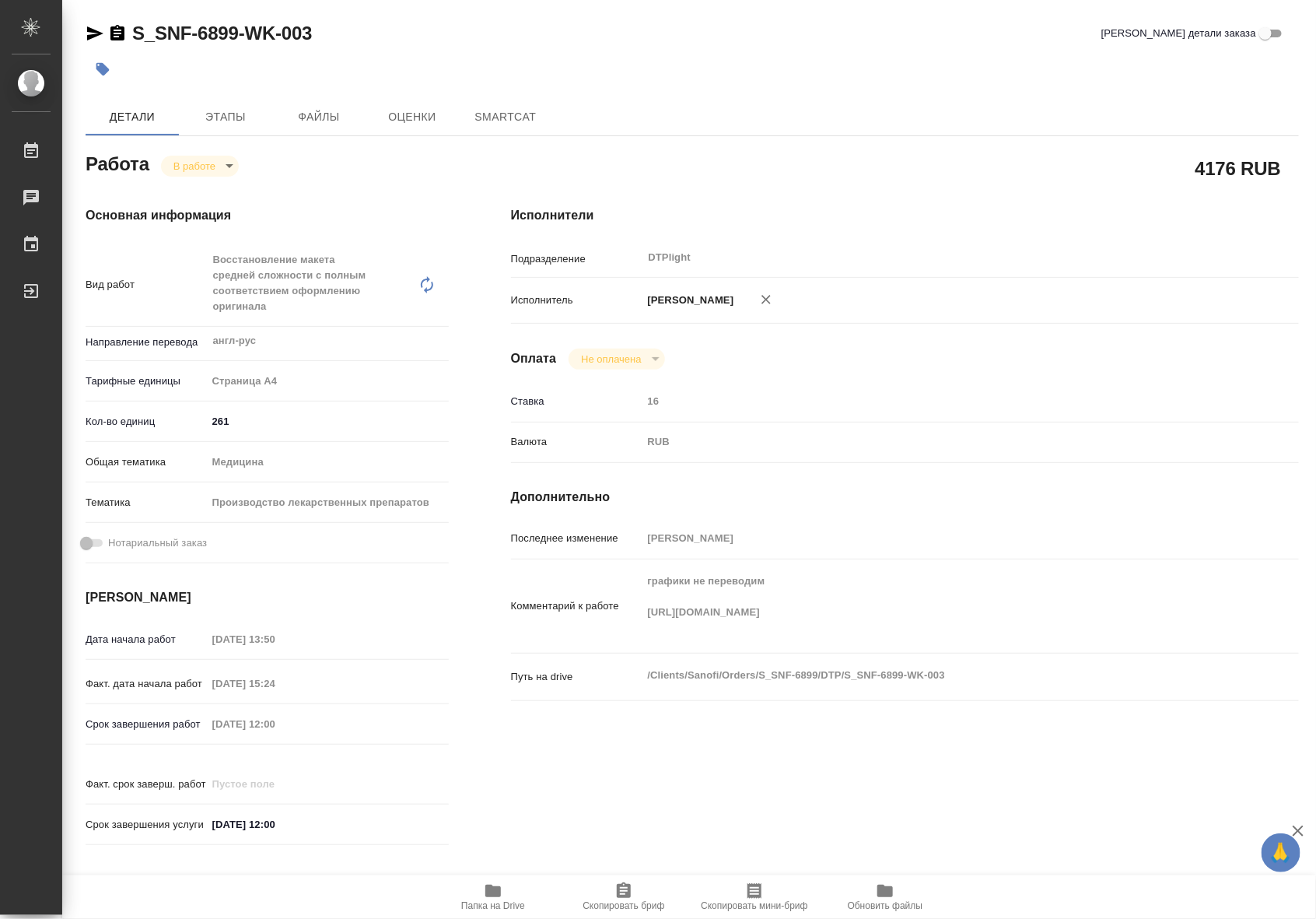
type textarea "x"
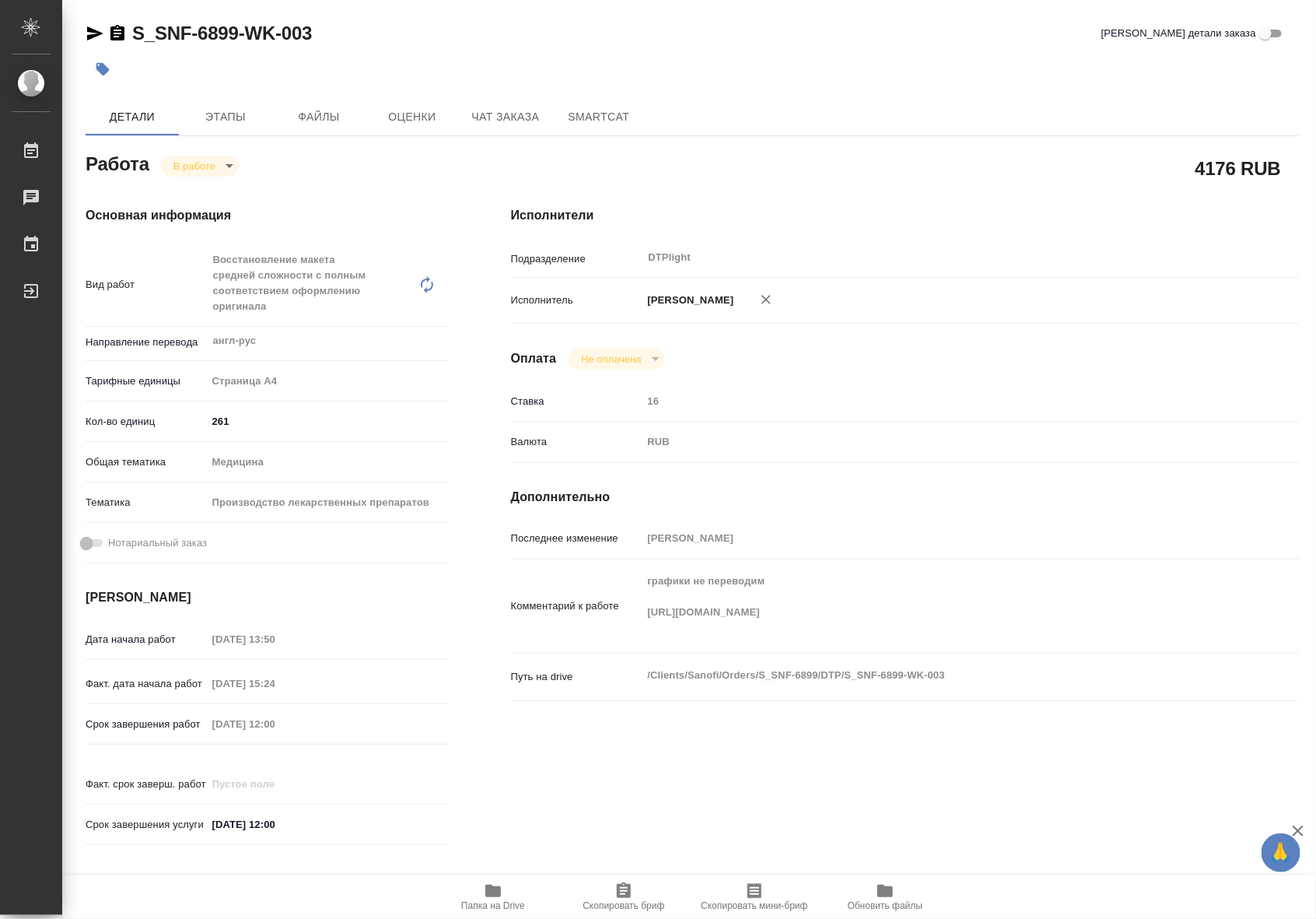
type textarea "x"
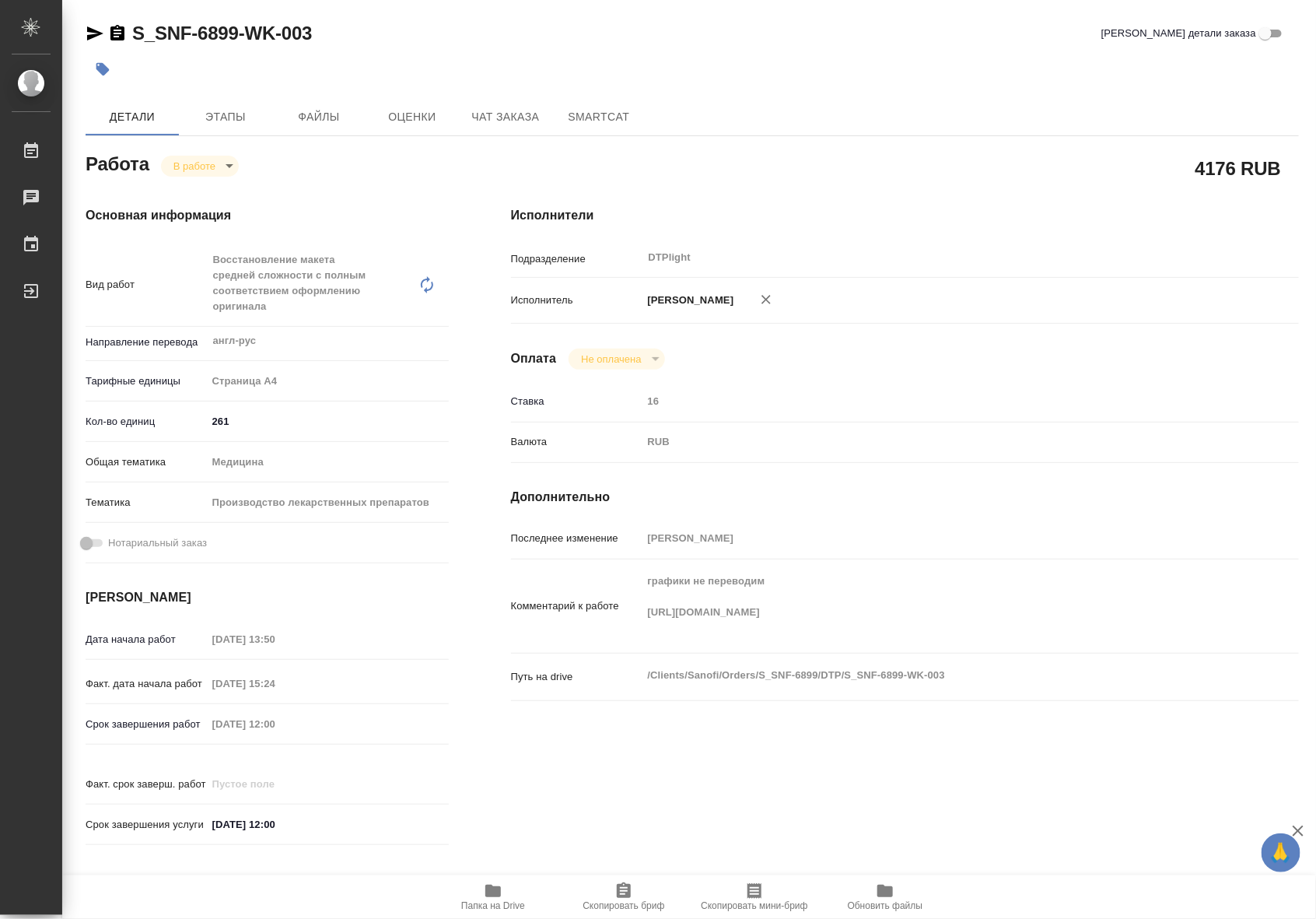
type textarea "x"
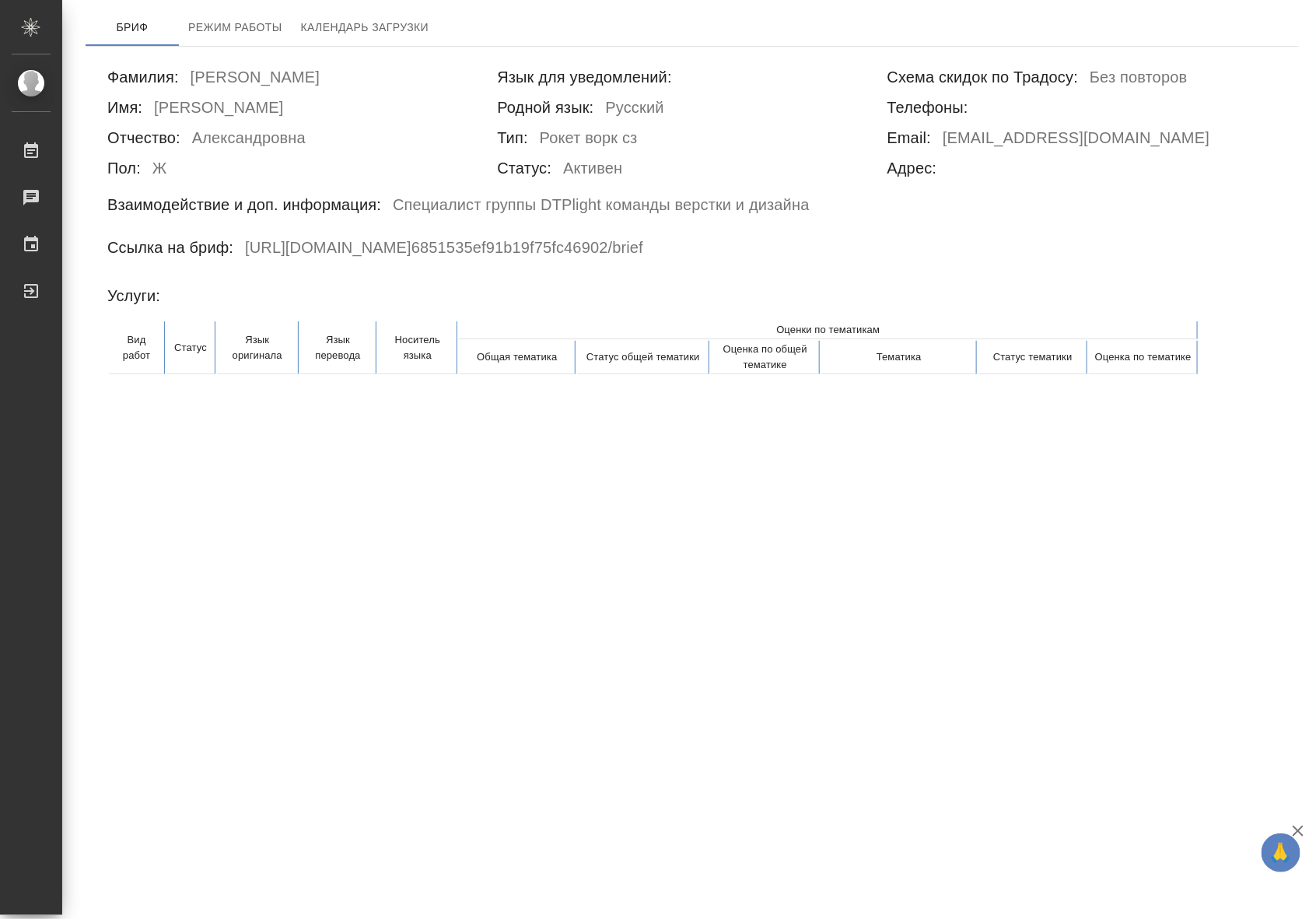
click at [381, 246] on h6 "[URL][DOMAIN_NAME] 6851535ef91b19f75fc46902 /brief" at bounding box center [444, 250] width 398 height 31
drag, startPoint x: 706, startPoint y: 246, endPoint x: 240, endPoint y: 238, distance: 466.1
click at [240, 238] on div "Ссылка на бриф: [URL][DOMAIN_NAME] 6851535ef91b19f75fc46902 /brief" at bounding box center [691, 250] width 1169 height 31
copy h6 "[URL][DOMAIN_NAME] 6851535ef91b19f75fc46902 /brief"
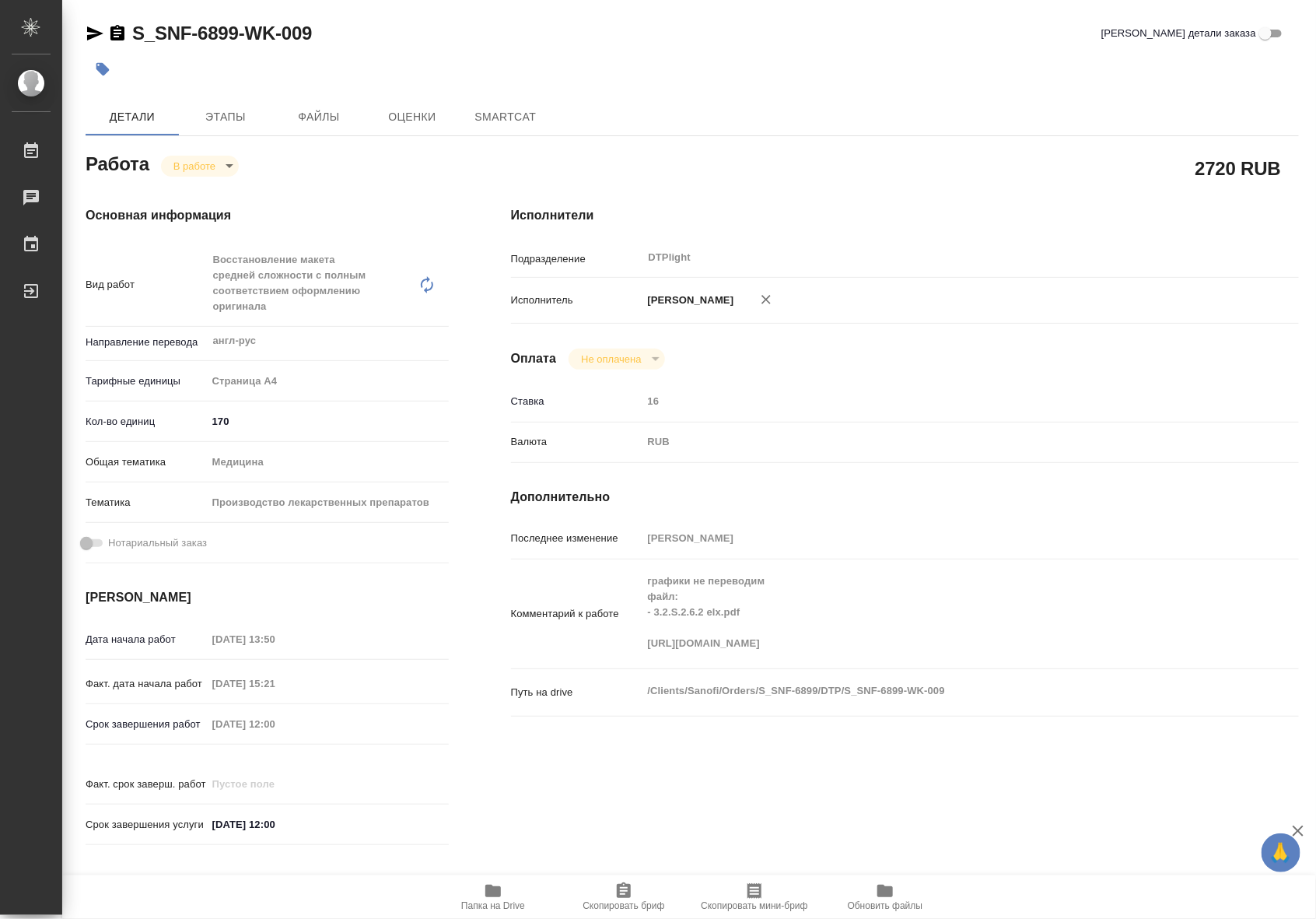
type textarea "x"
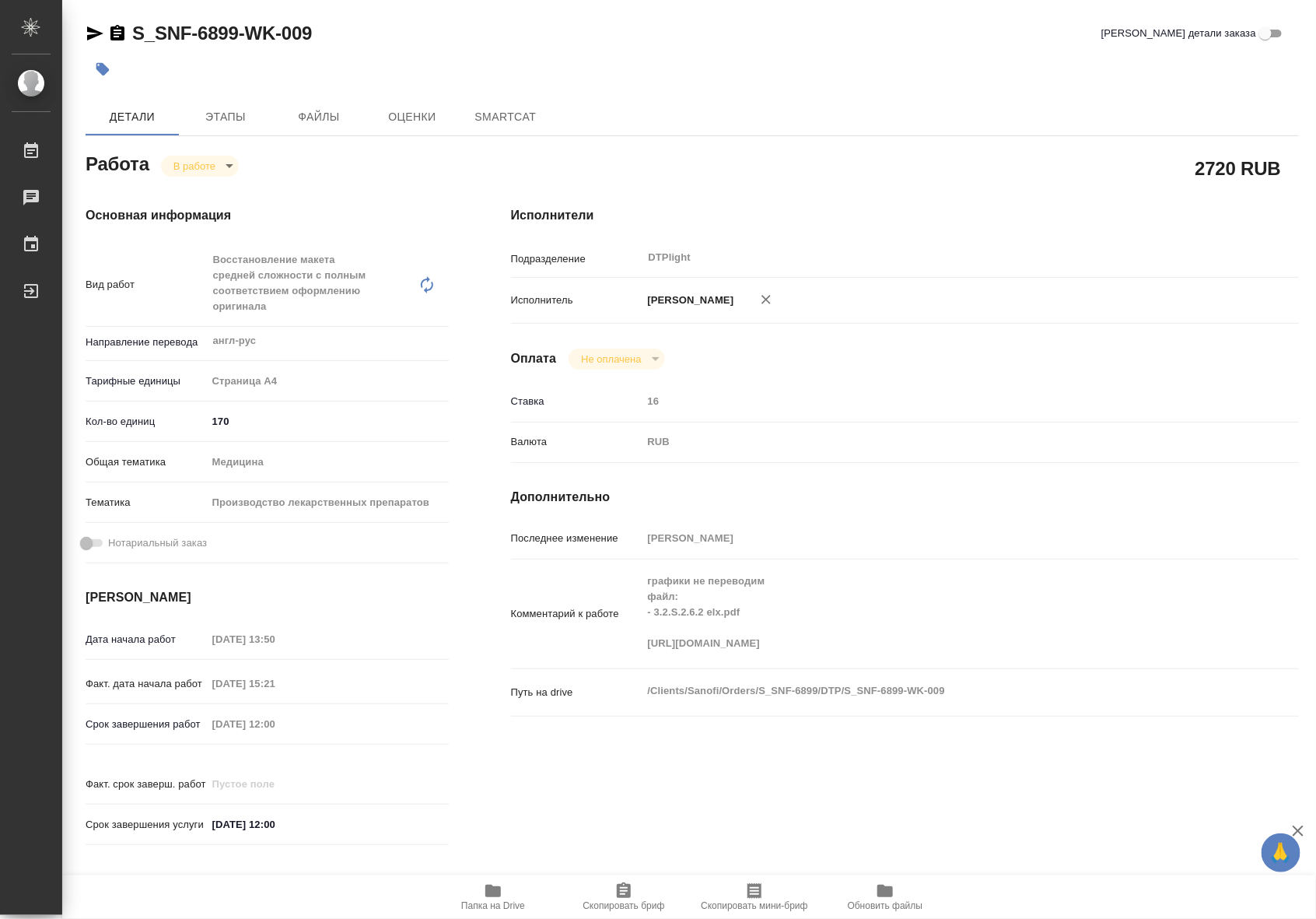
type textarea "x"
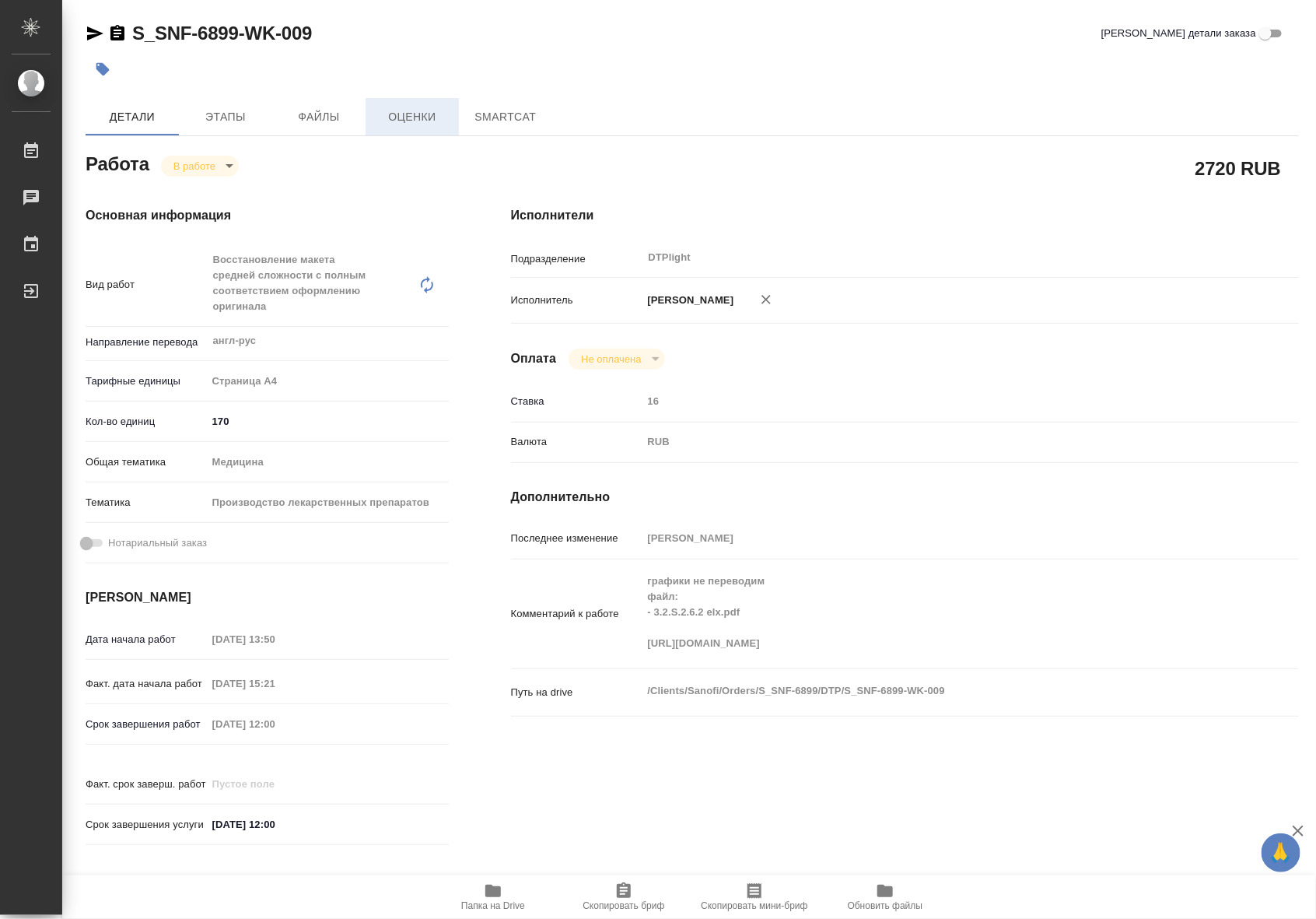
type textarea "x"
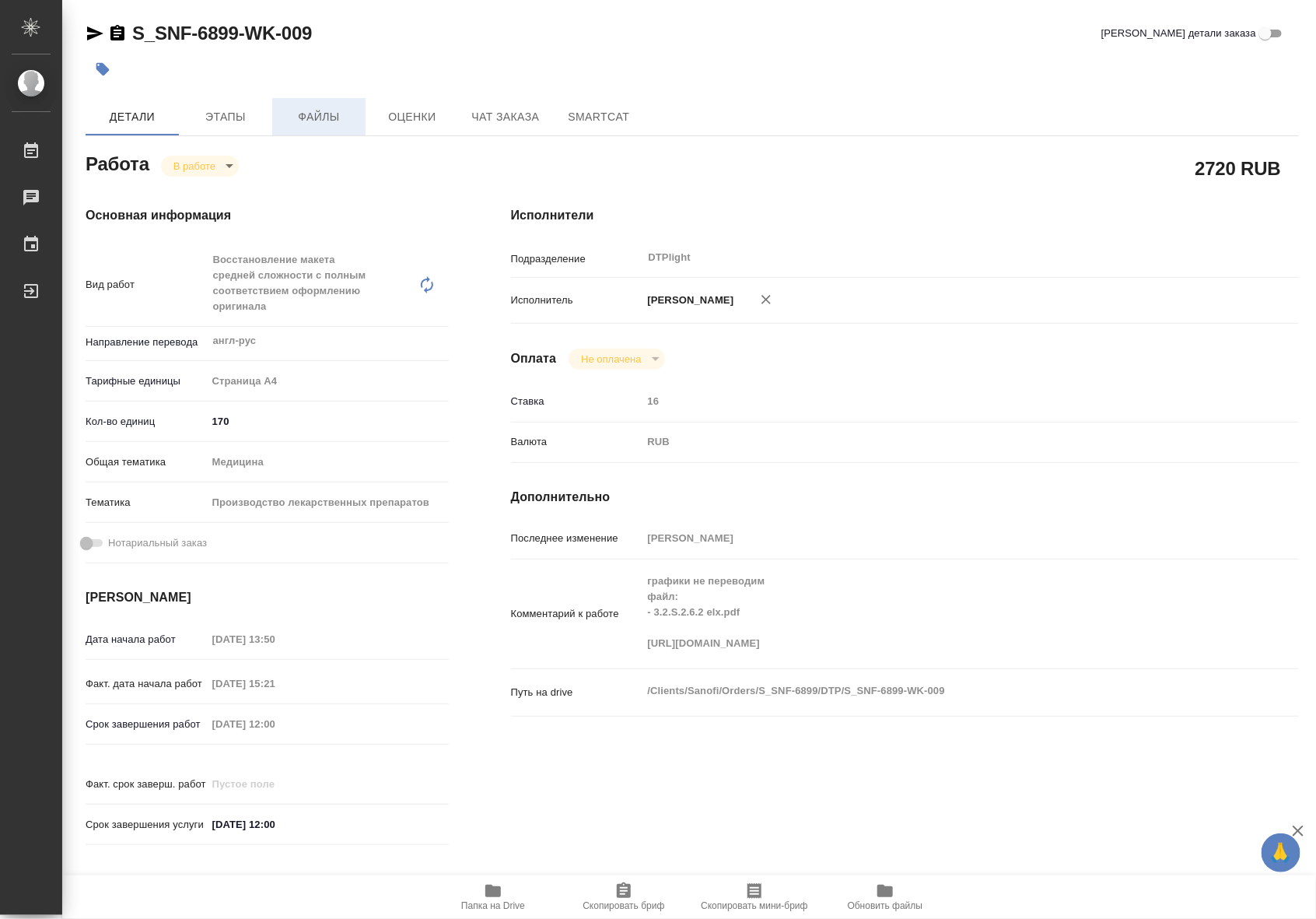
type textarea "x"
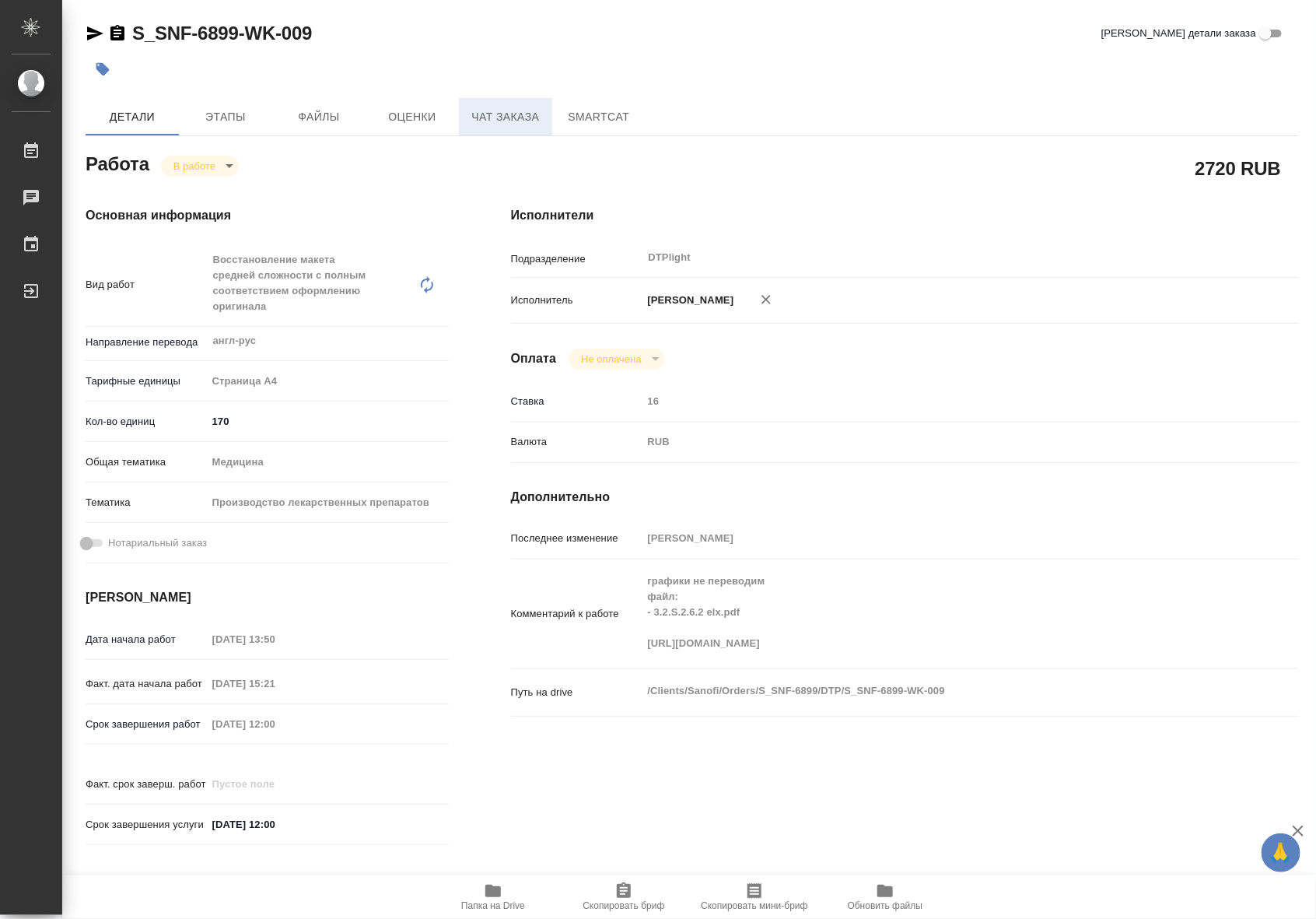
click at [463, 125] on button "Чат заказа" at bounding box center [505, 117] width 93 height 38
type textarea "x"
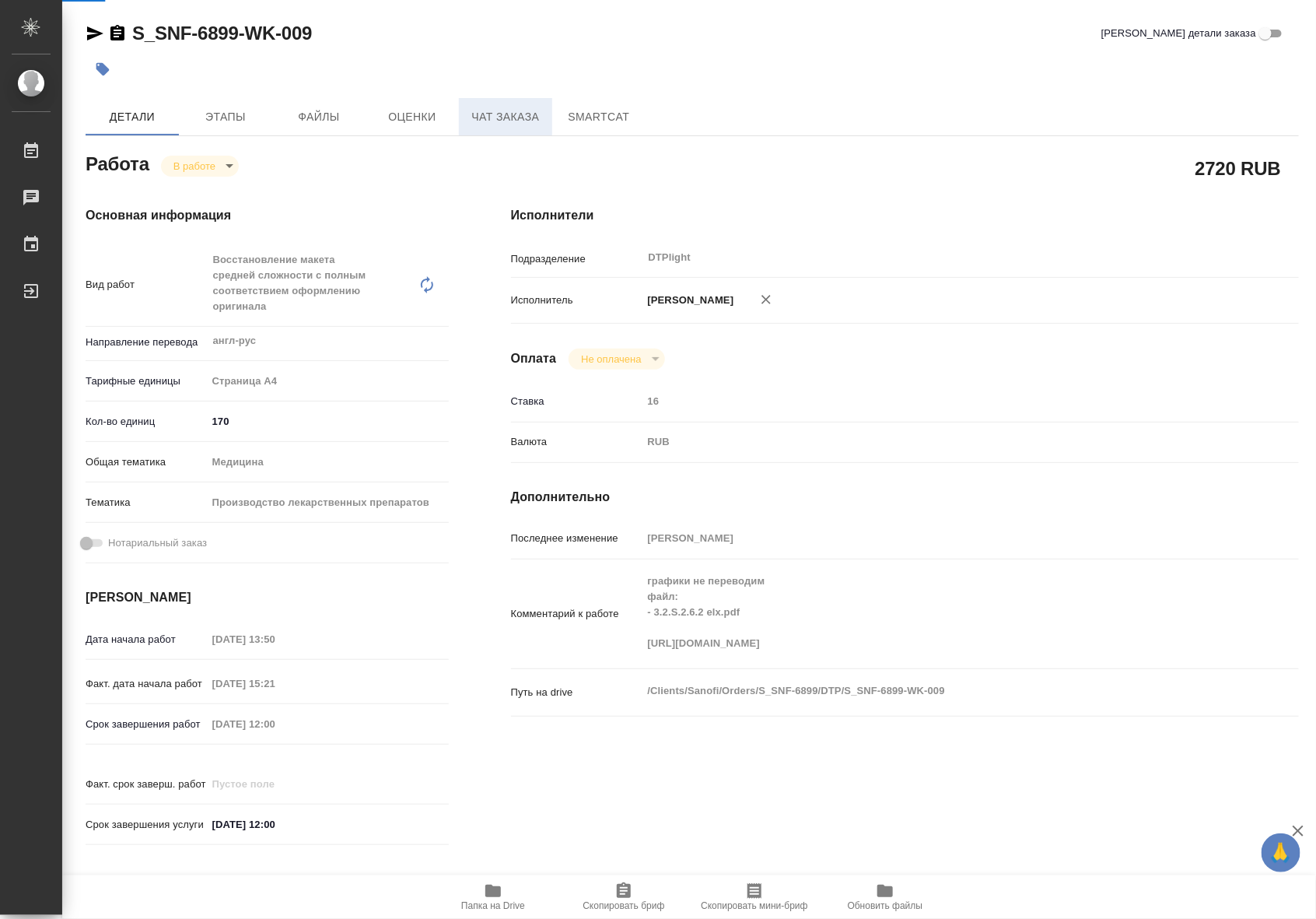
type textarea "x"
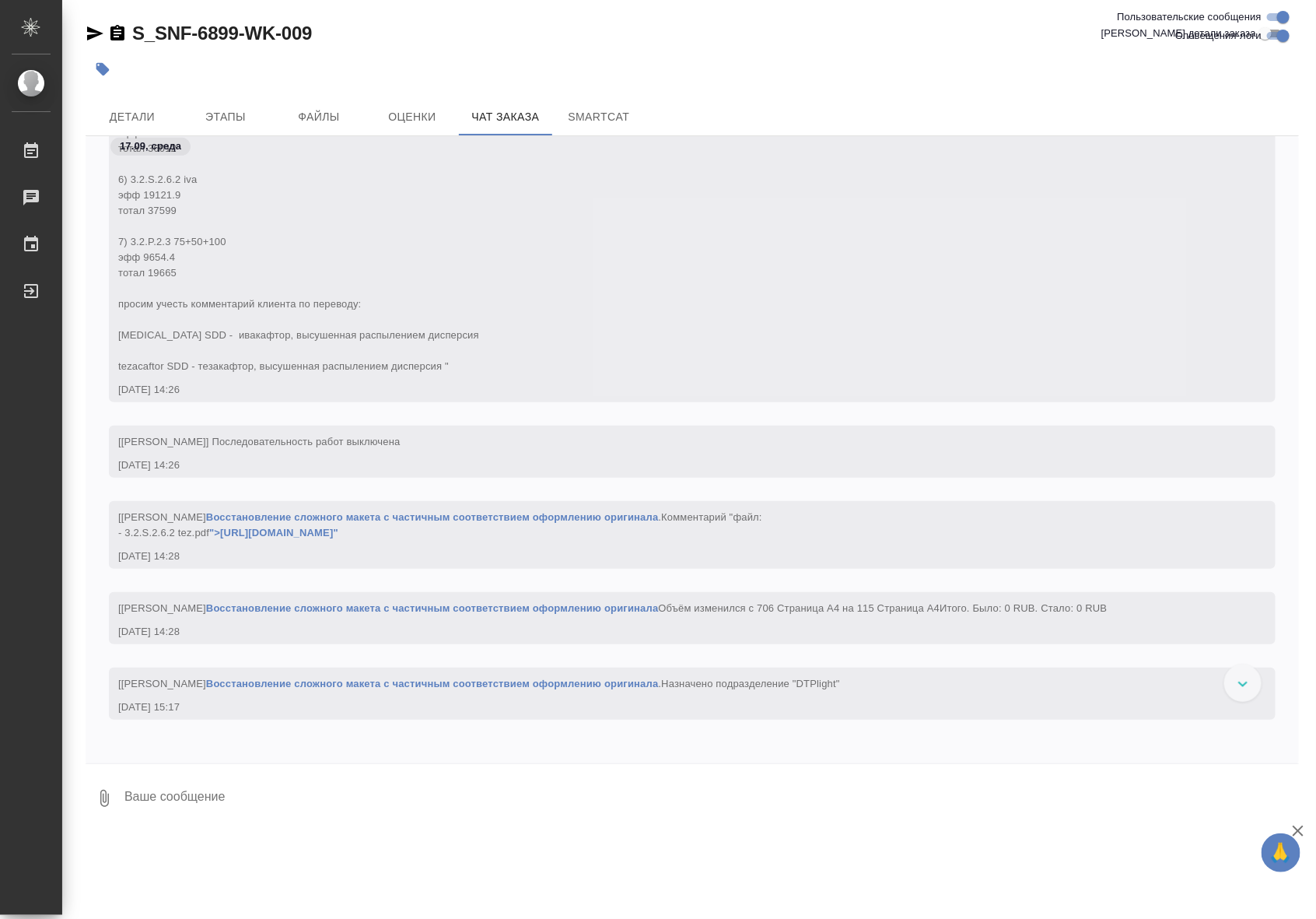
scroll to position [5898, 0]
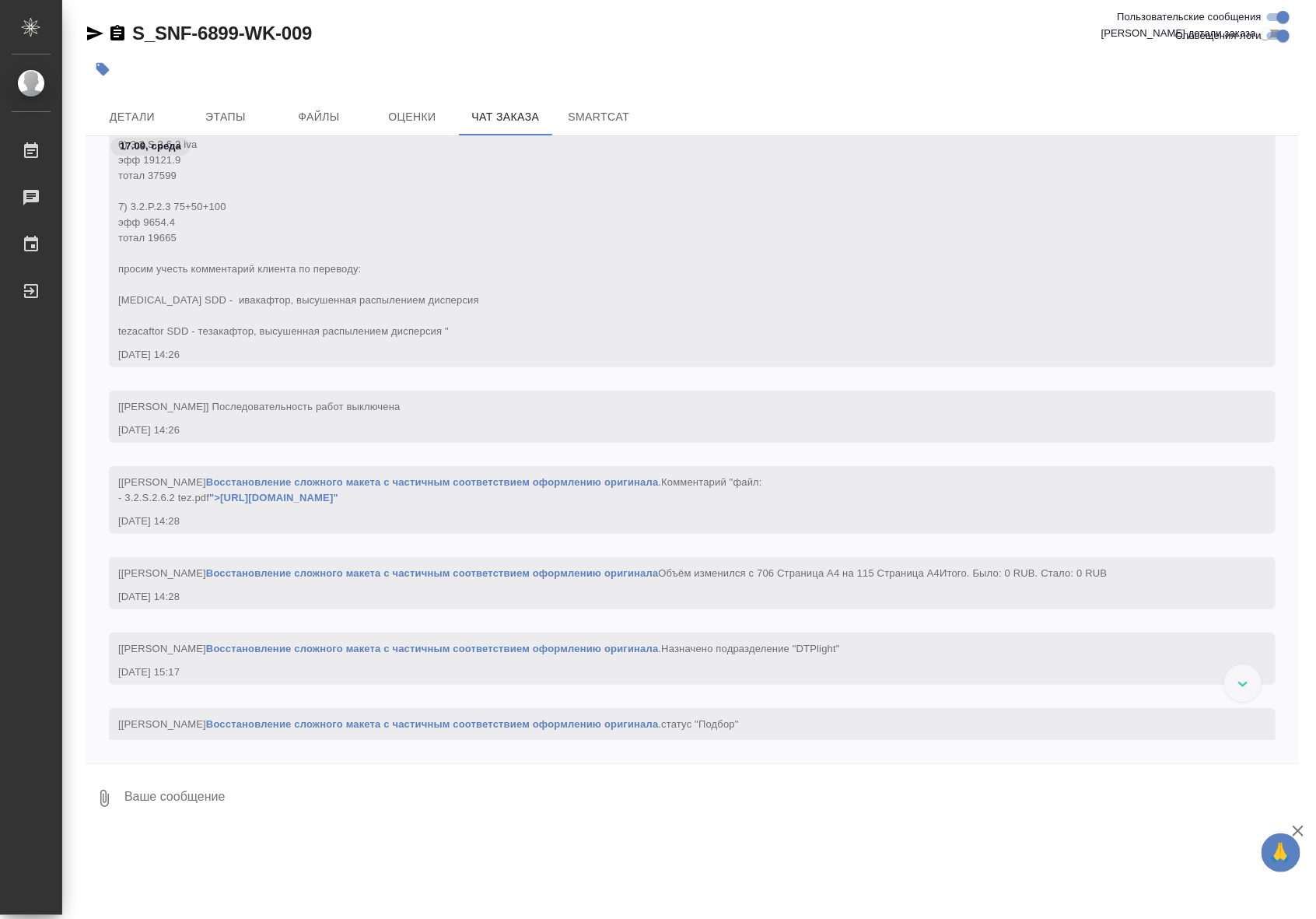
click at [521, 484] on link "Восстановление сложного макета с частичным соответствием оформлению оригинала" at bounding box center [432, 482] width 453 height 12
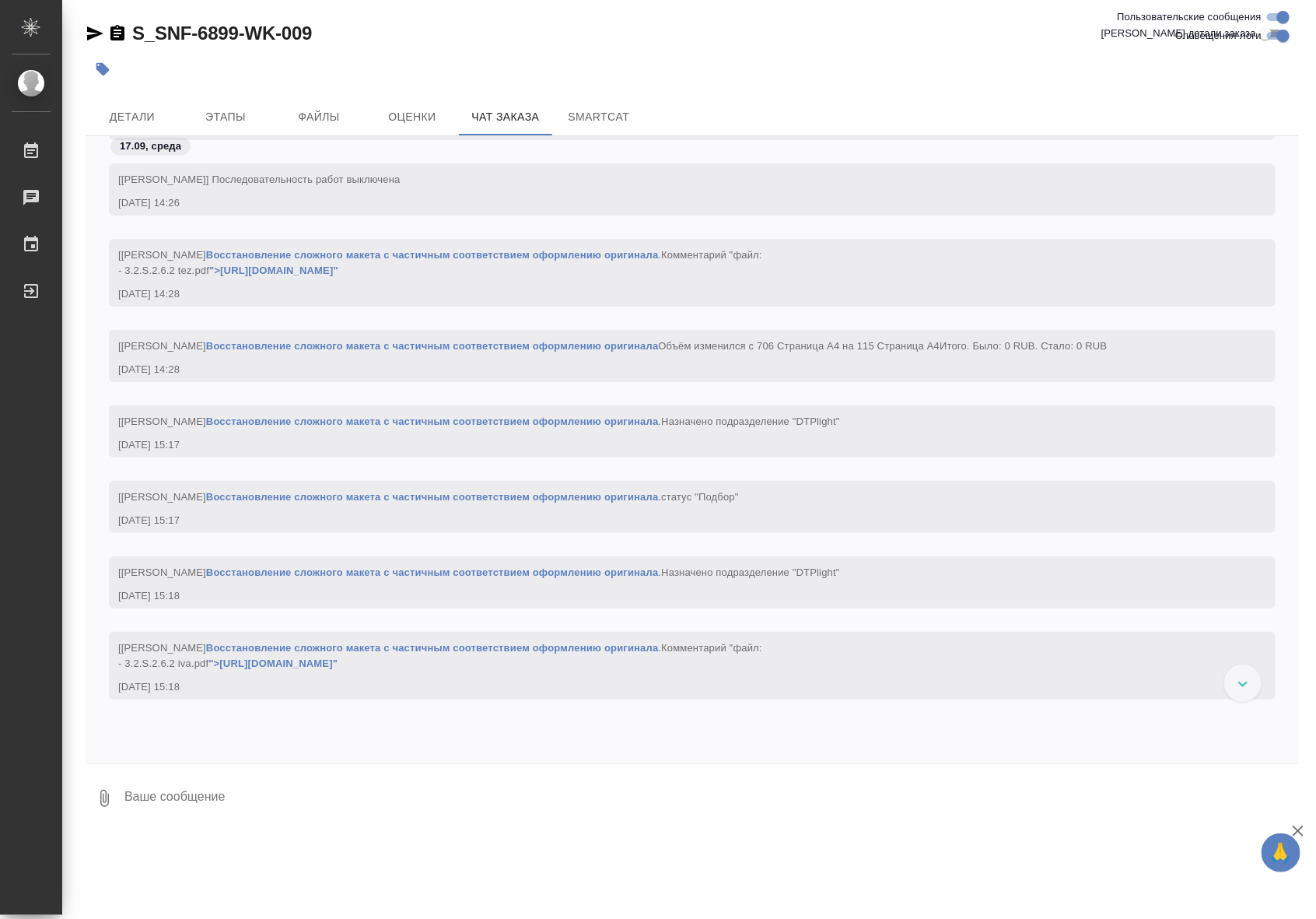
click at [511, 654] on link "Восстановление сложного макета с частичным соответствием оформлению оригинала" at bounding box center [432, 648] width 453 height 12
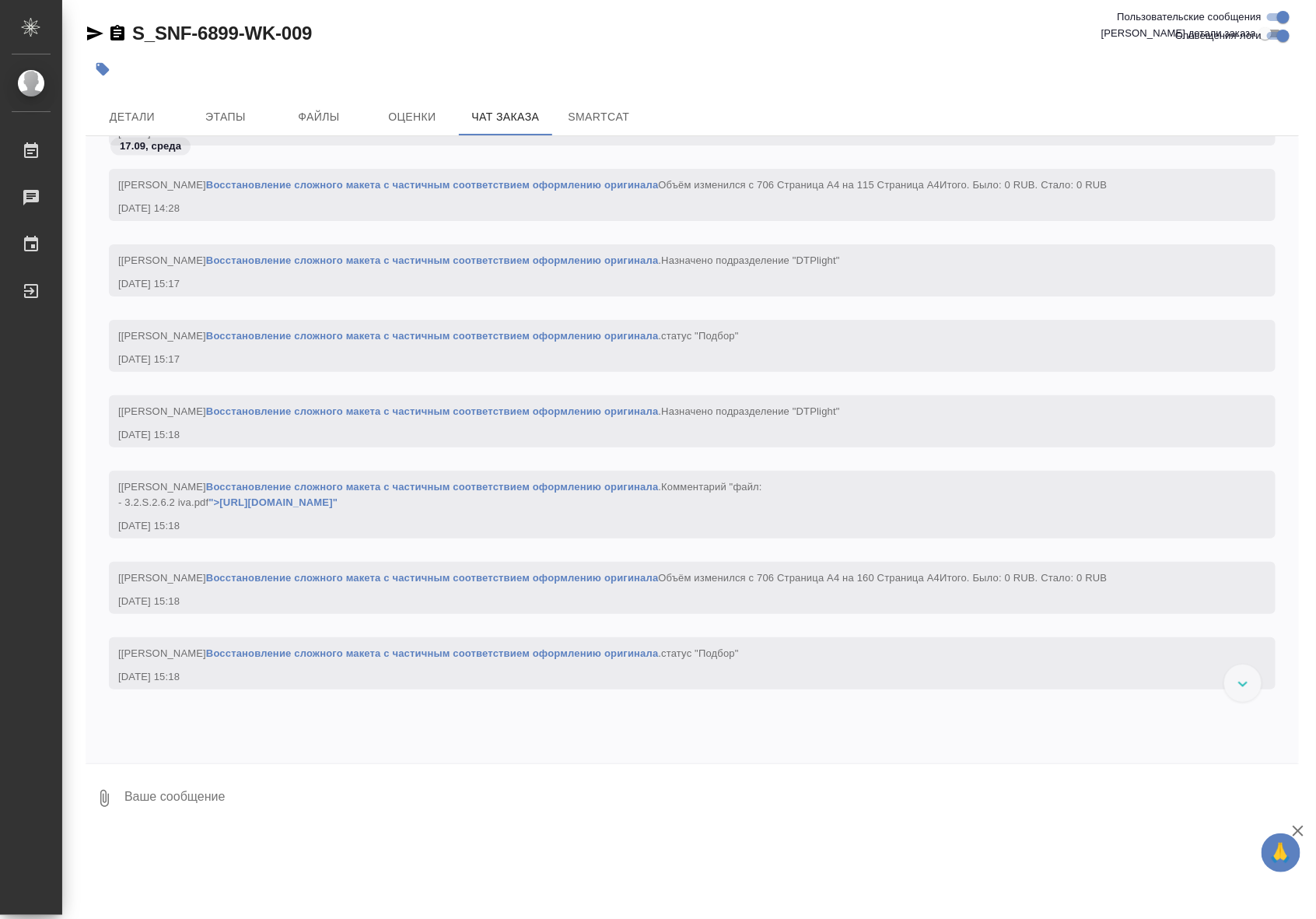
scroll to position [6352, 0]
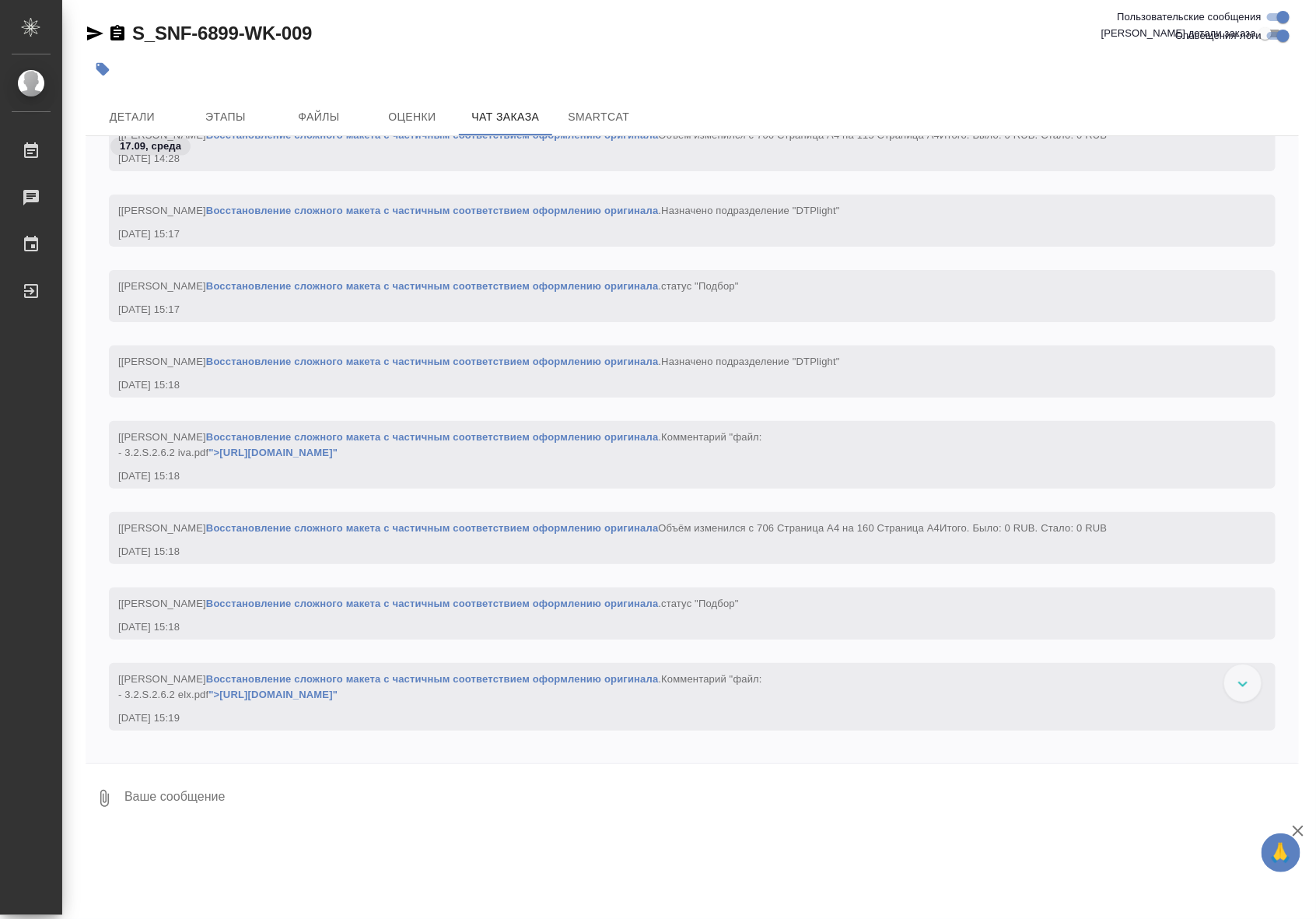
click at [450, 609] on link "Восстановление сложного макета с частичным соответствием оформлению оригинала" at bounding box center [432, 603] width 453 height 12
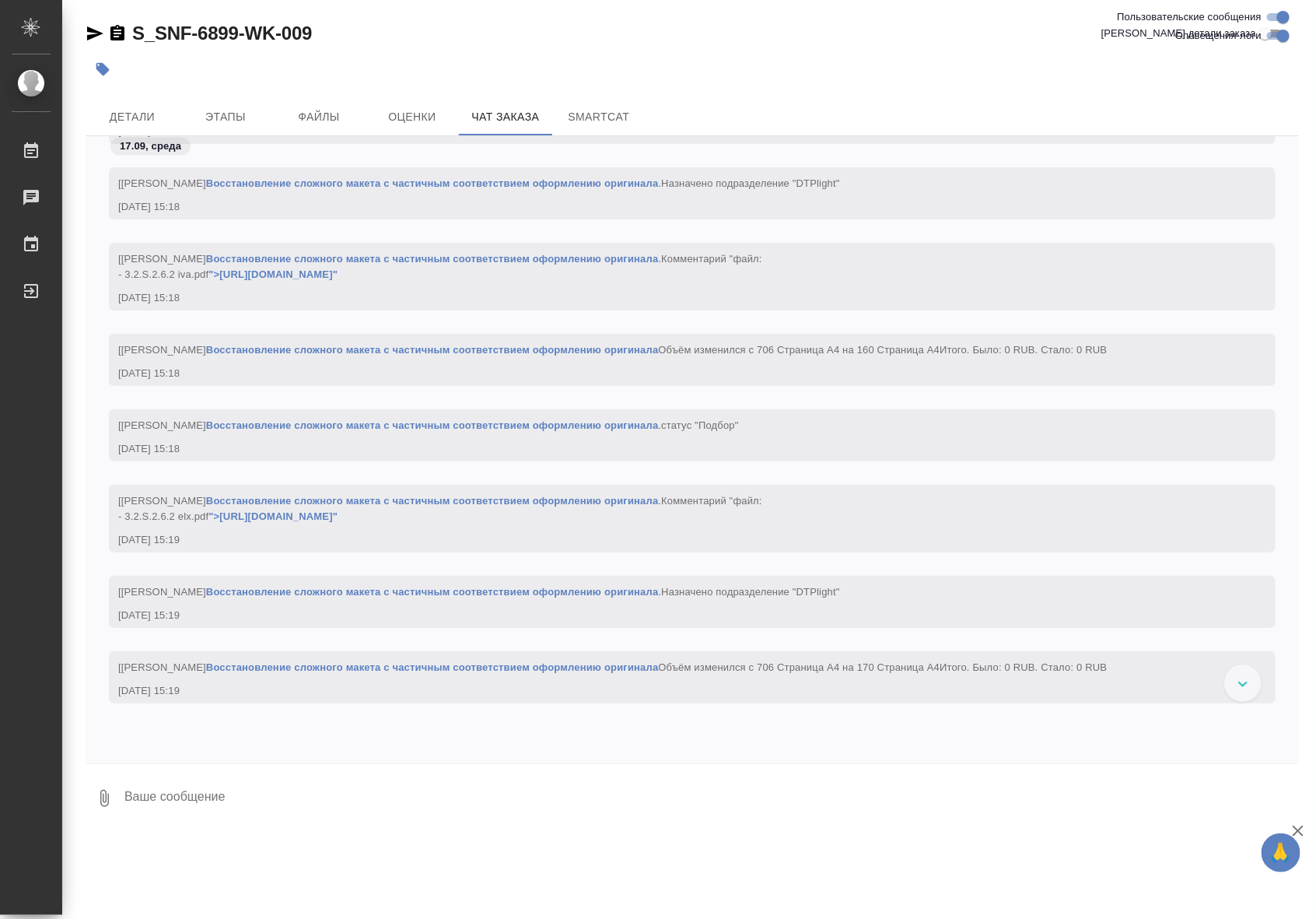
scroll to position [6579, 0]
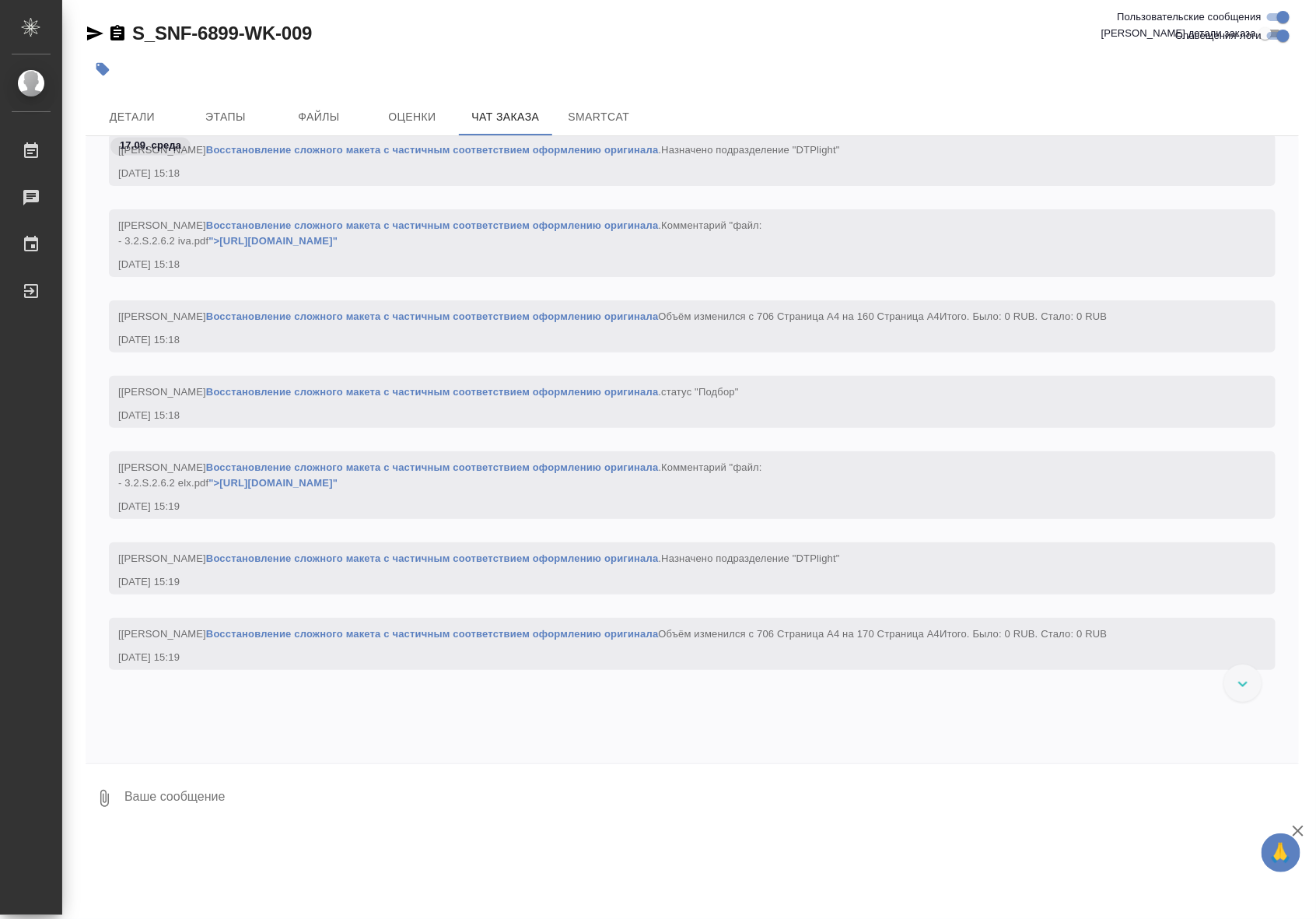
click at [576, 563] on link "Восстановление сложного макета с частичным соответствием оформлению оригинала" at bounding box center [432, 559] width 453 height 12
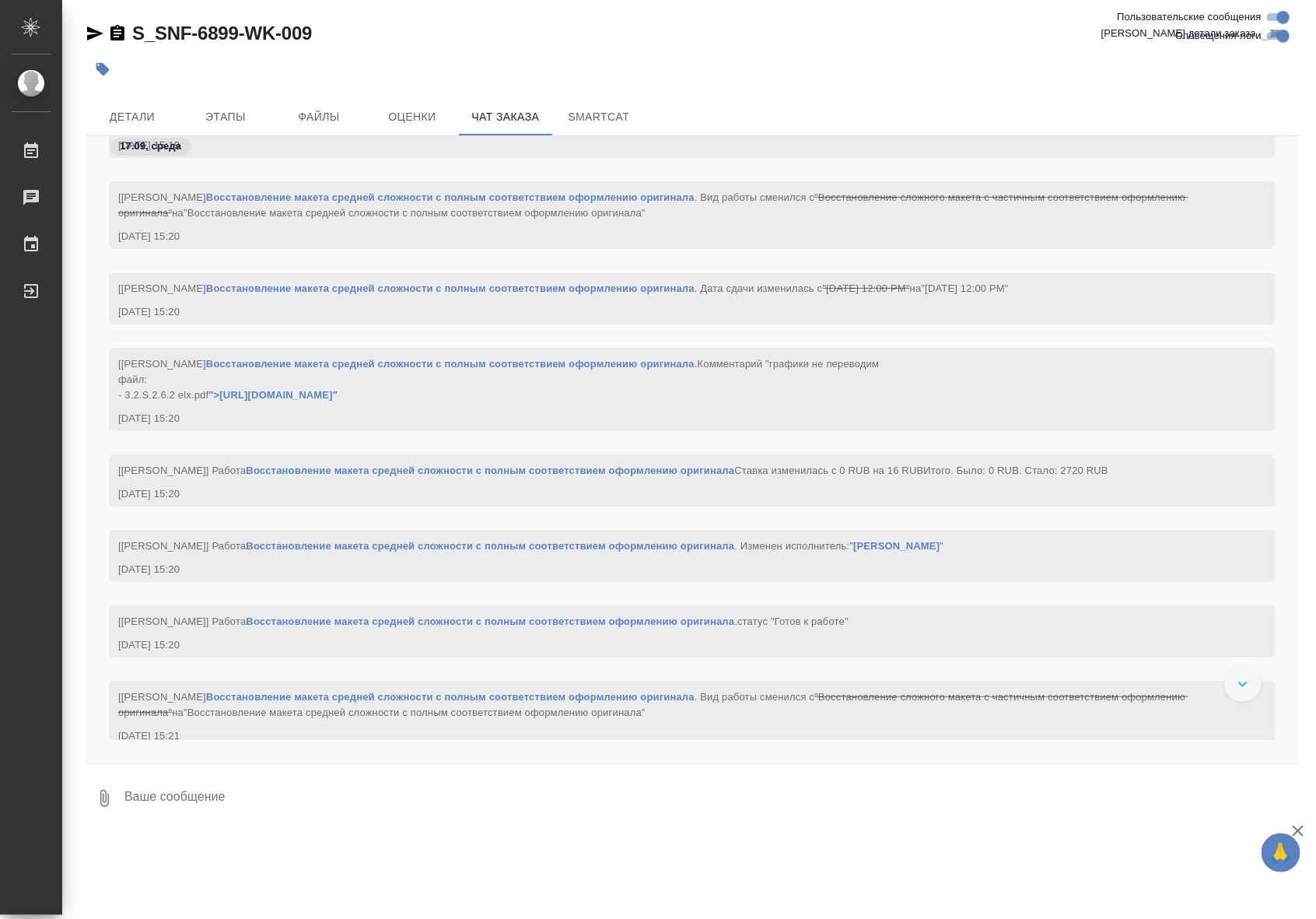
scroll to position [7486, 0]
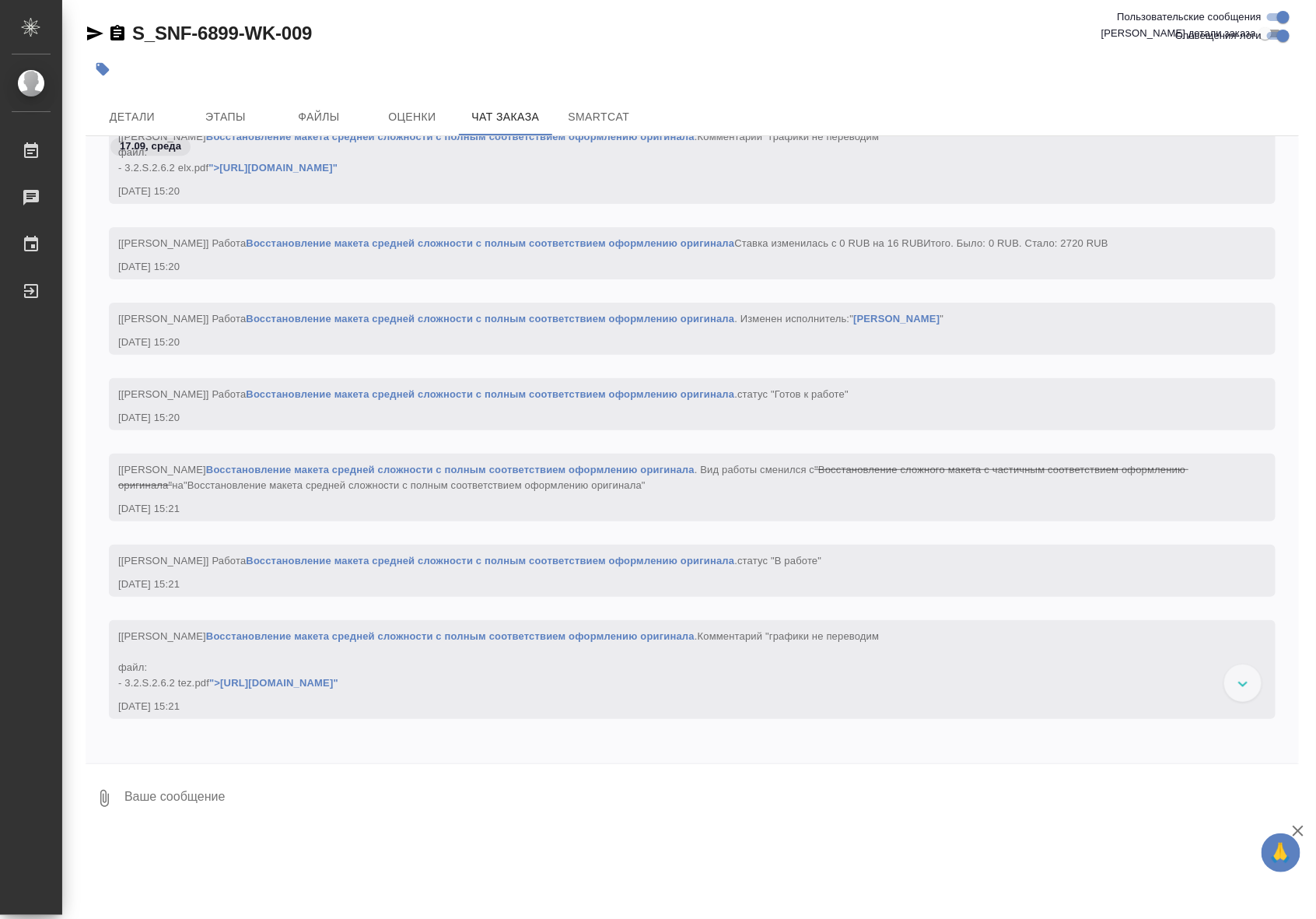
click at [628, 475] on link "Восстановление макета средней сложности с полным соответствием оформлению ориги…" at bounding box center [450, 469] width 488 height 12
click at [627, 566] on link "Восстановление макета средней сложности с полным соответствием оформлению ориги…" at bounding box center [489, 561] width 488 height 12
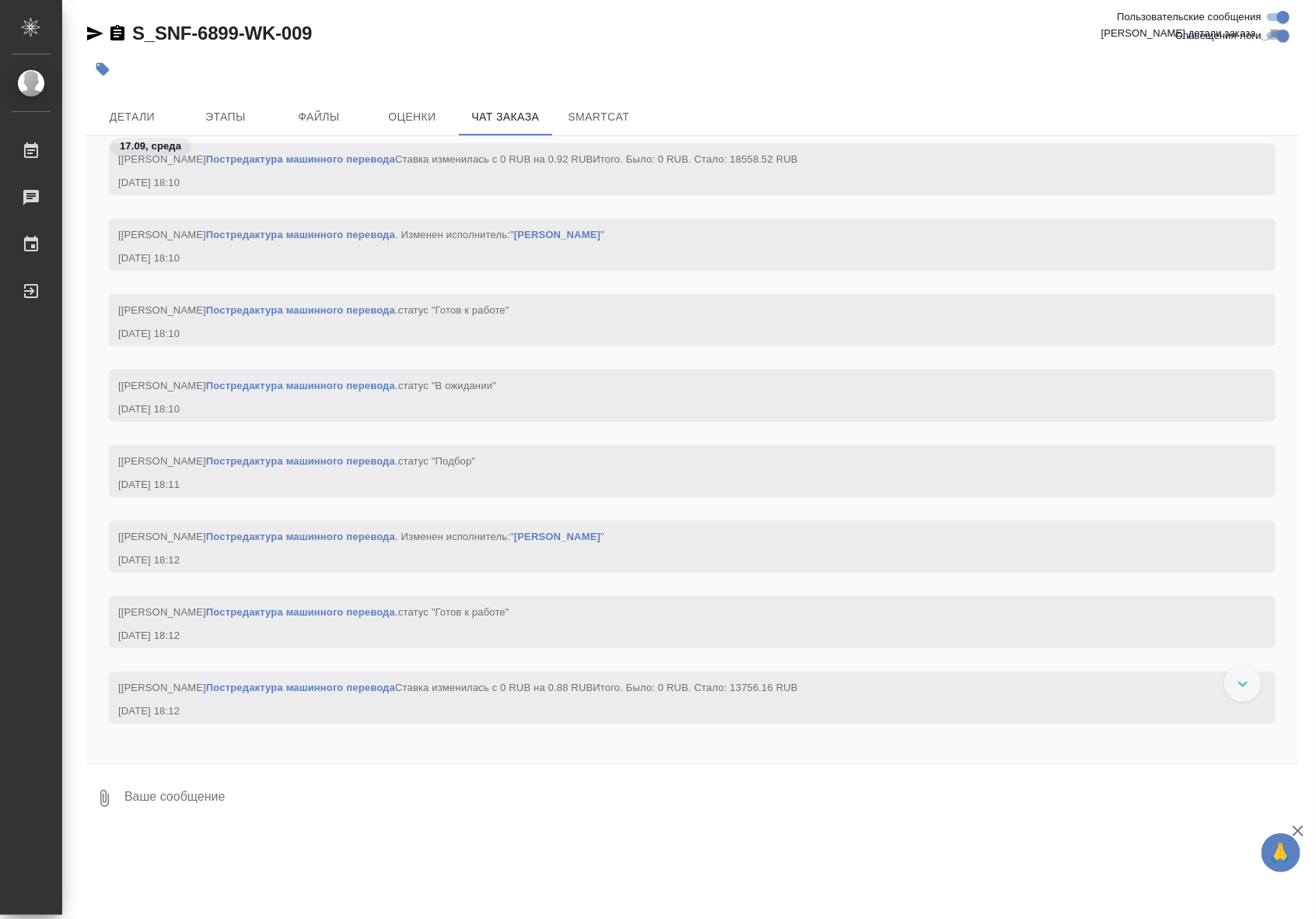
scroll to position [11342, 0]
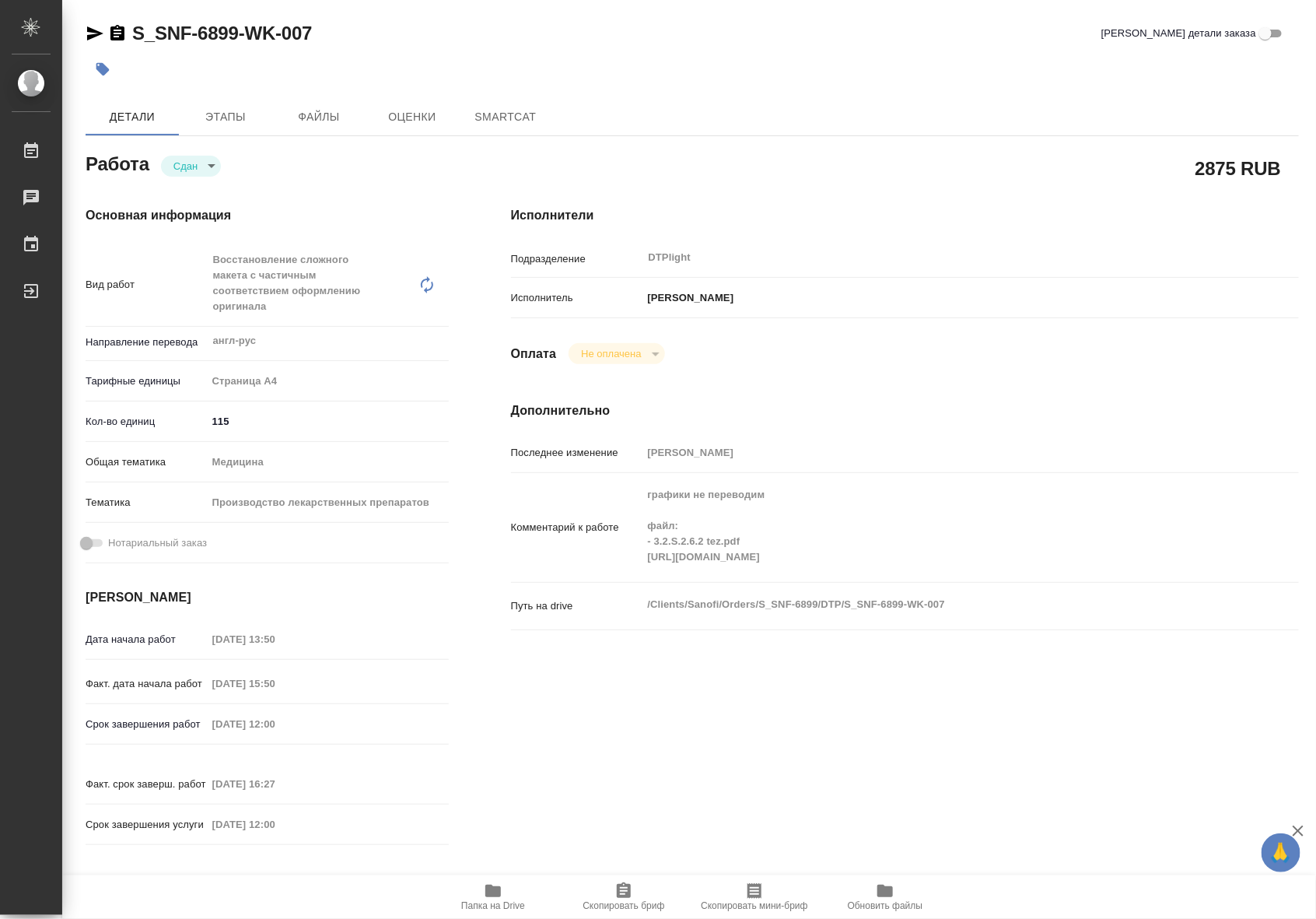
type textarea "x"
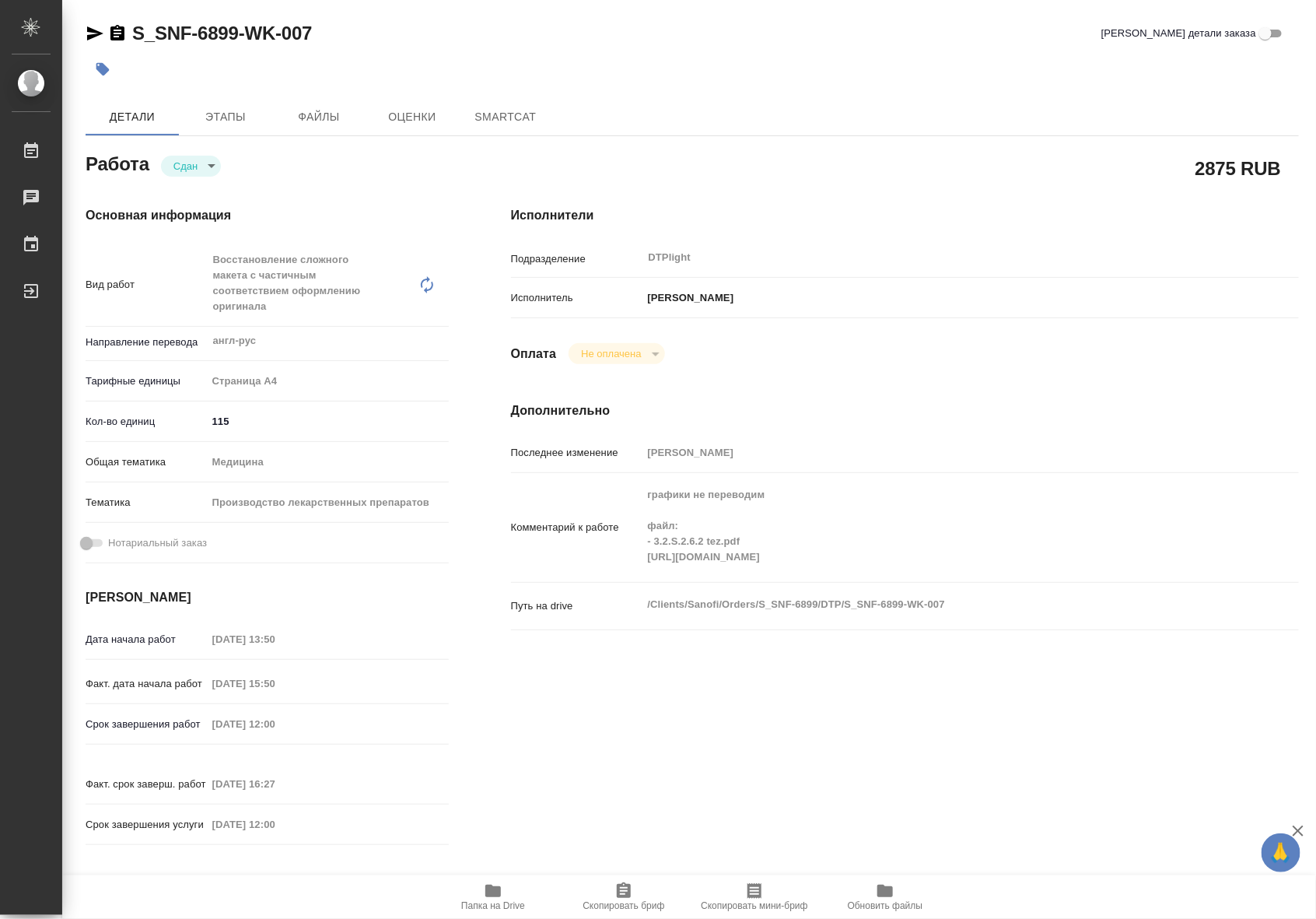
type textarea "x"
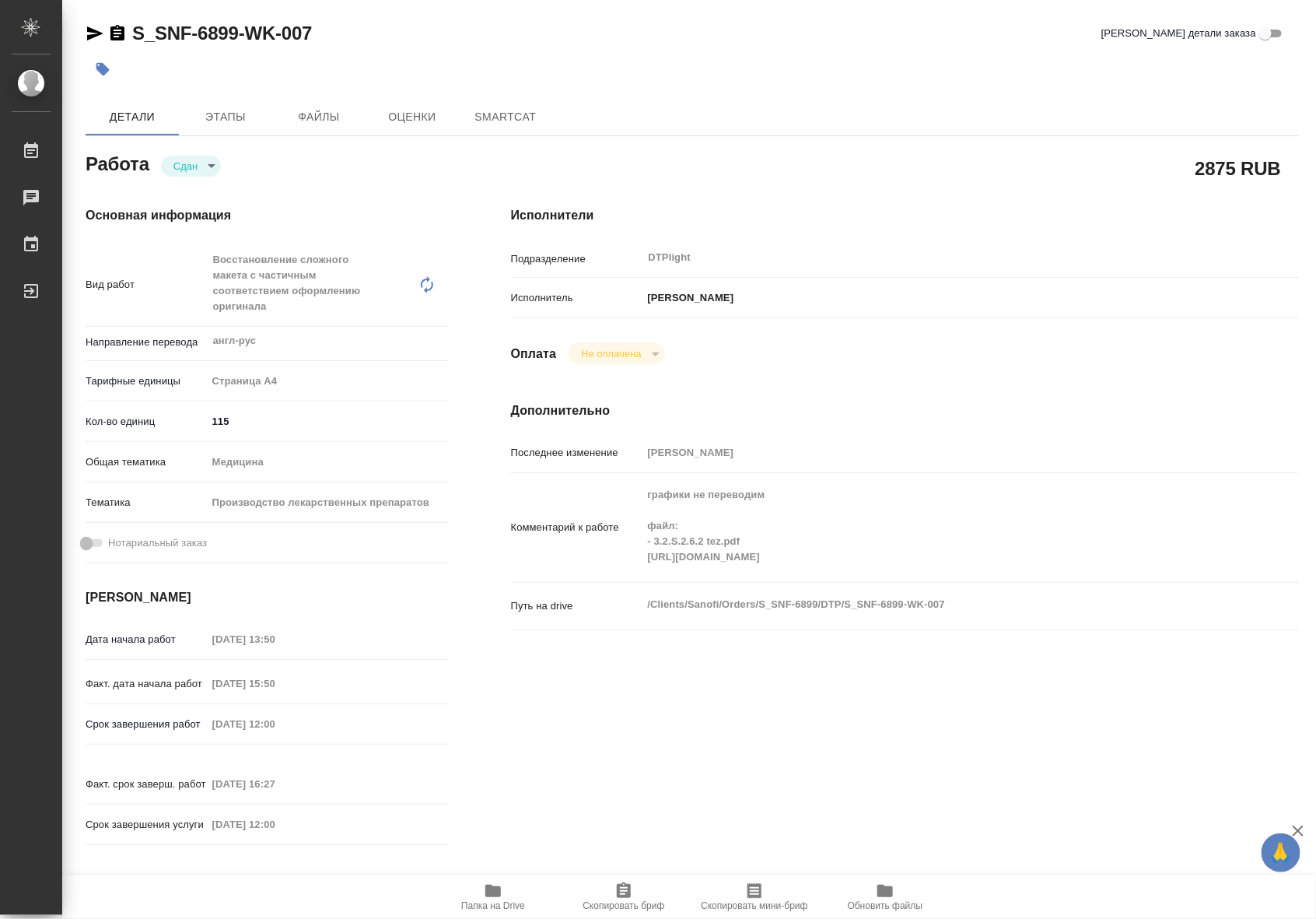
type textarea "x"
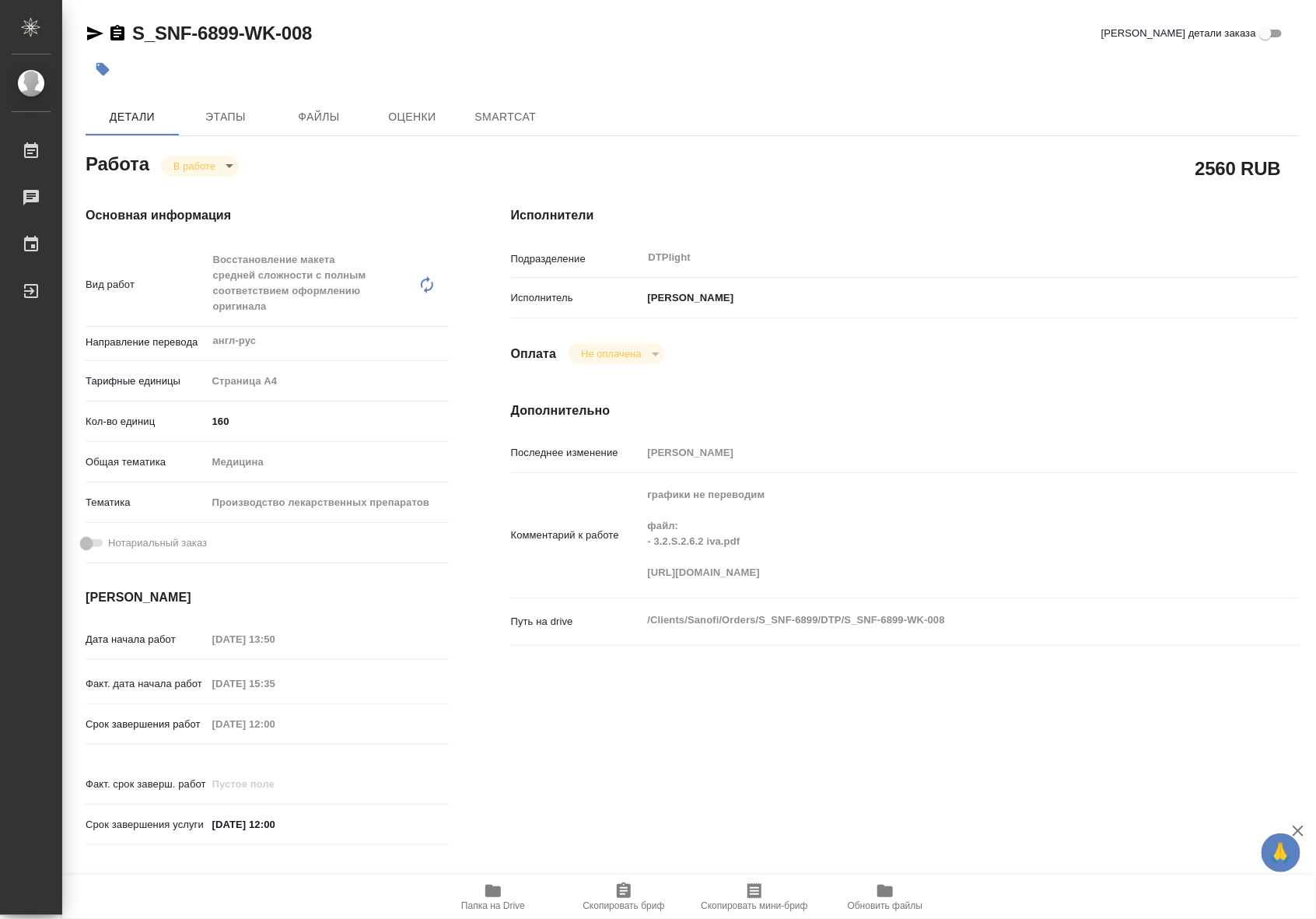
type textarea "x"
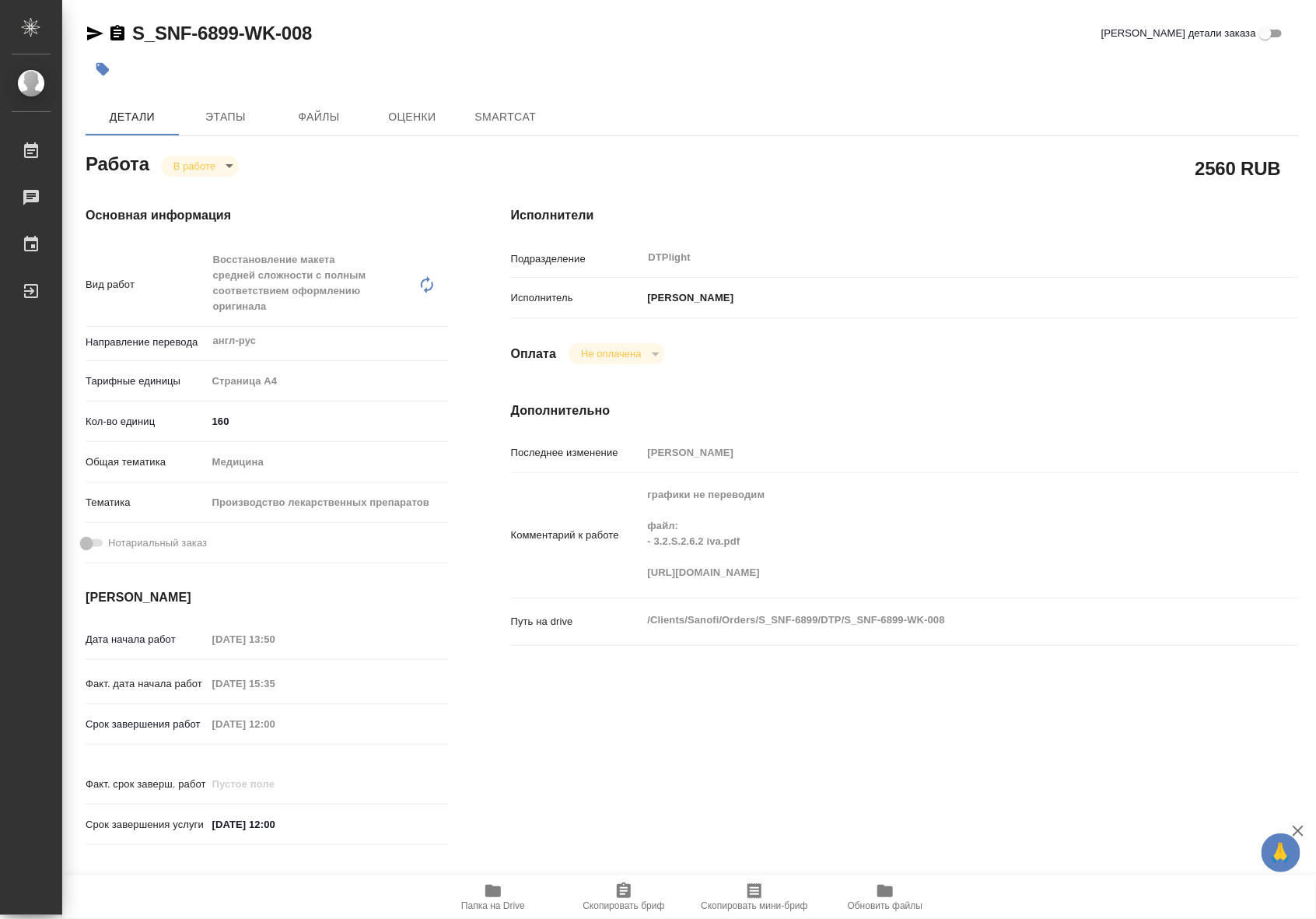
type textarea "x"
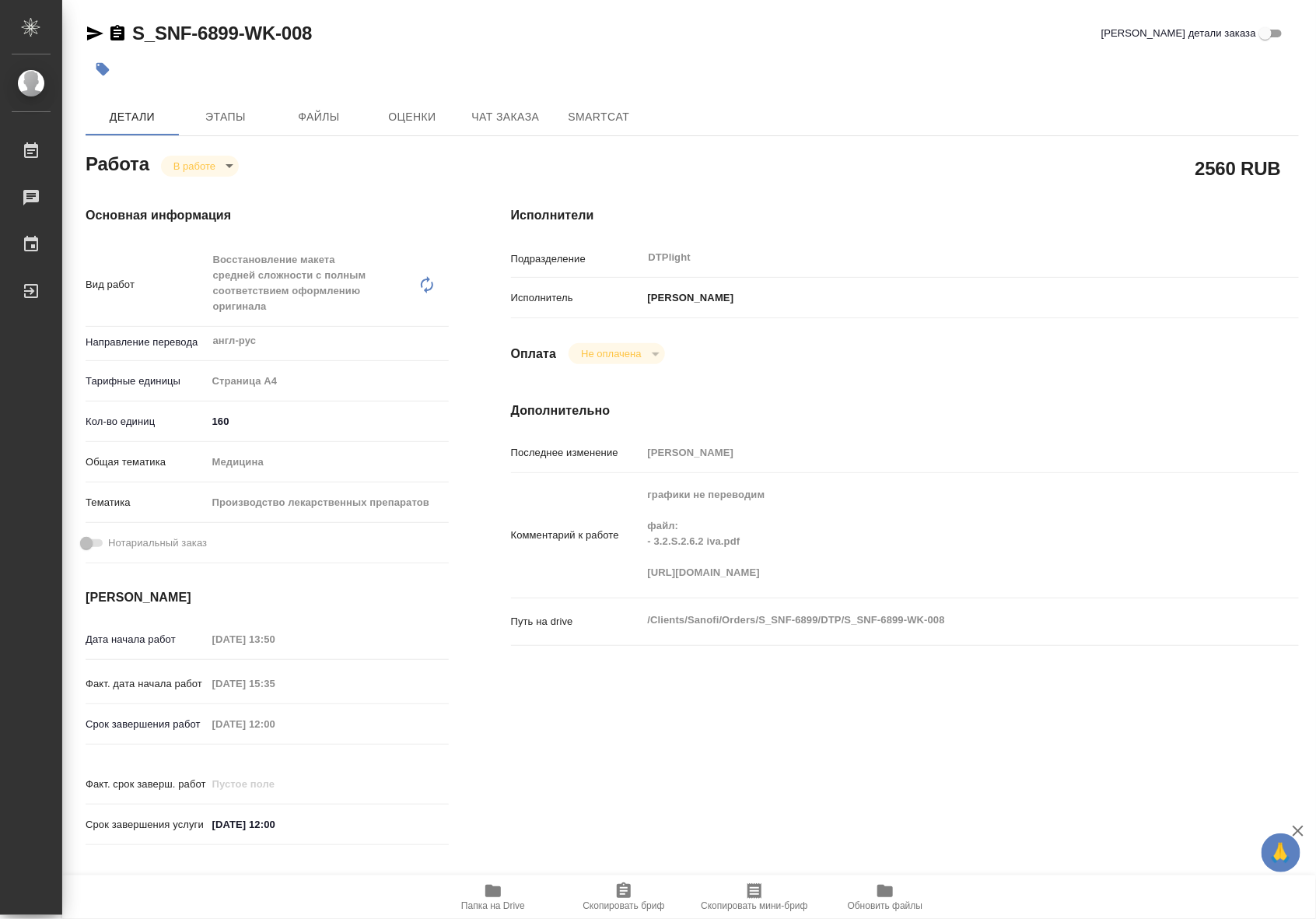
type textarea "x"
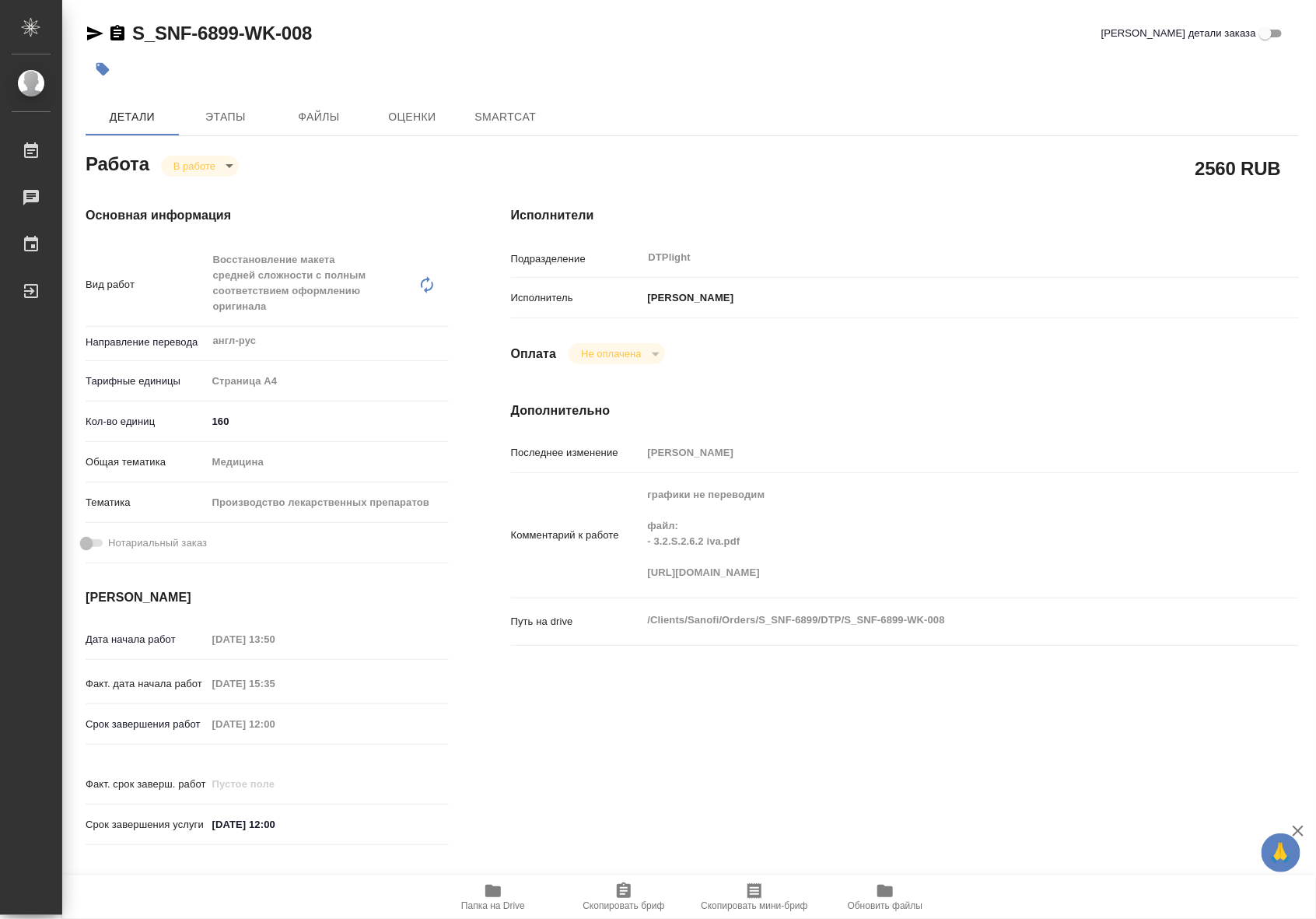
type textarea "x"
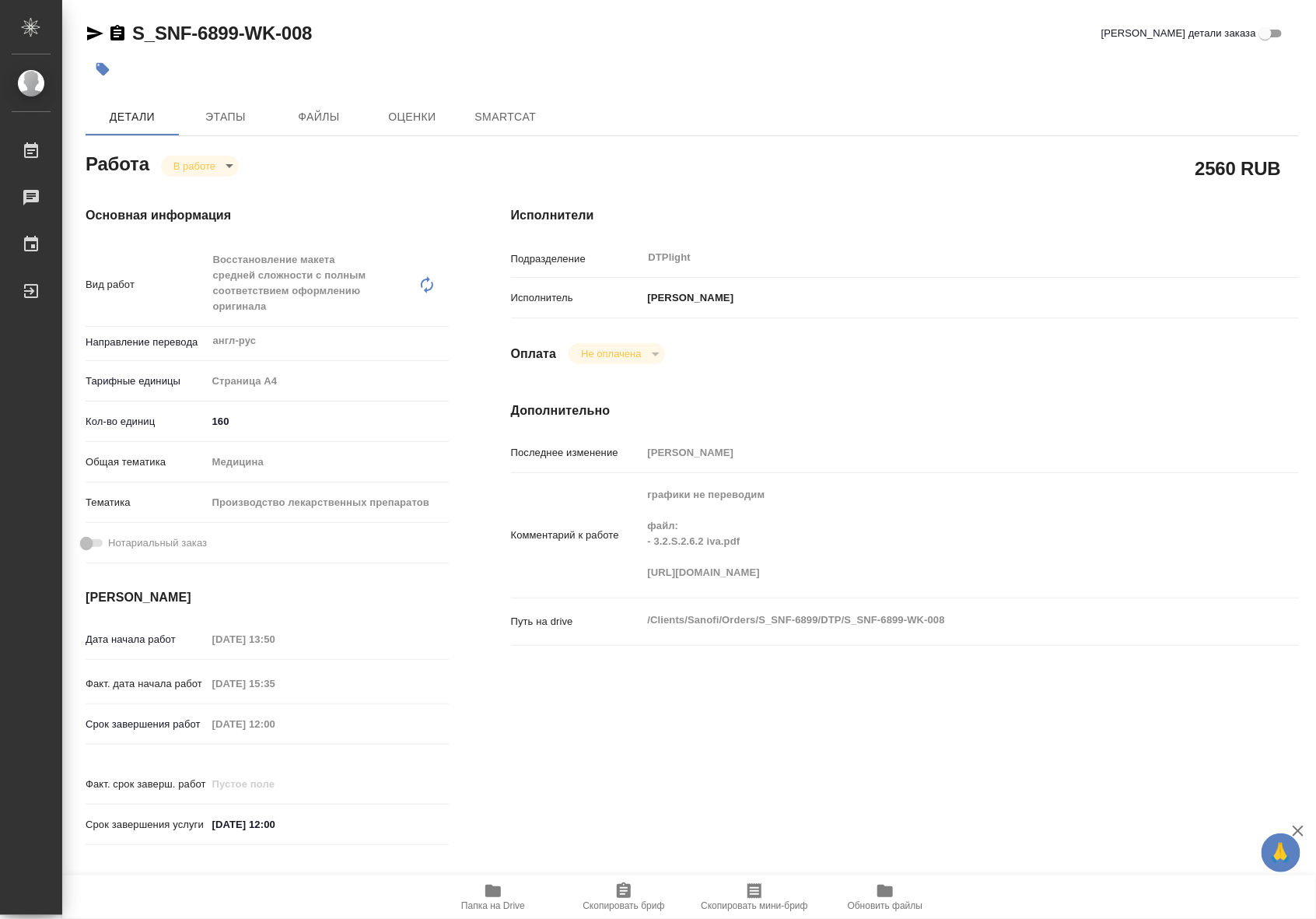
type textarea "x"
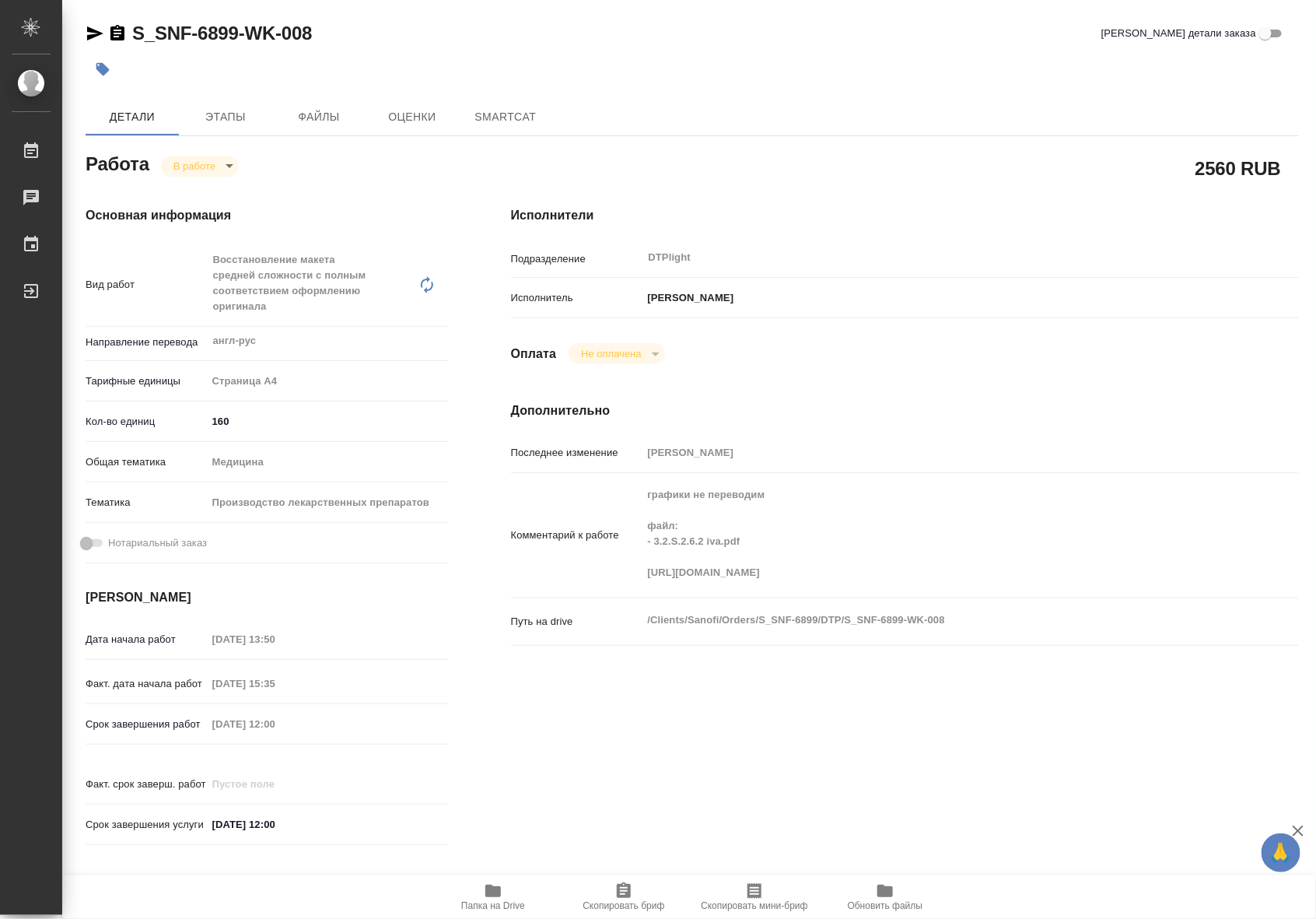
type textarea "x"
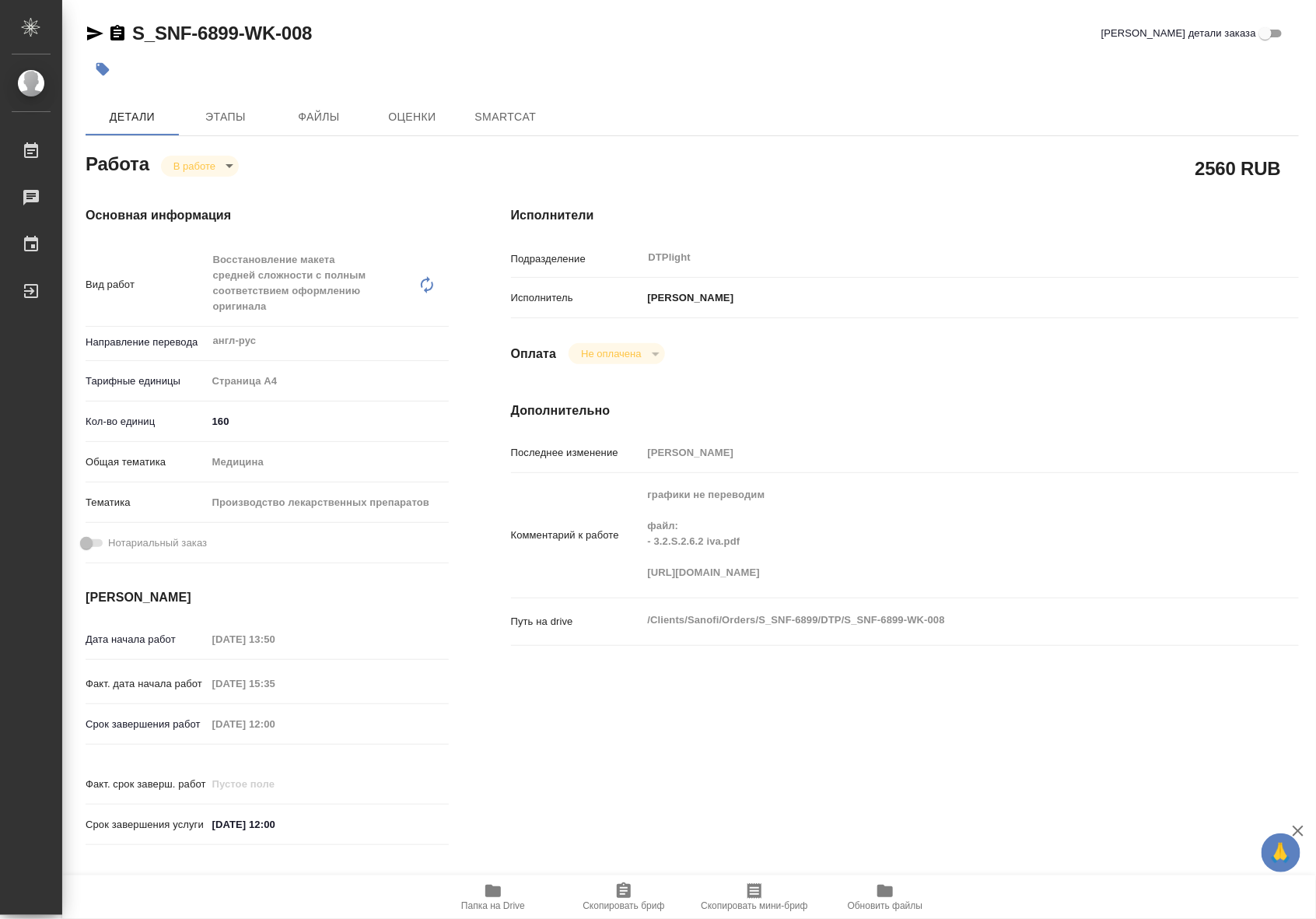
type textarea "x"
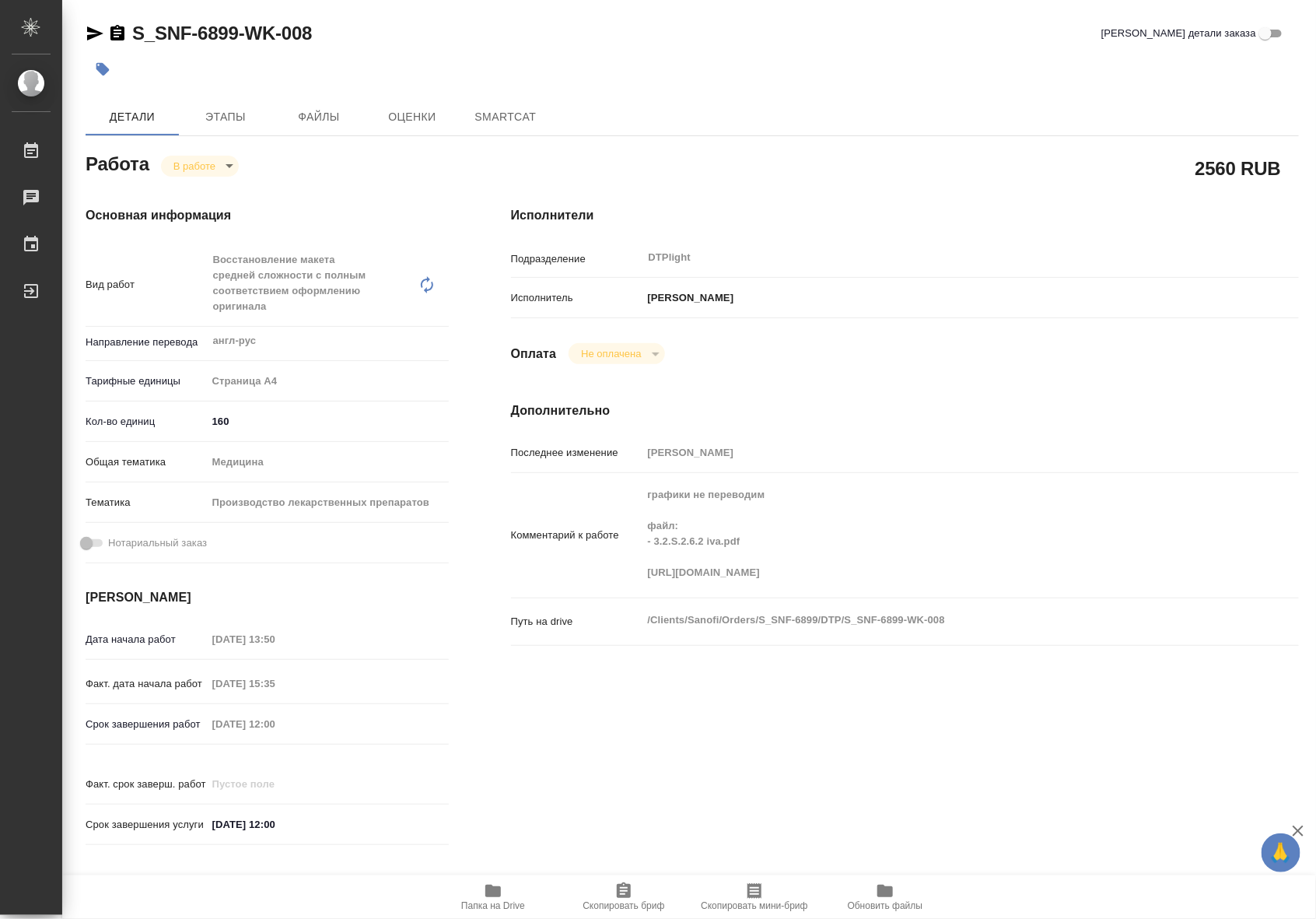
type textarea "x"
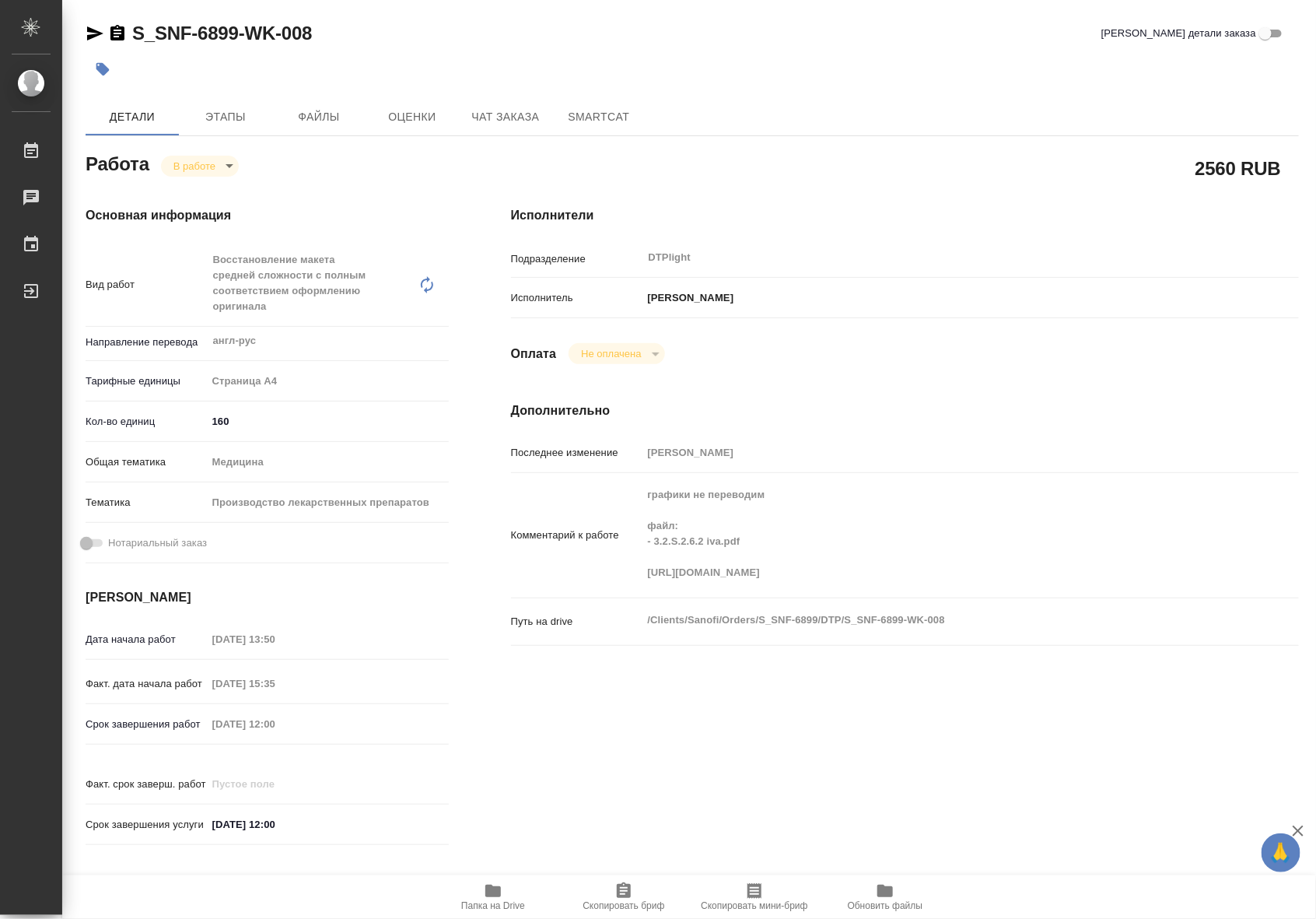
type textarea "x"
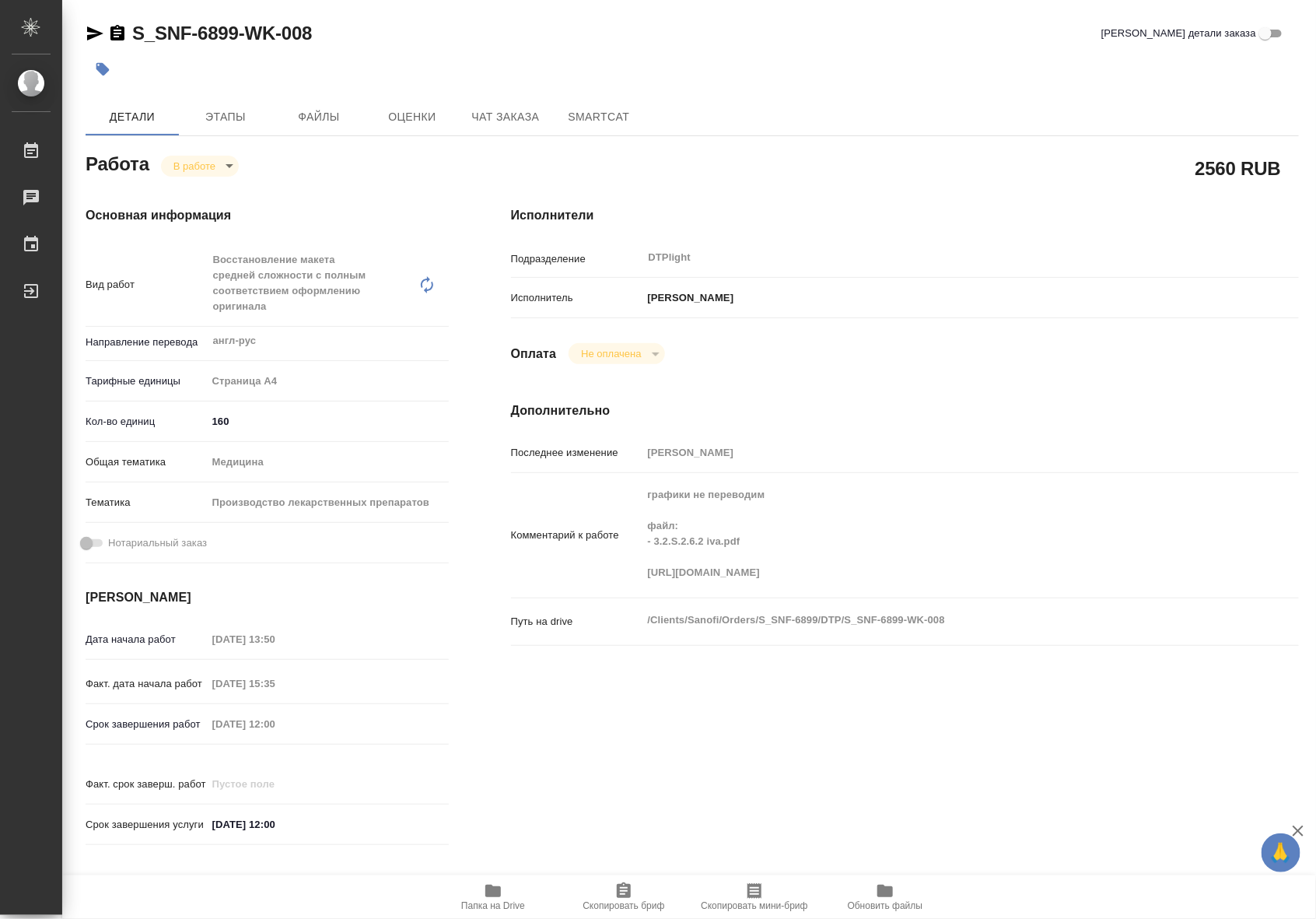
type textarea "x"
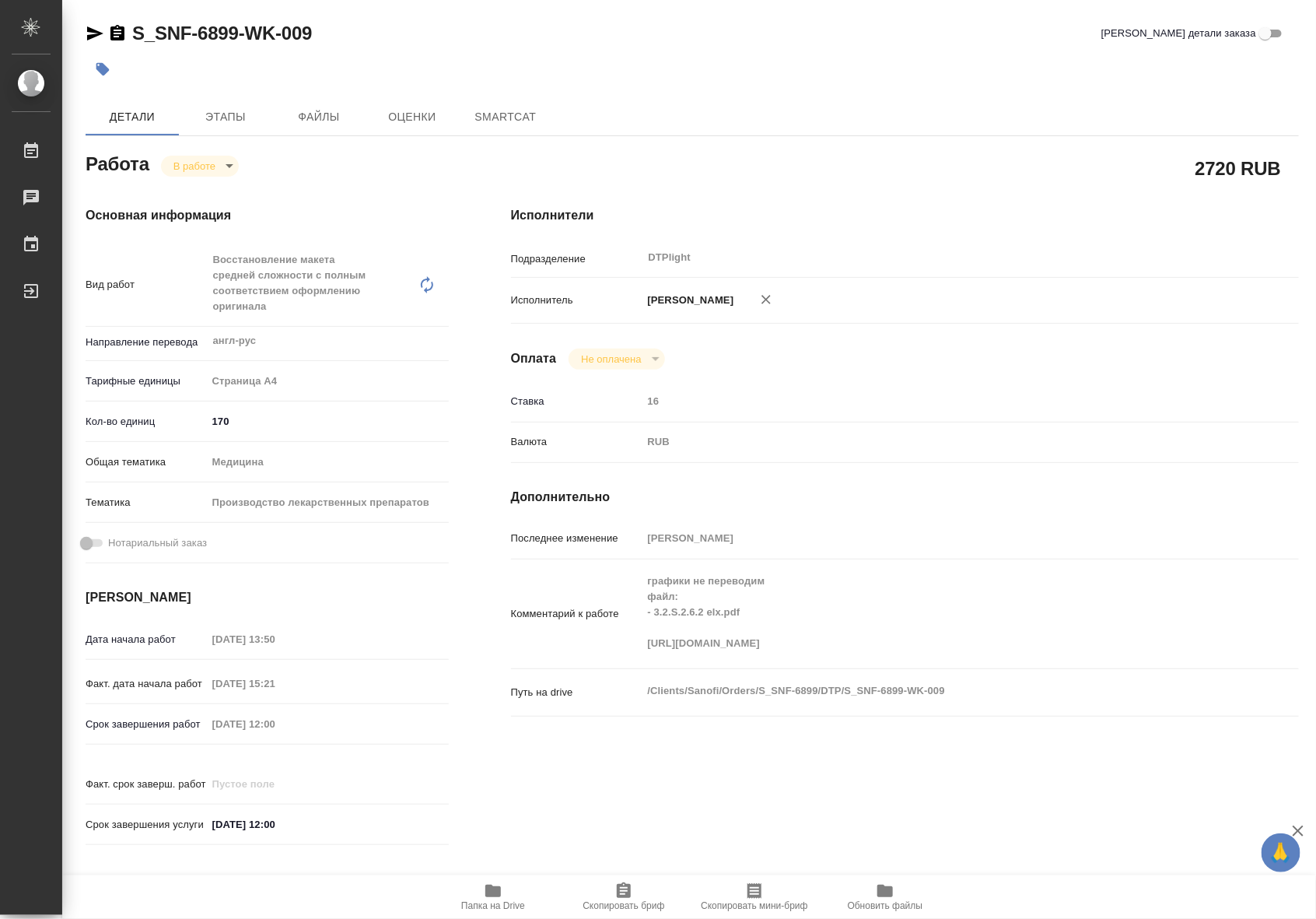
type textarea "x"
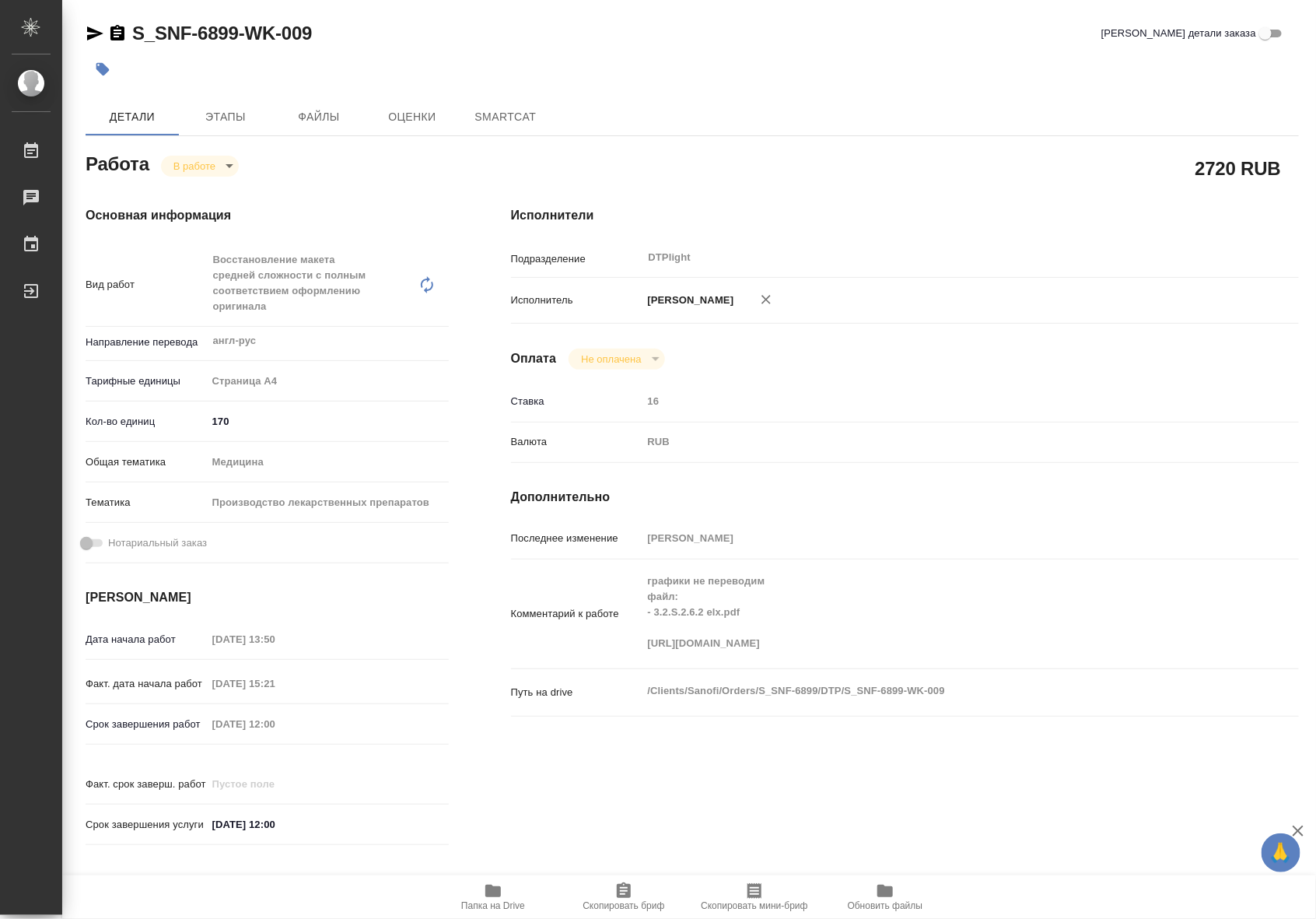
type textarea "x"
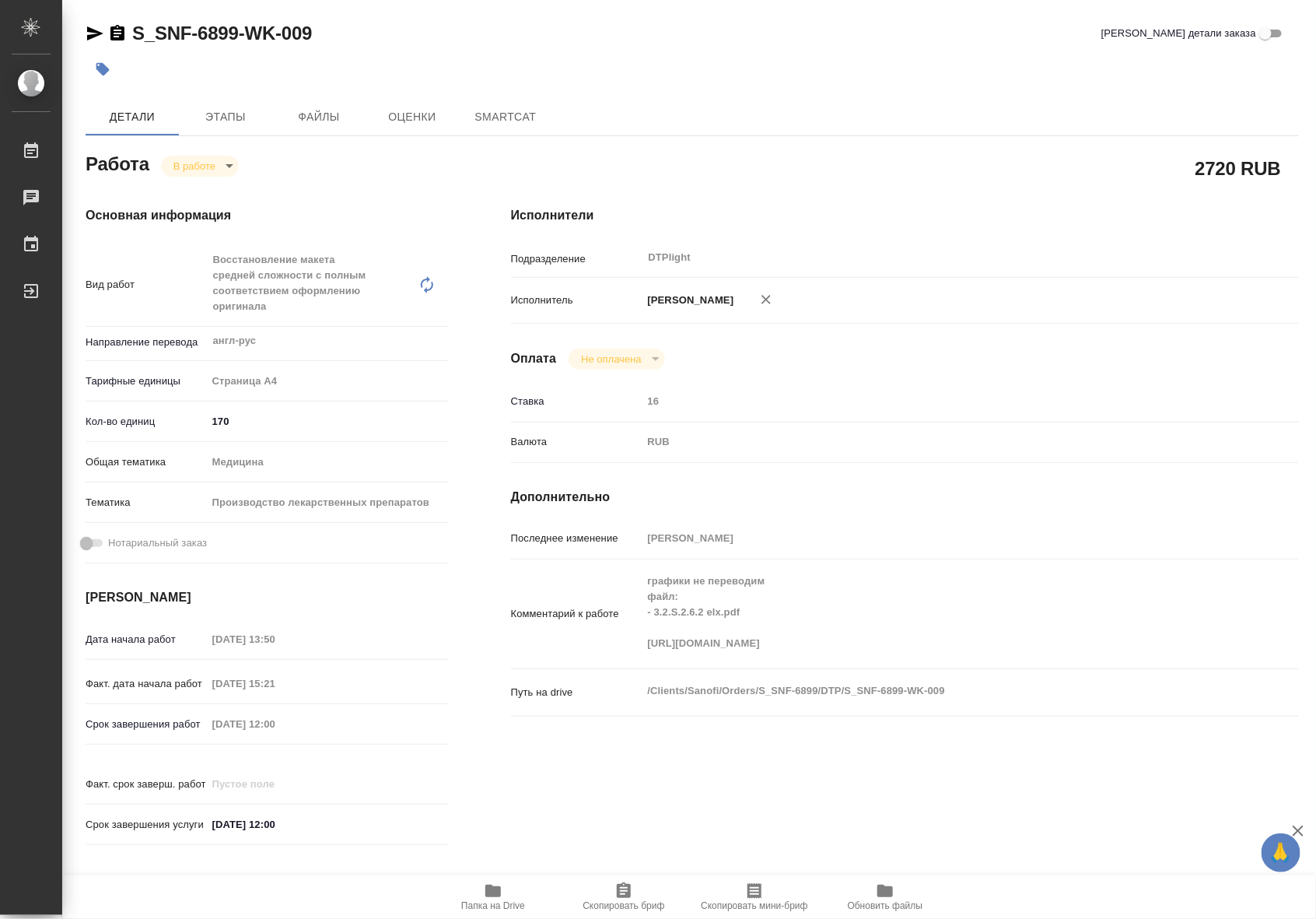
type textarea "x"
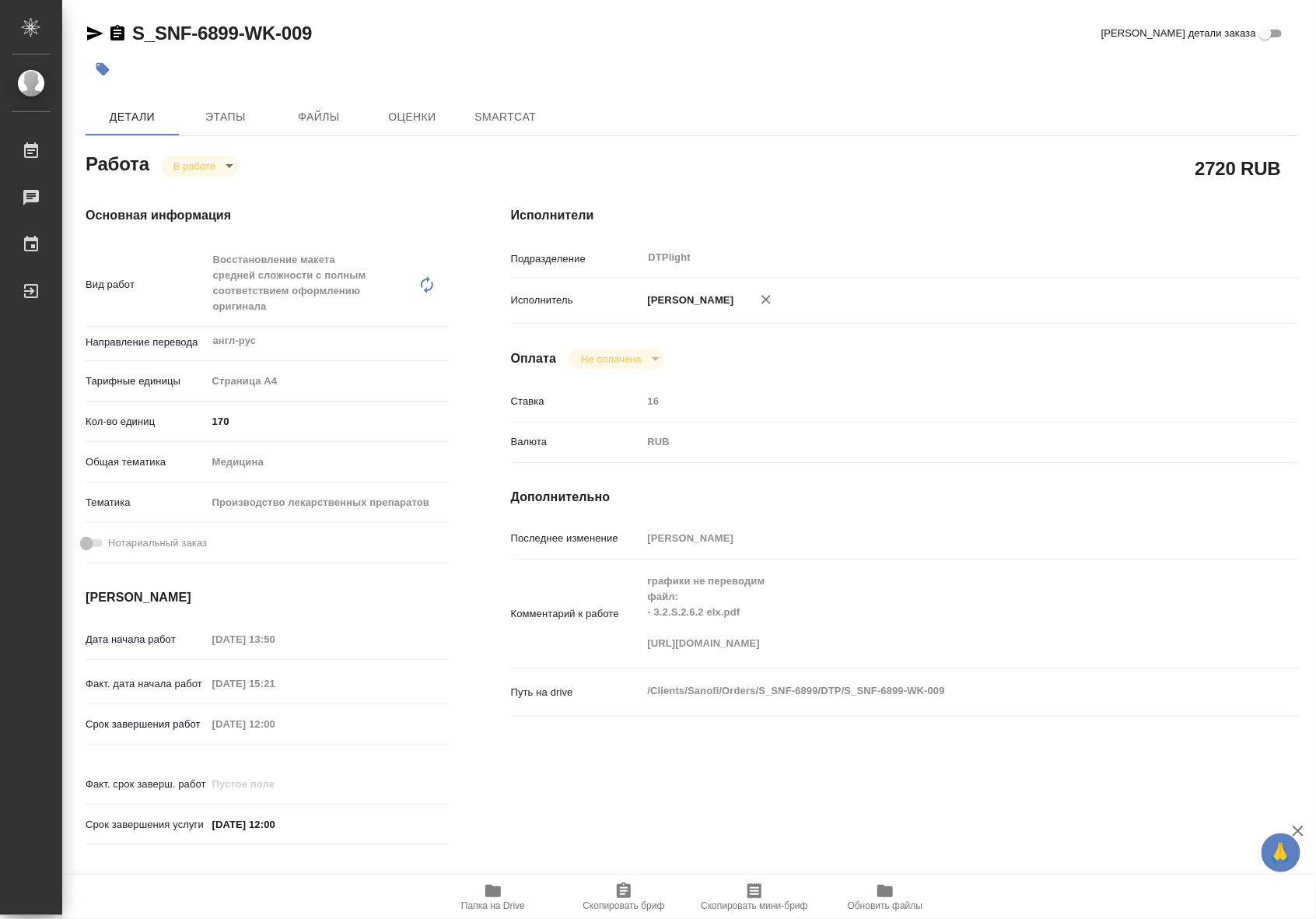
type textarea "x"
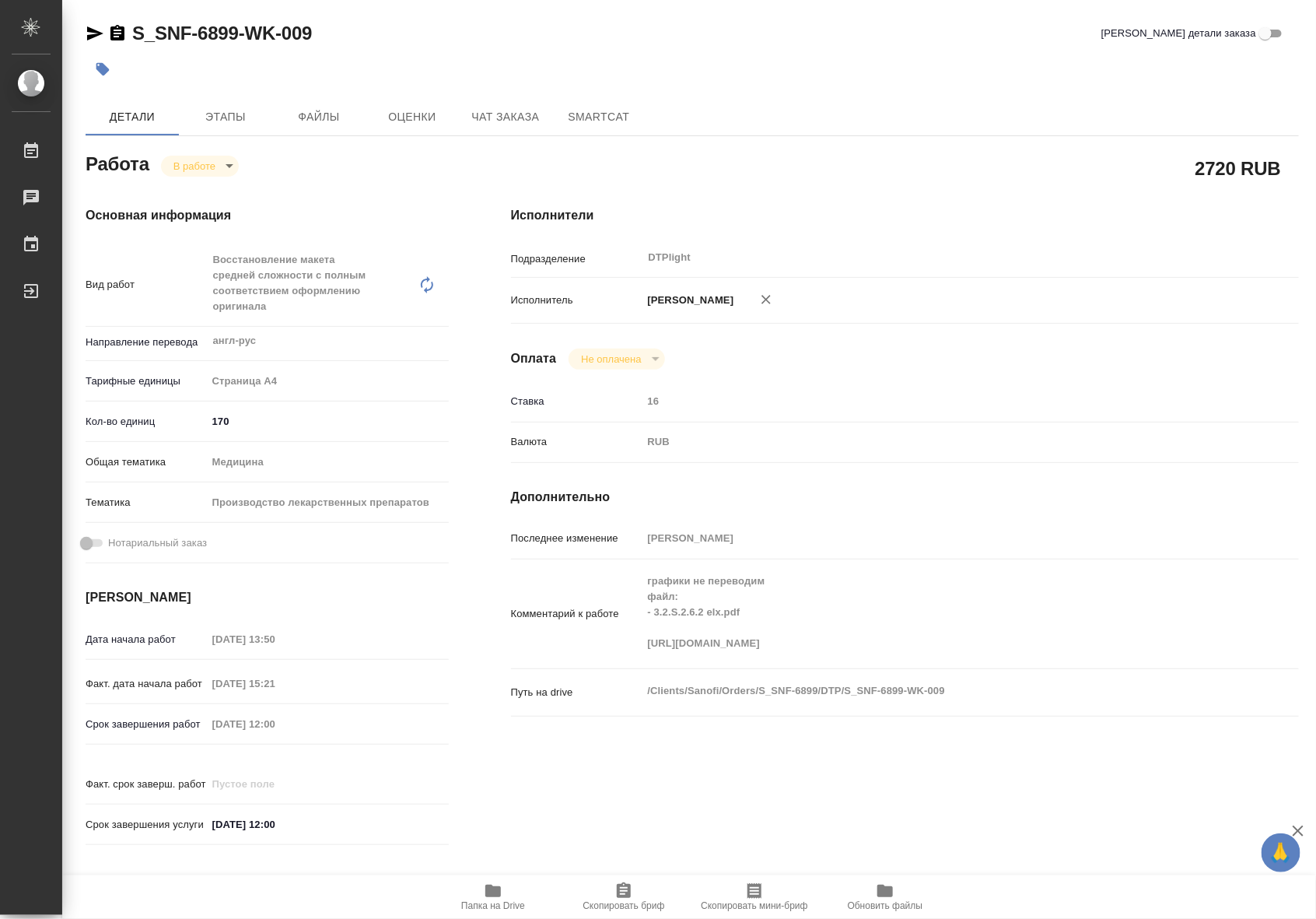
type textarea "x"
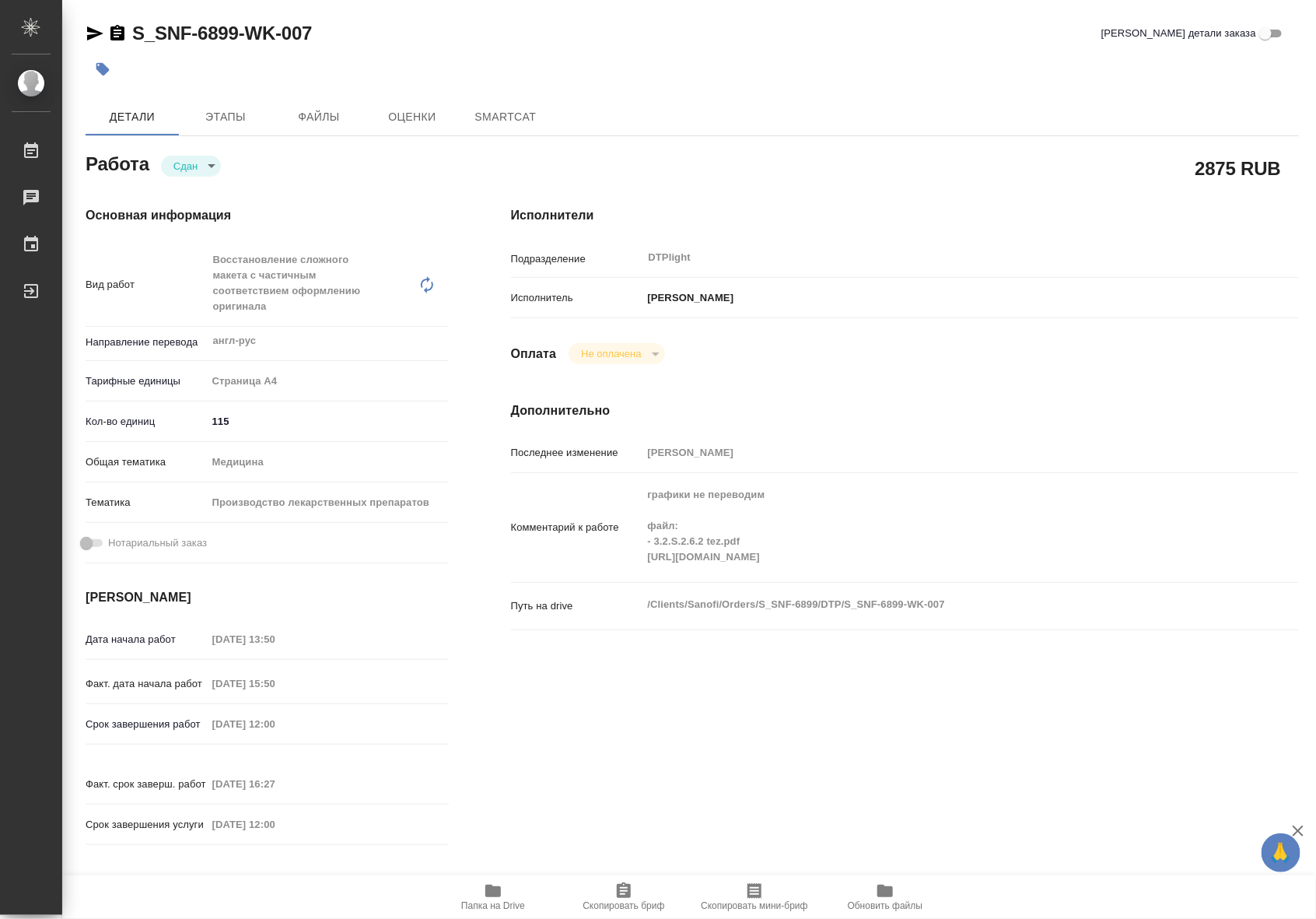
type textarea "x"
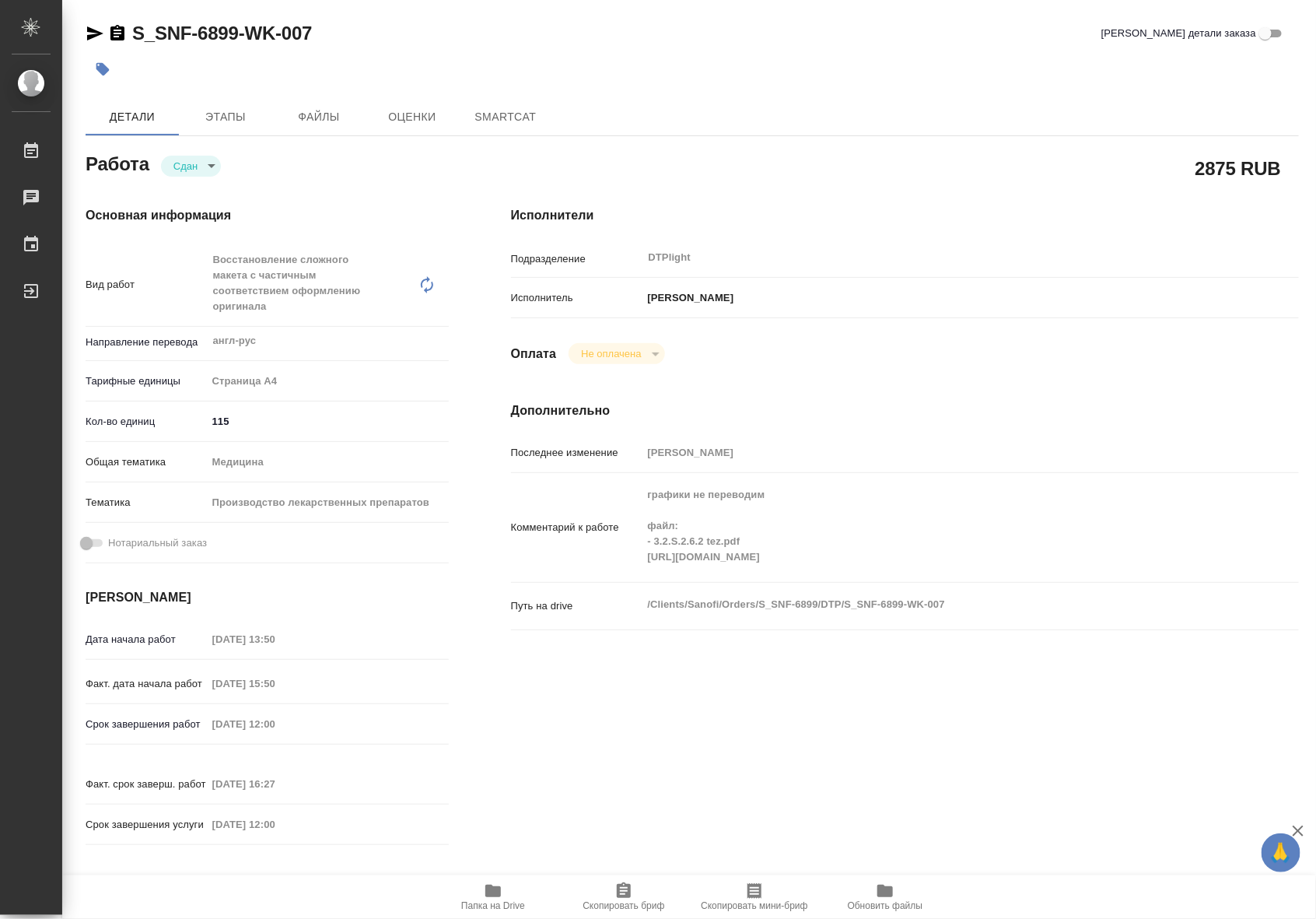
type textarea "x"
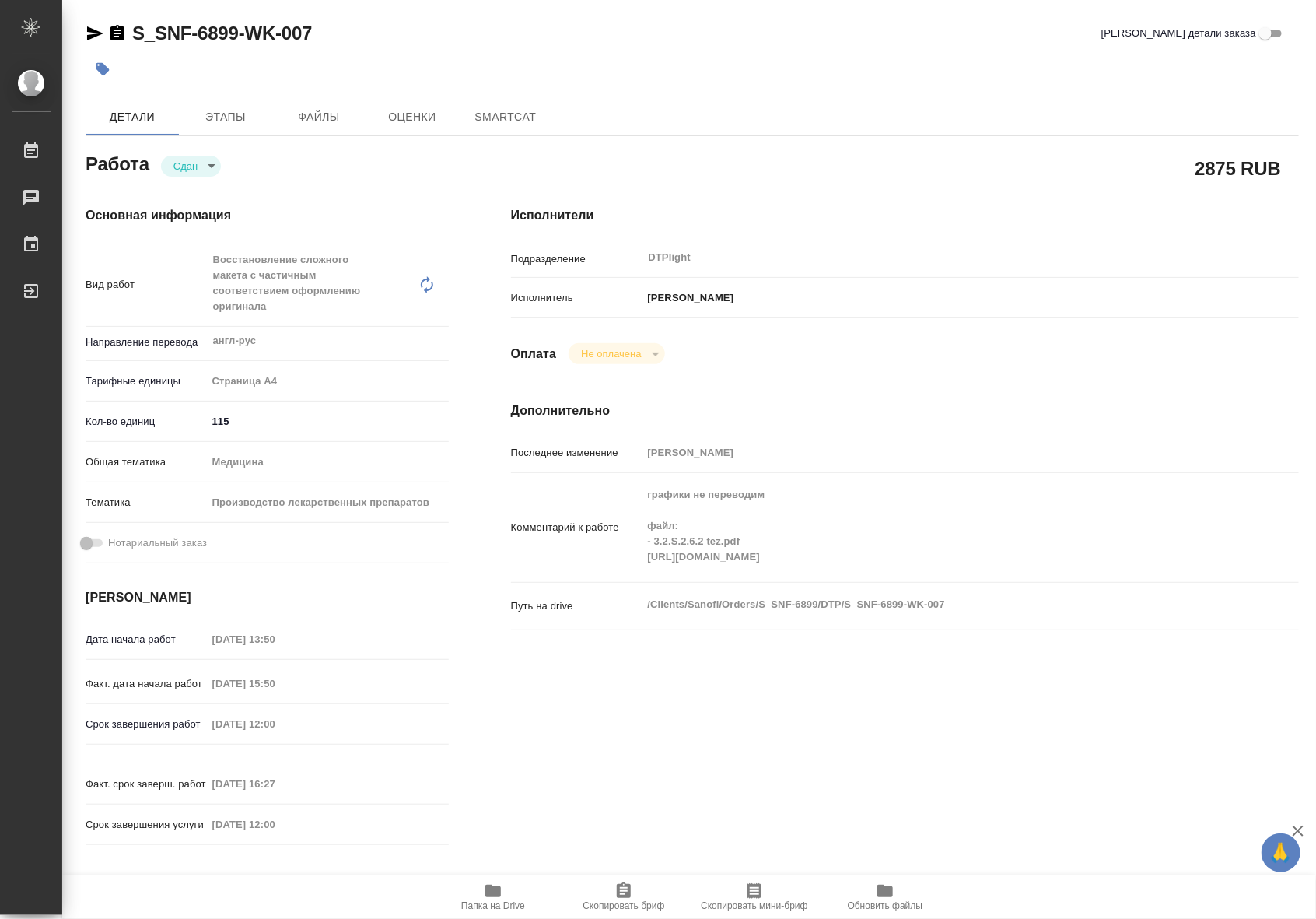
type textarea "x"
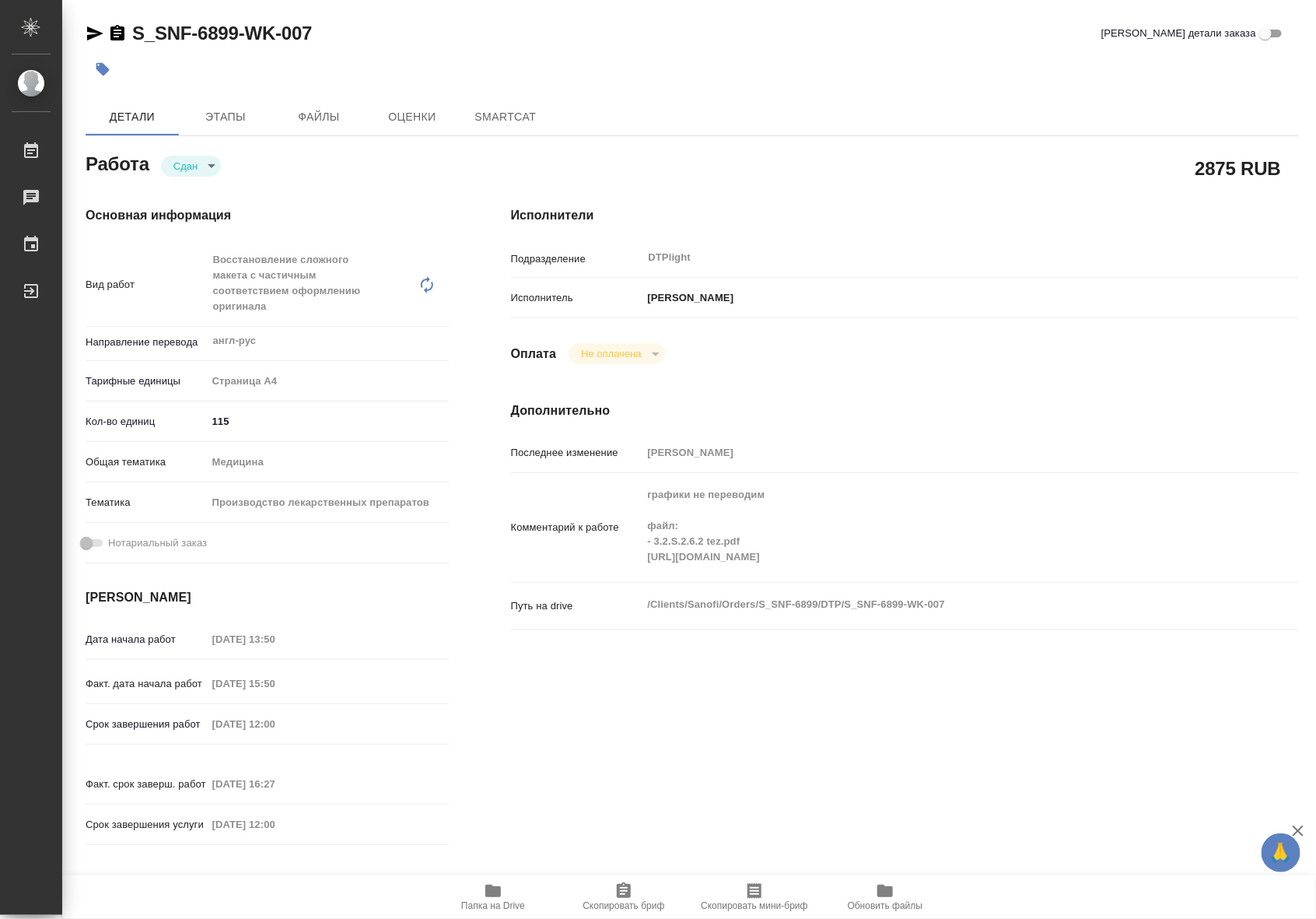
type textarea "x"
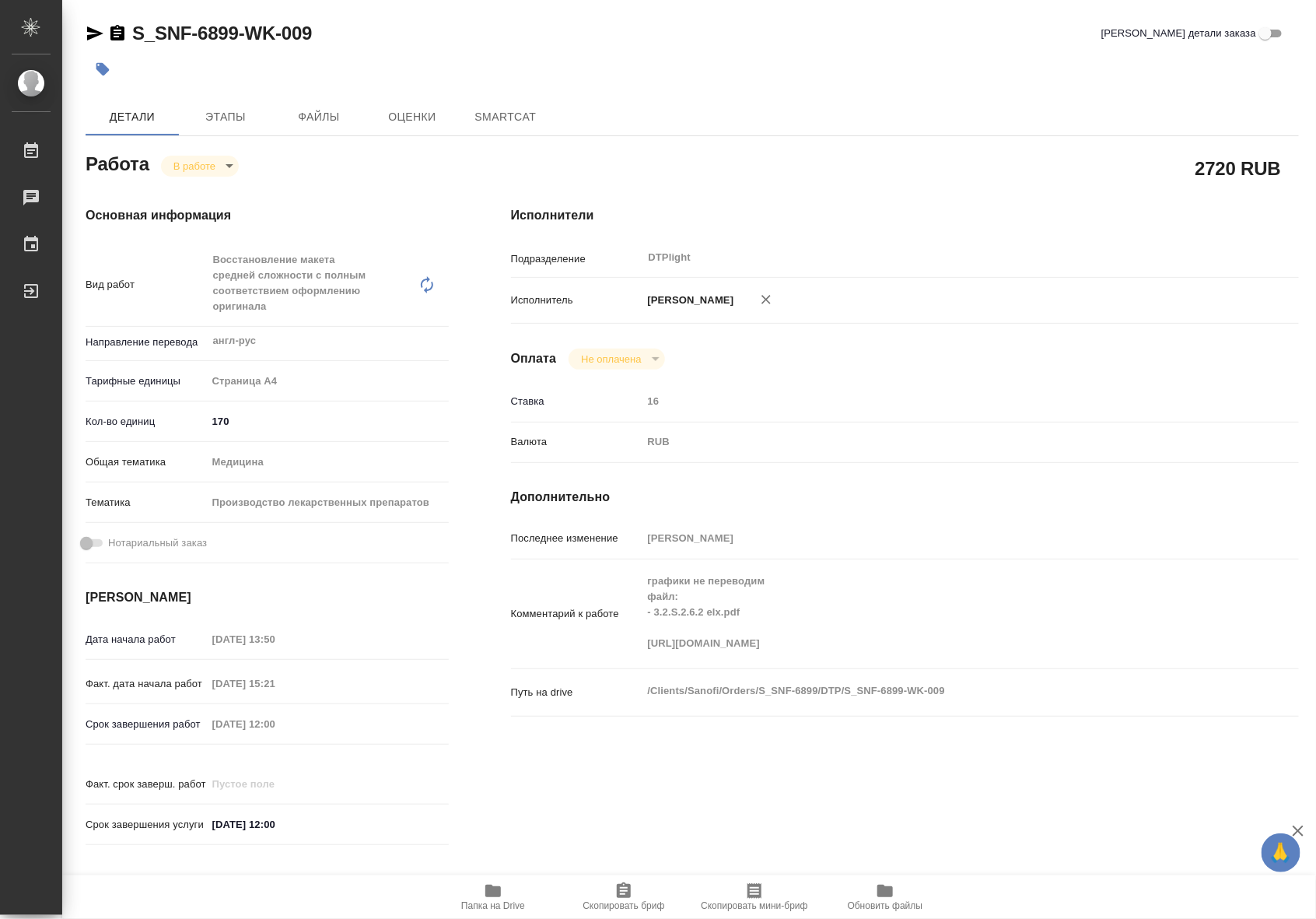
type textarea "x"
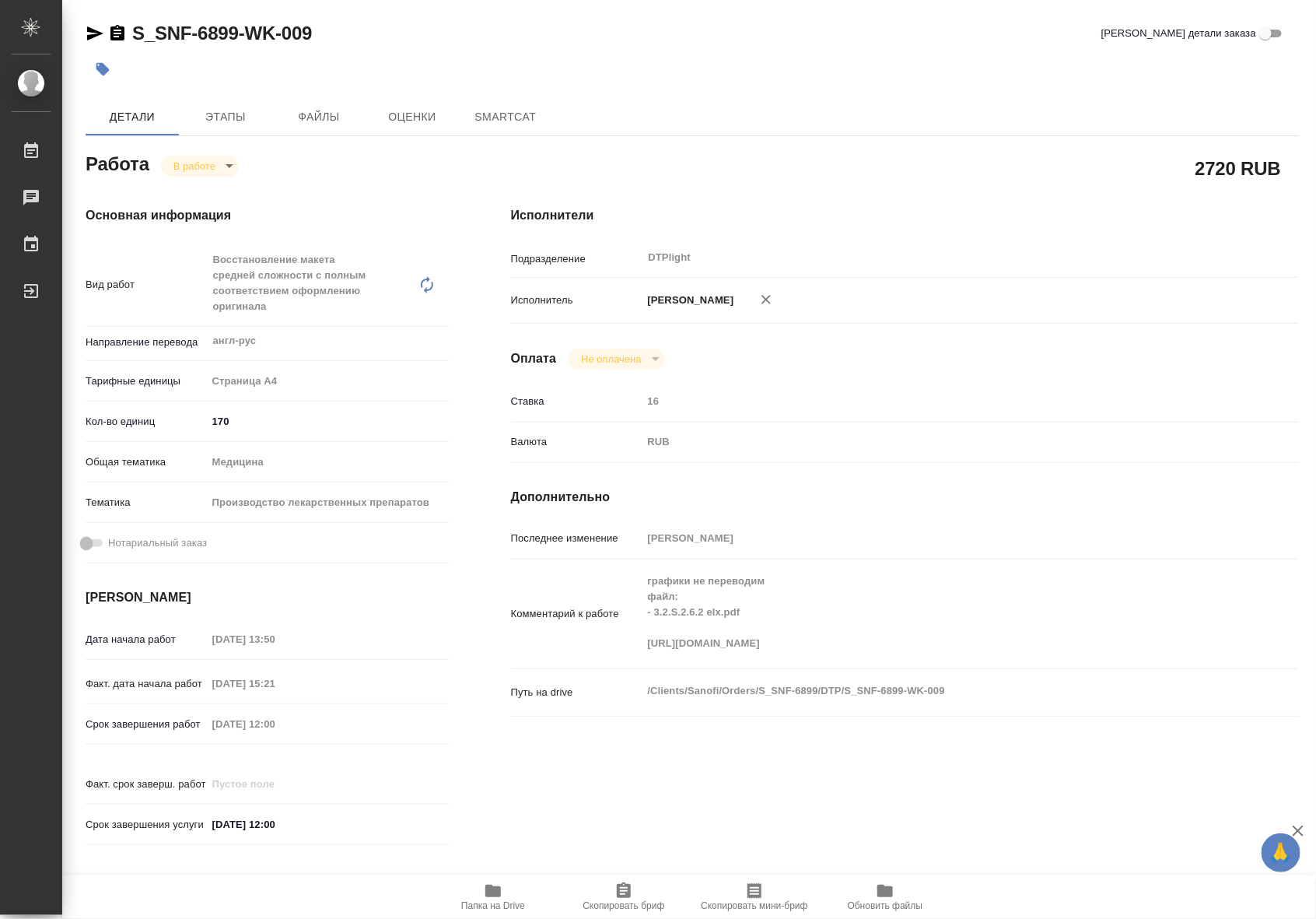
type textarea "x"
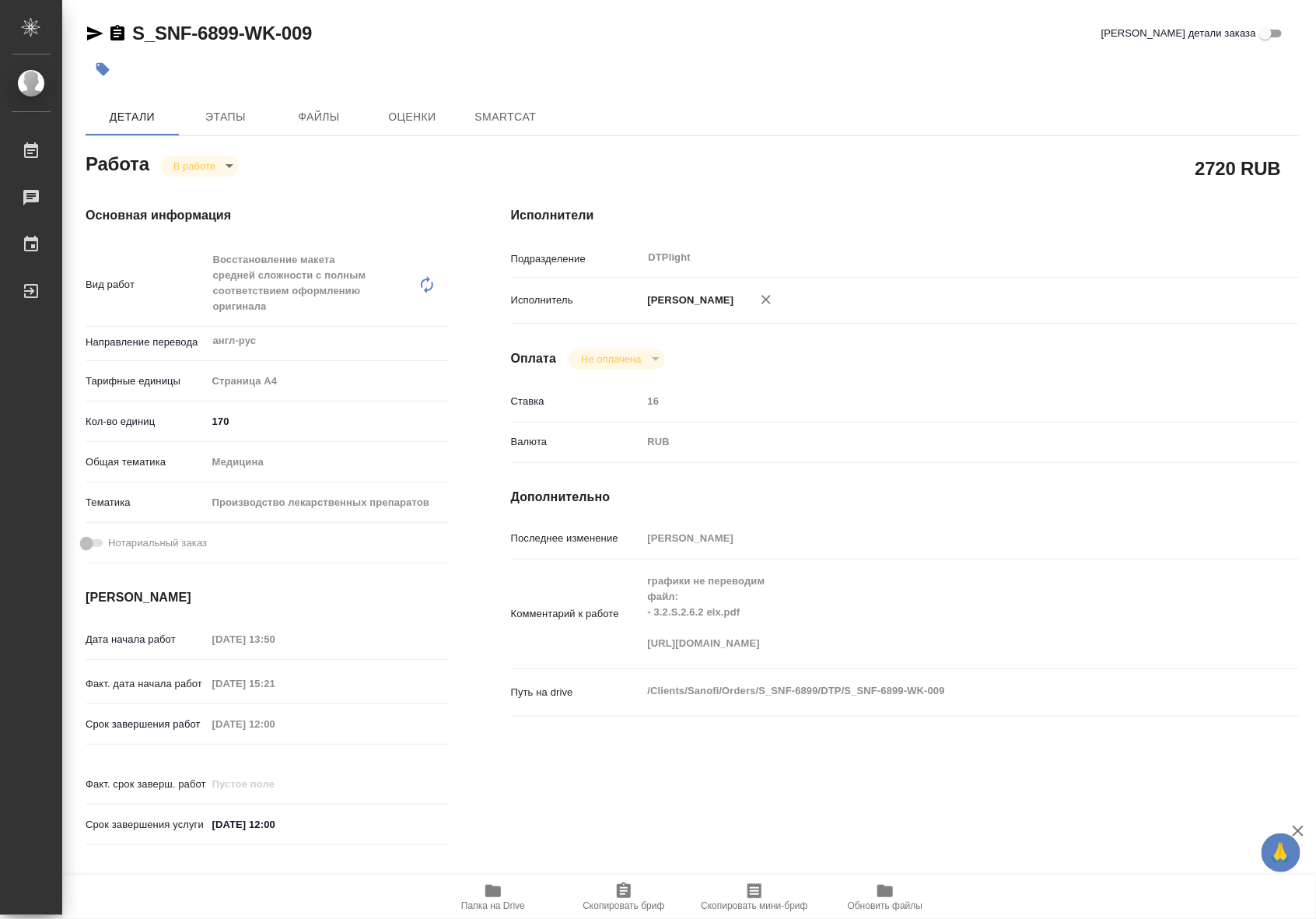
type textarea "x"
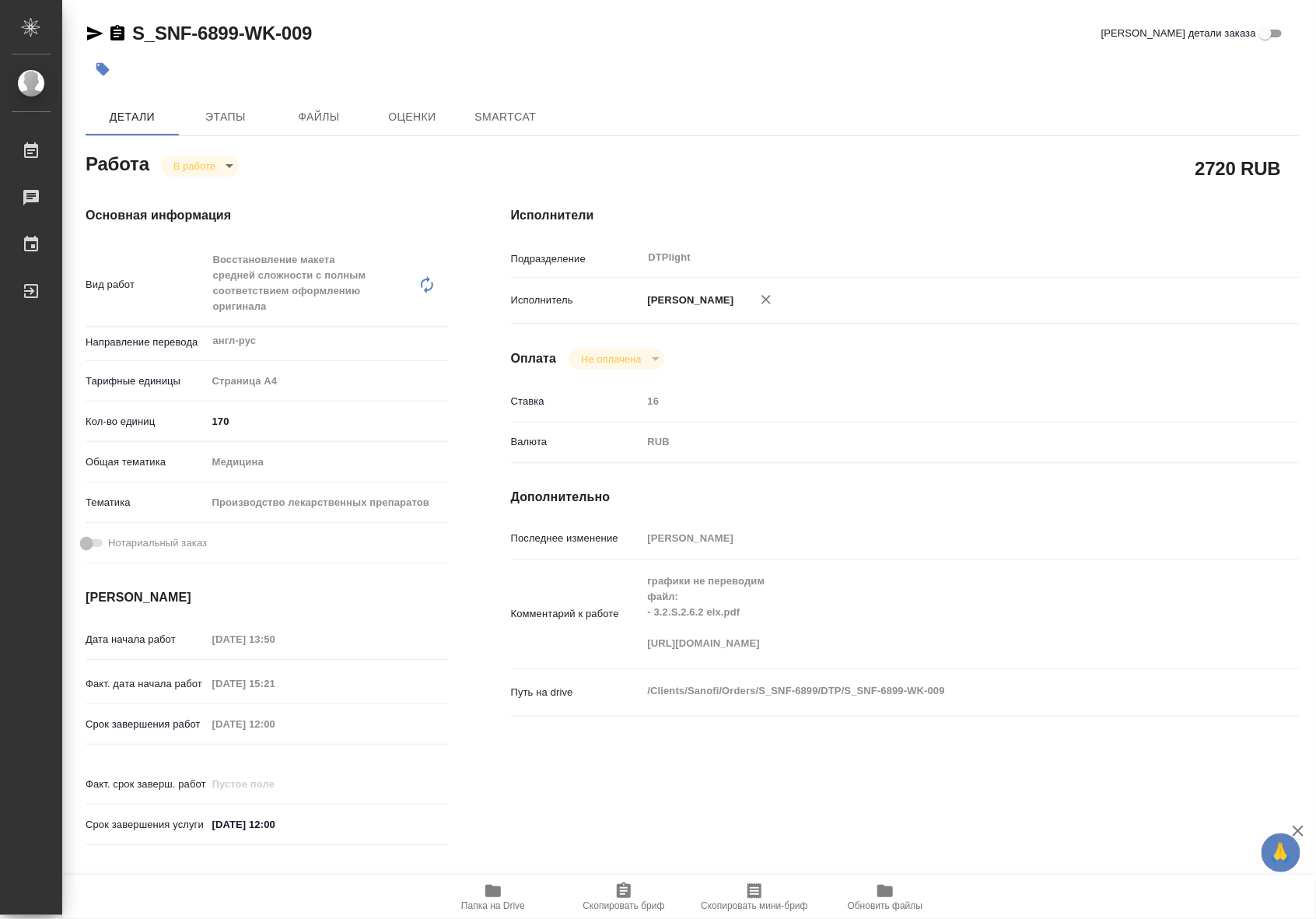
type textarea "x"
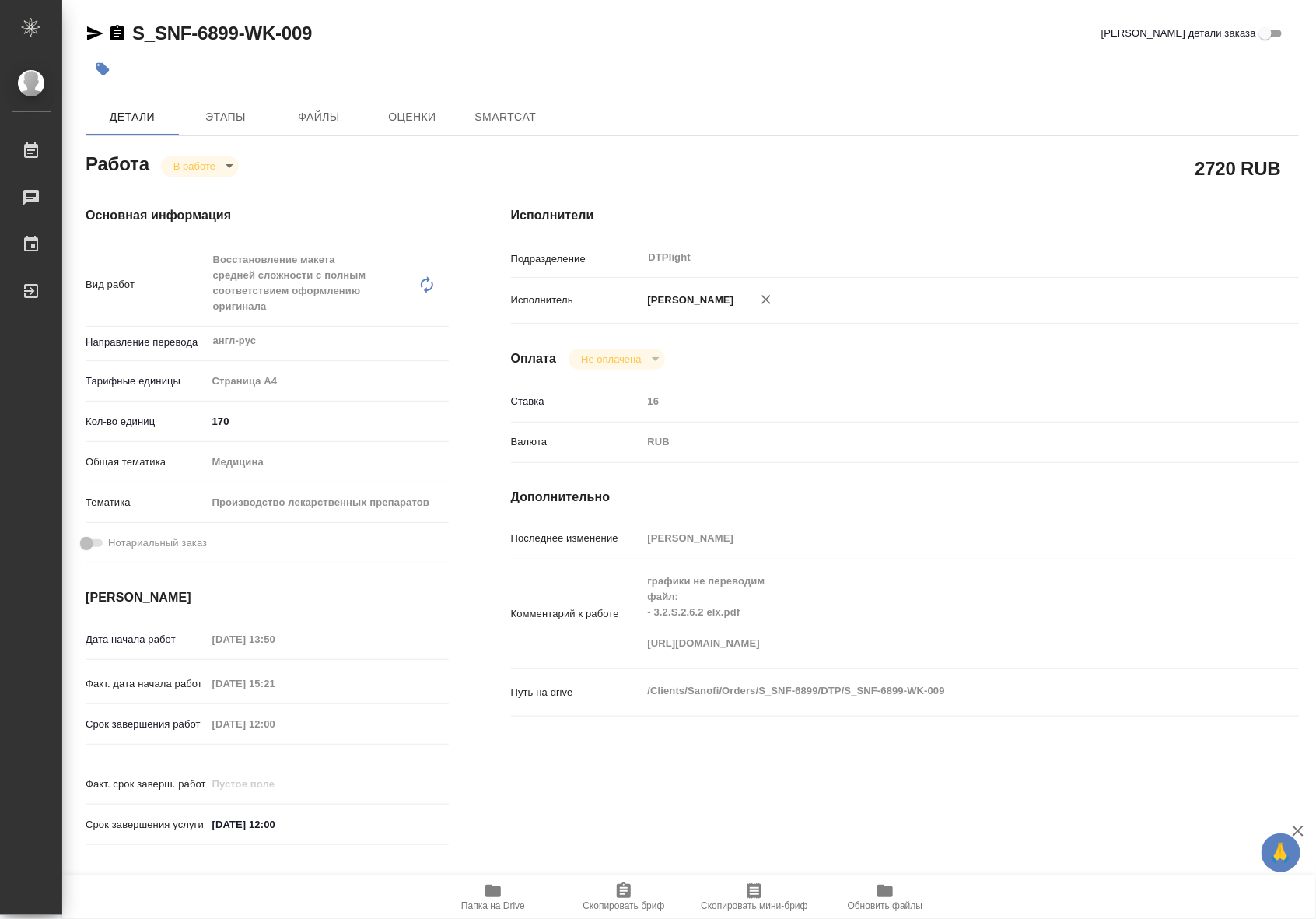
type textarea "x"
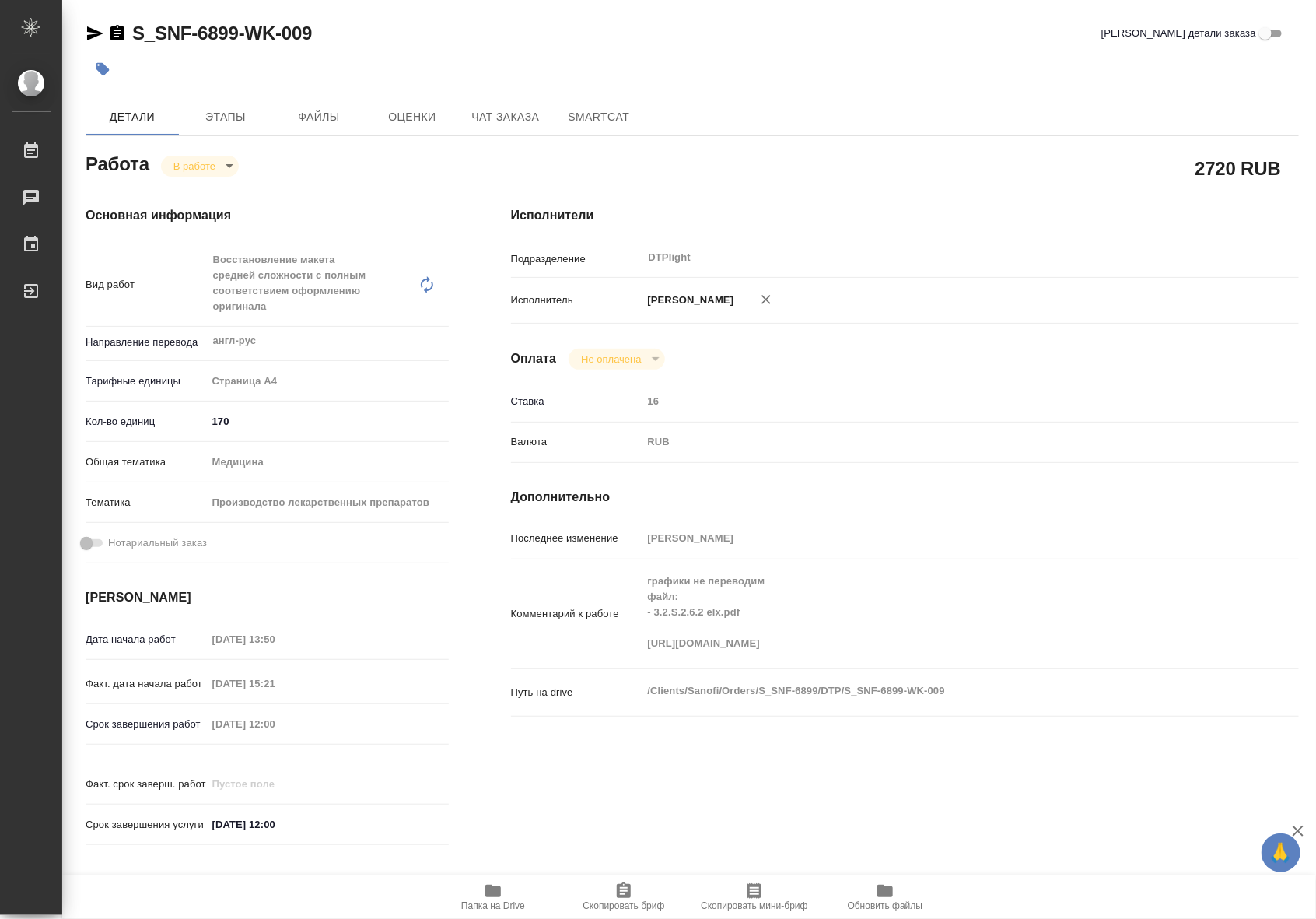
type textarea "x"
